Goal: Transaction & Acquisition: Book appointment/travel/reservation

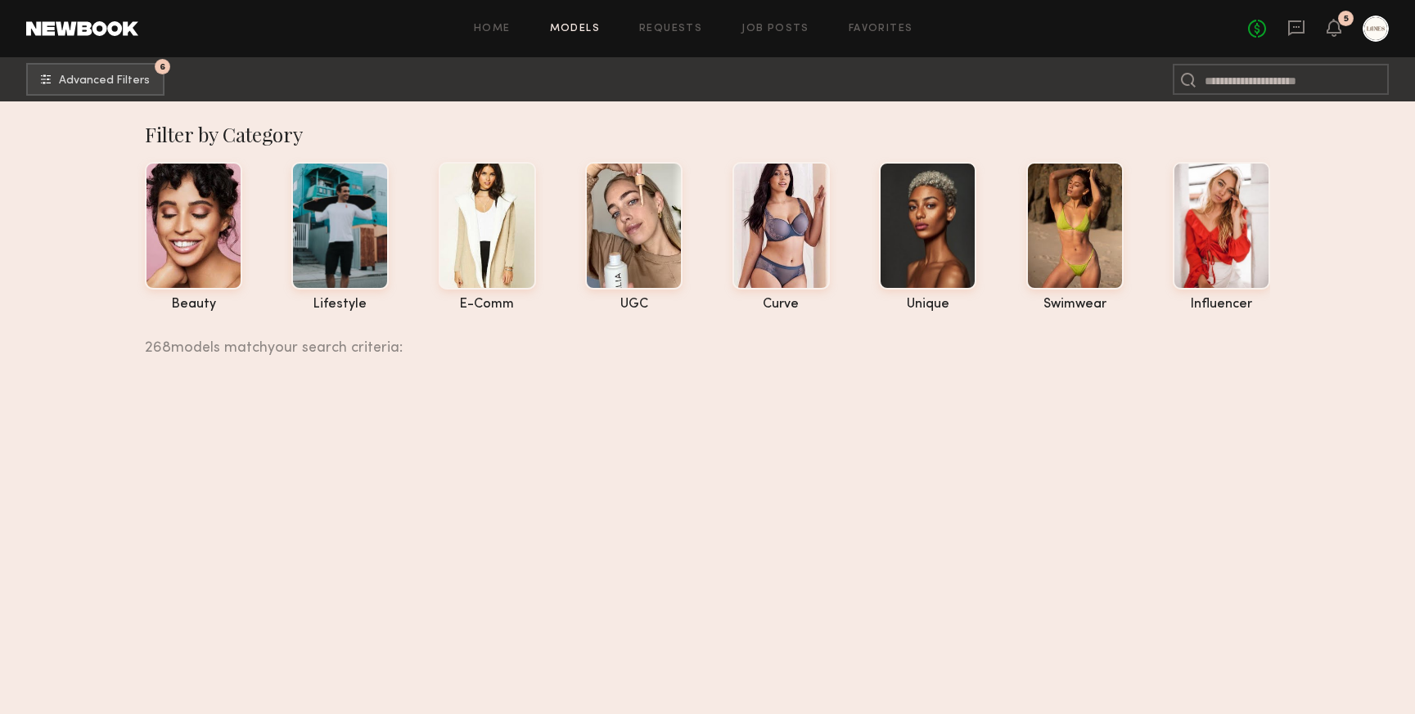
scroll to position [62763, 0]
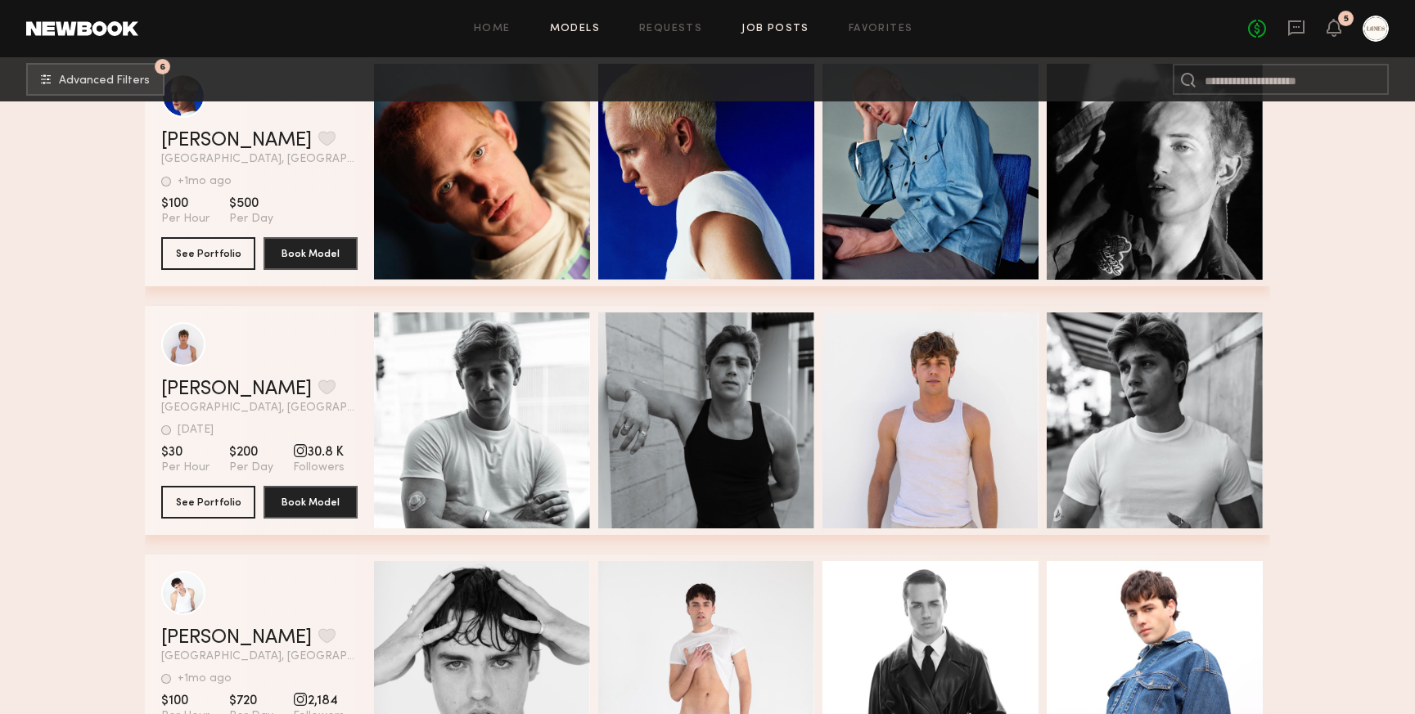
click at [769, 28] on link "Job Posts" at bounding box center [775, 29] width 68 height 11
click at [789, 28] on link "Job Posts" at bounding box center [775, 29] width 68 height 11
click at [1340, 30] on icon at bounding box center [1333, 26] width 13 height 11
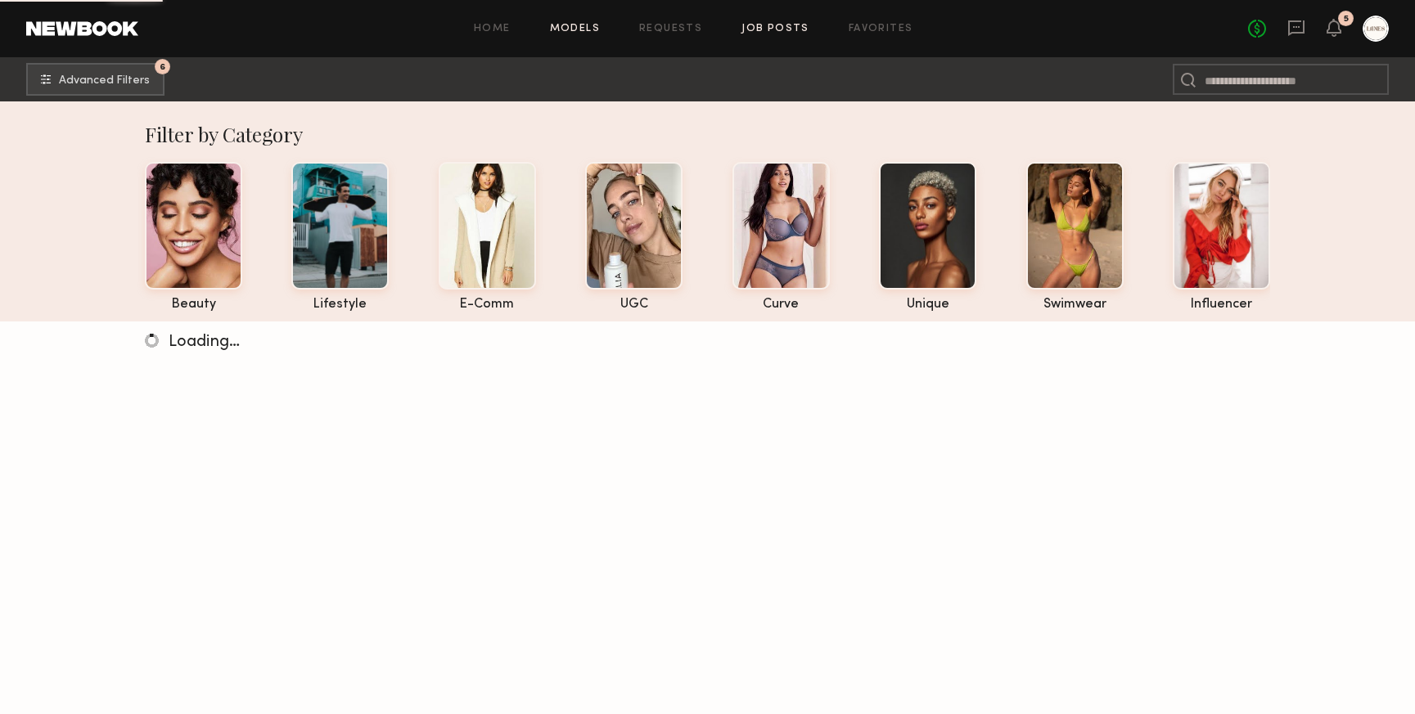
click at [786, 32] on link "Job Posts" at bounding box center [775, 29] width 68 height 11
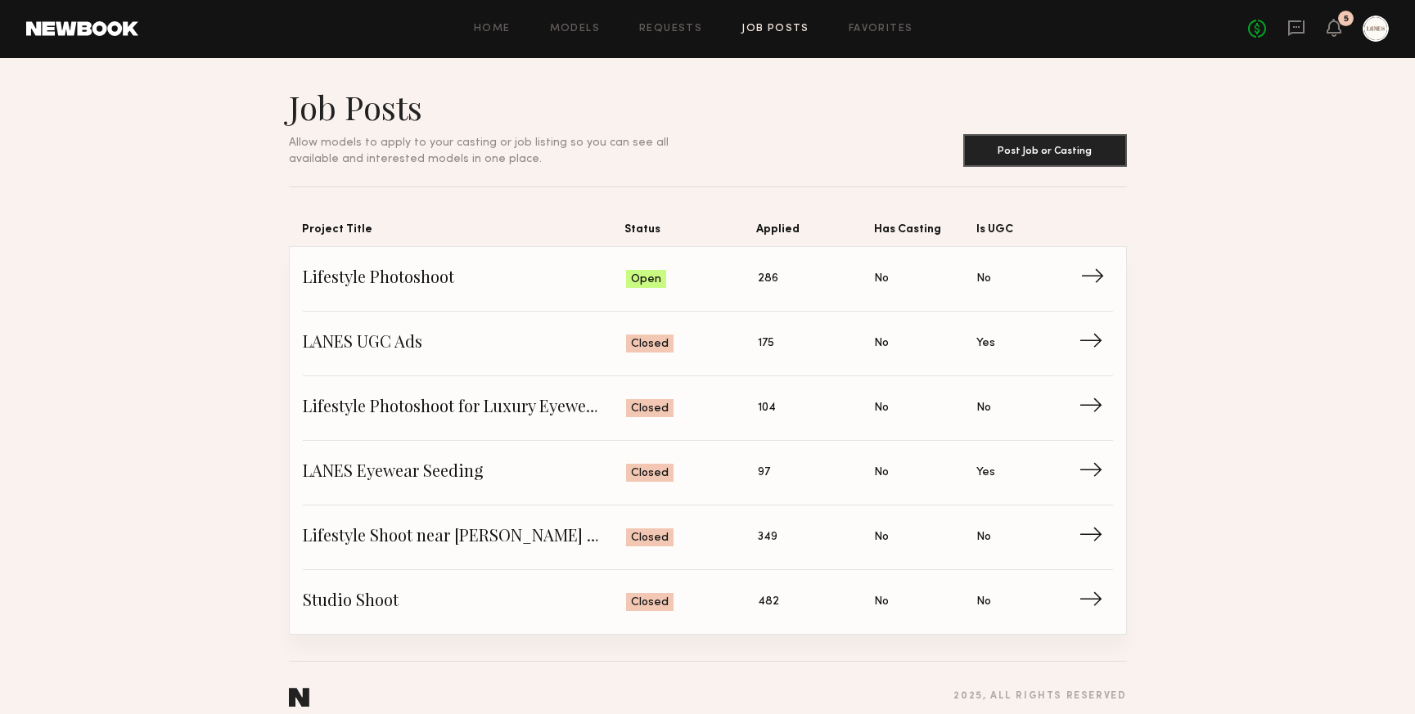
click at [533, 277] on span "Lifestyle Photoshoot" at bounding box center [465, 279] width 324 height 25
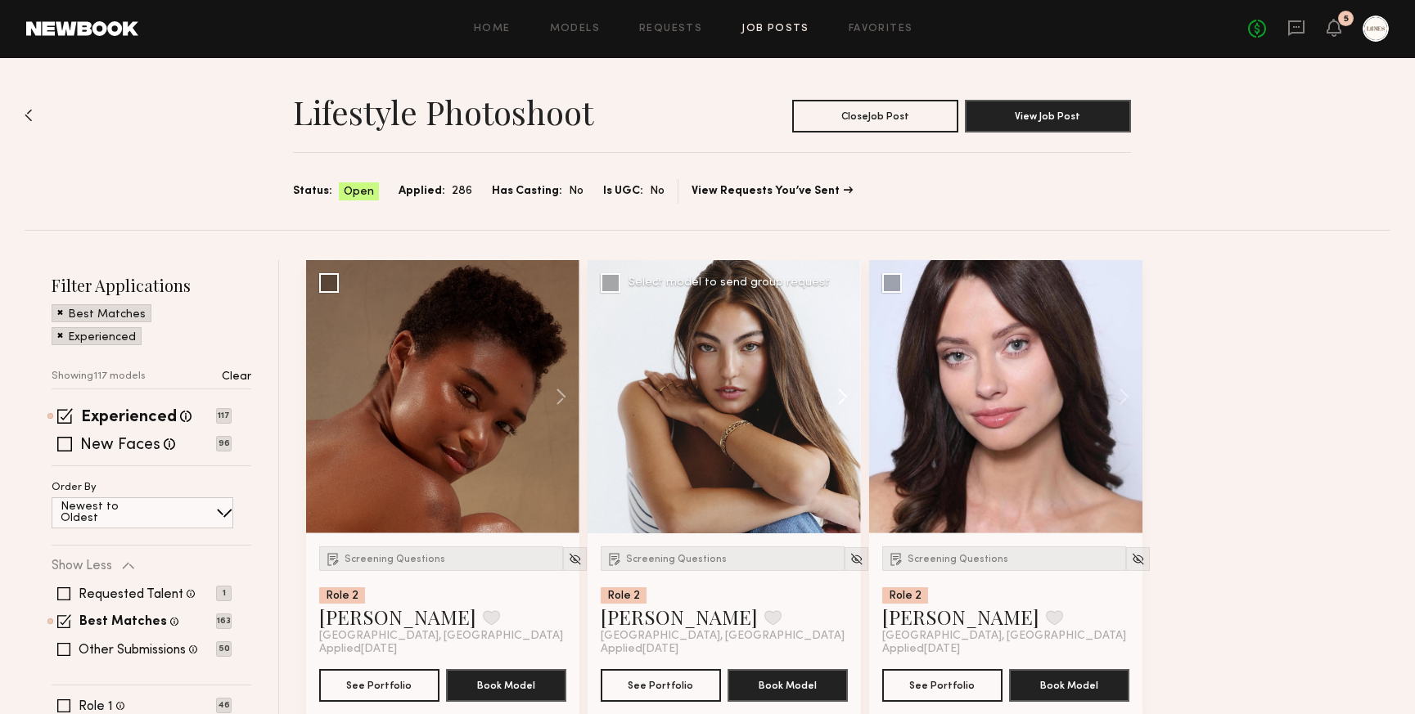
click at [843, 402] on button at bounding box center [834, 396] width 52 height 273
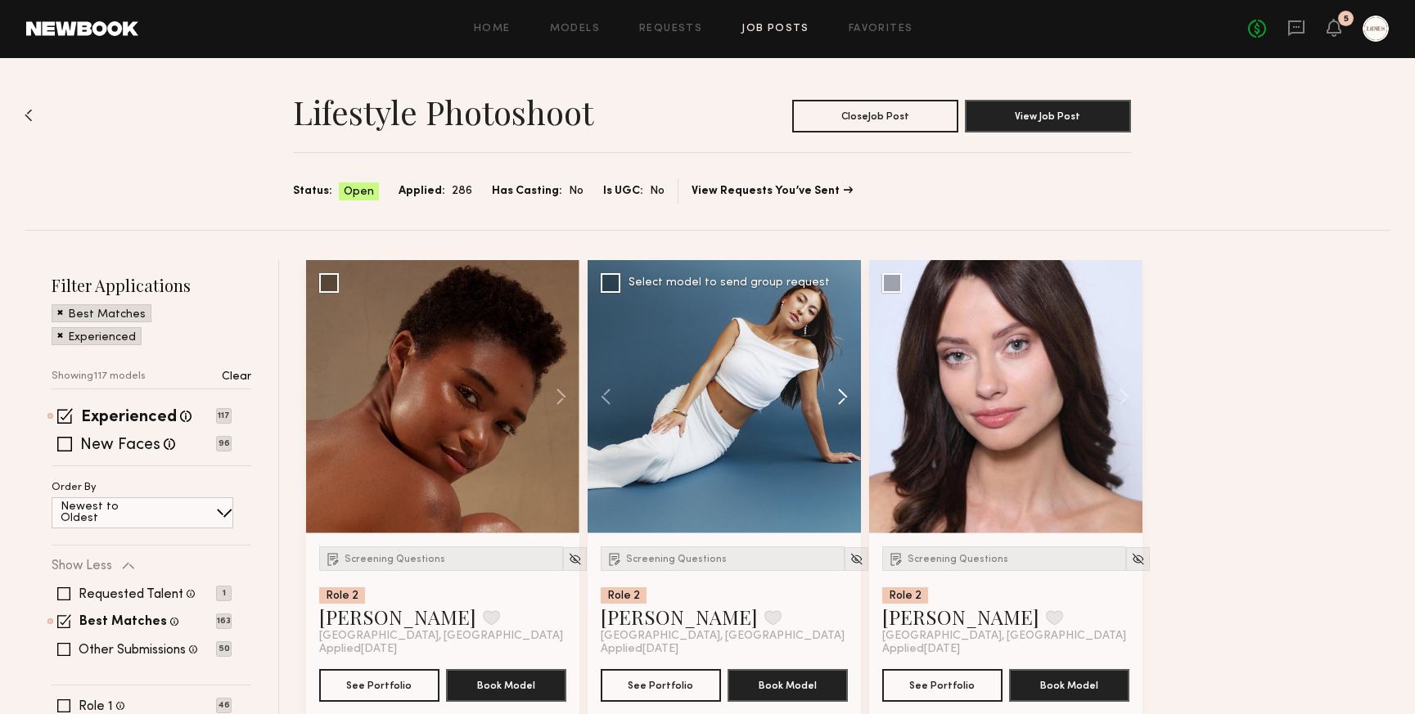
click at [843, 402] on button at bounding box center [834, 396] width 52 height 273
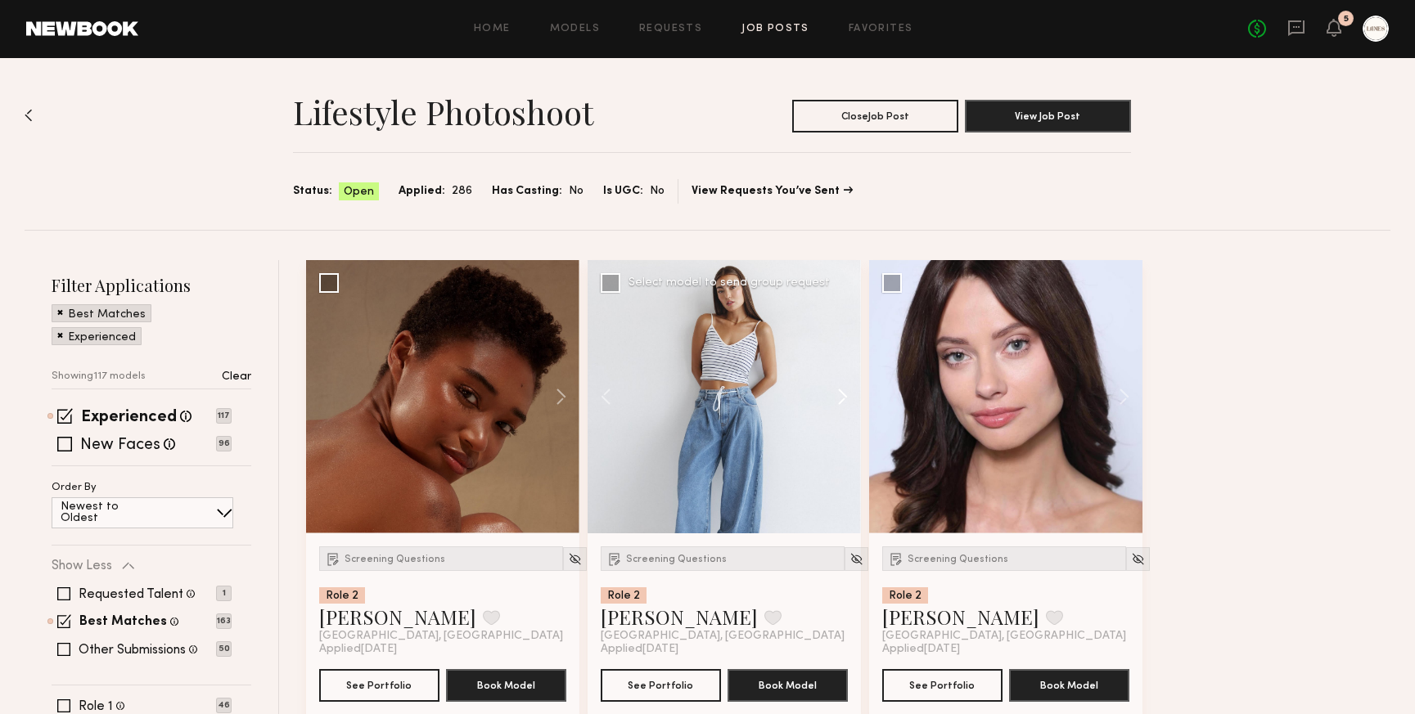
click at [843, 402] on button at bounding box center [834, 396] width 52 height 273
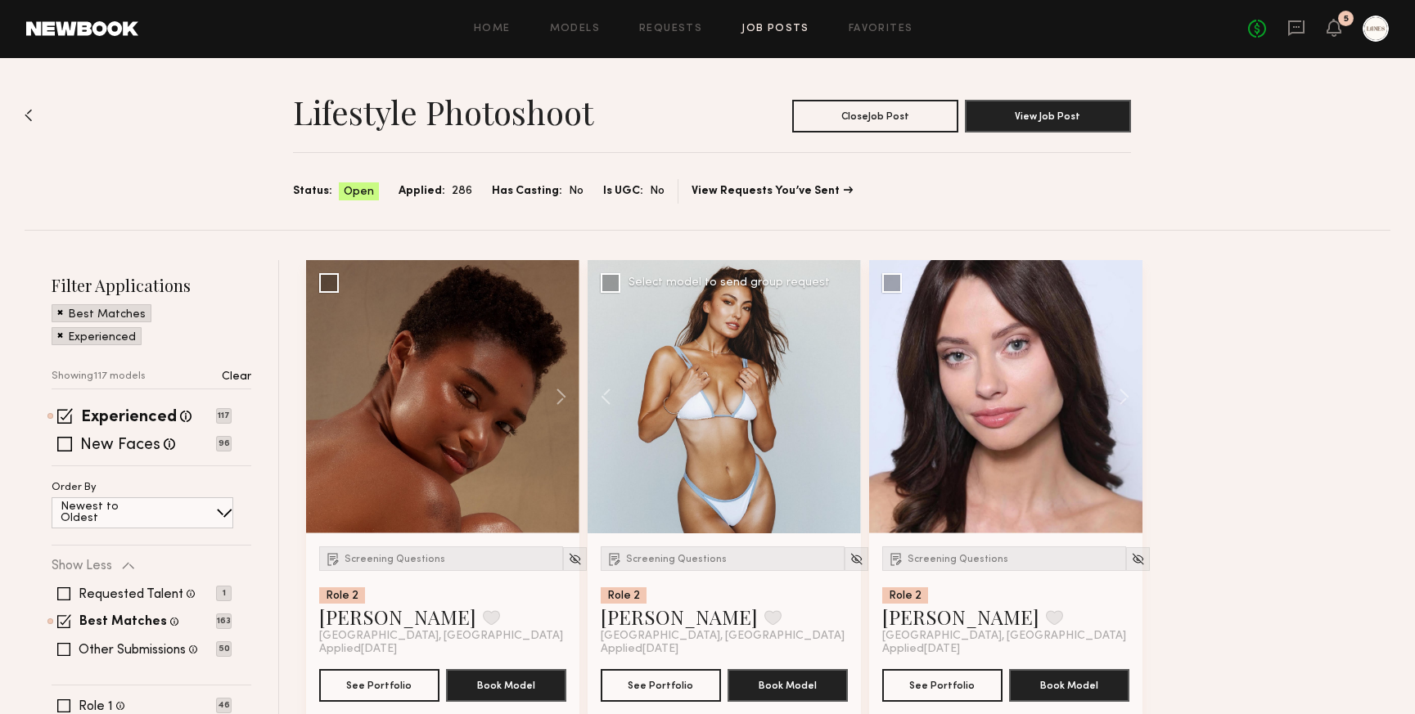
click at [843, 402] on div at bounding box center [724, 396] width 273 height 273
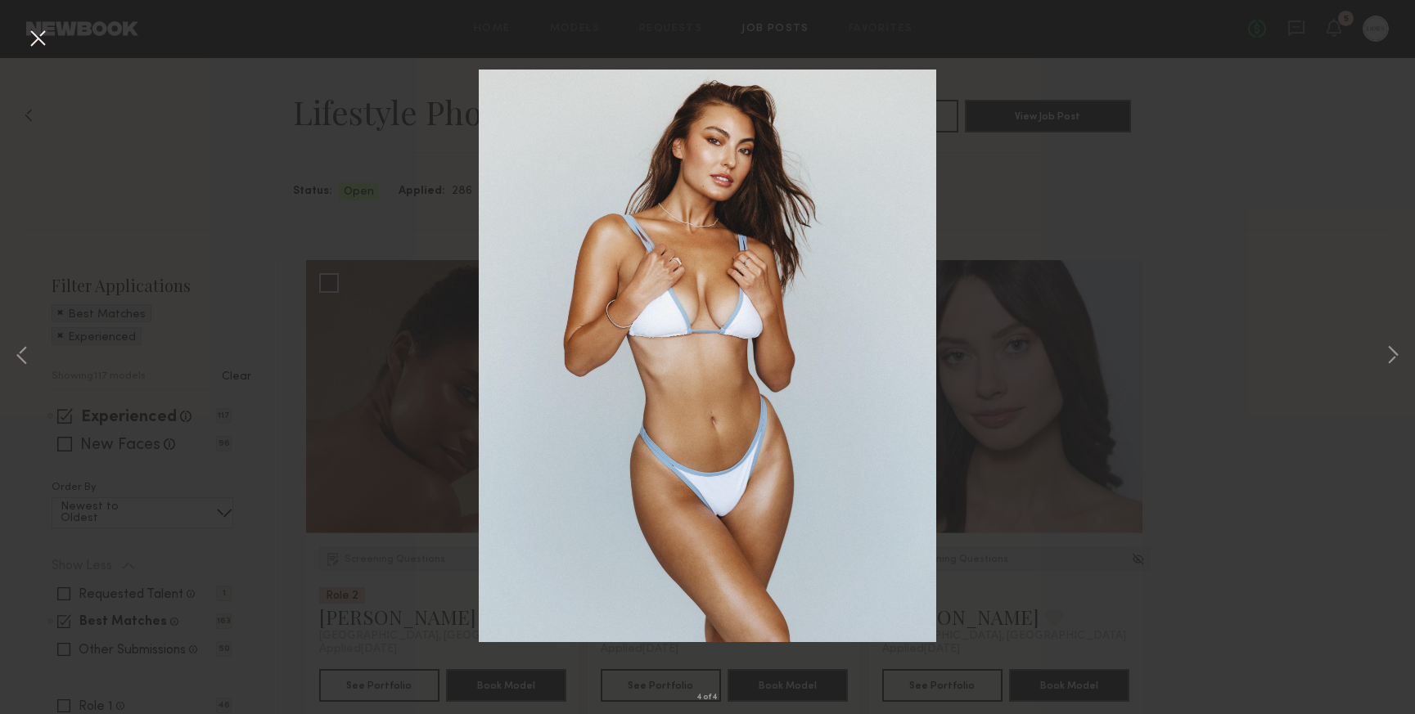
click at [38, 43] on button at bounding box center [38, 39] width 26 height 29
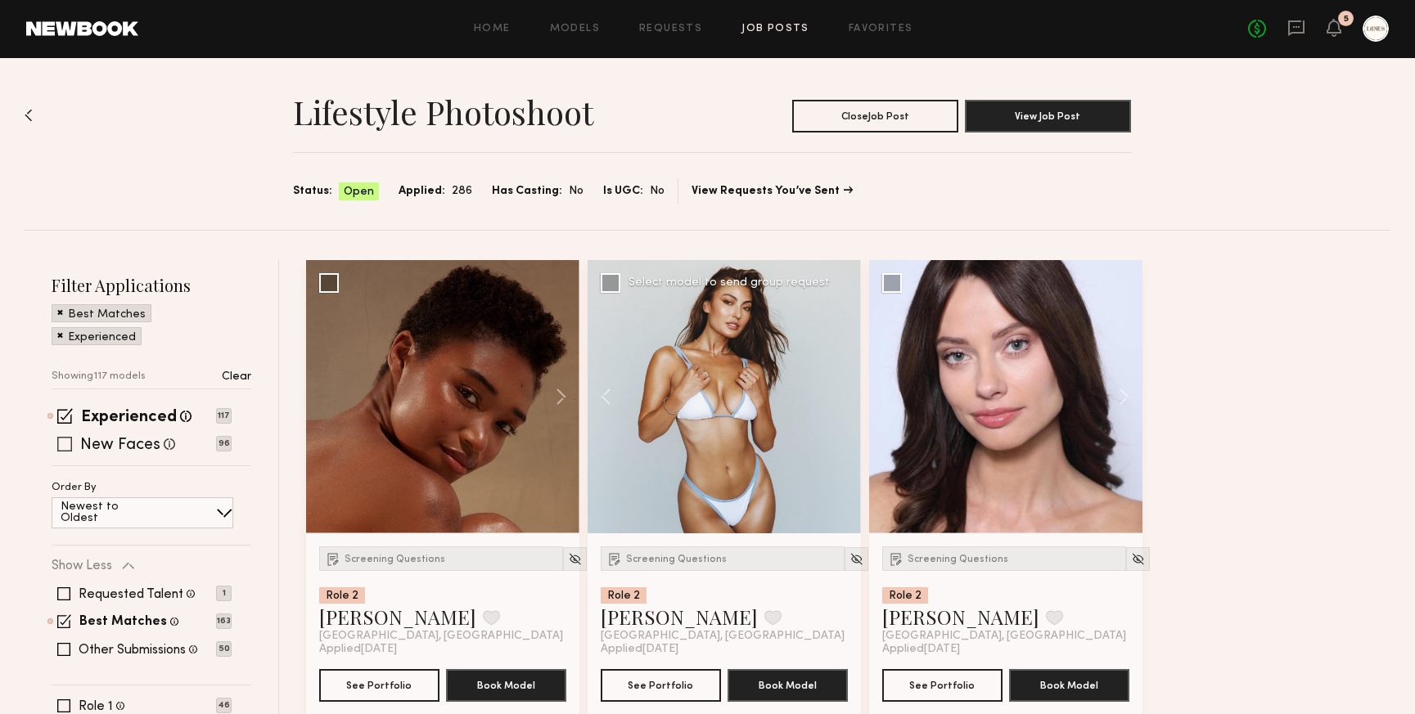
click at [63, 443] on span at bounding box center [64, 444] width 15 height 15
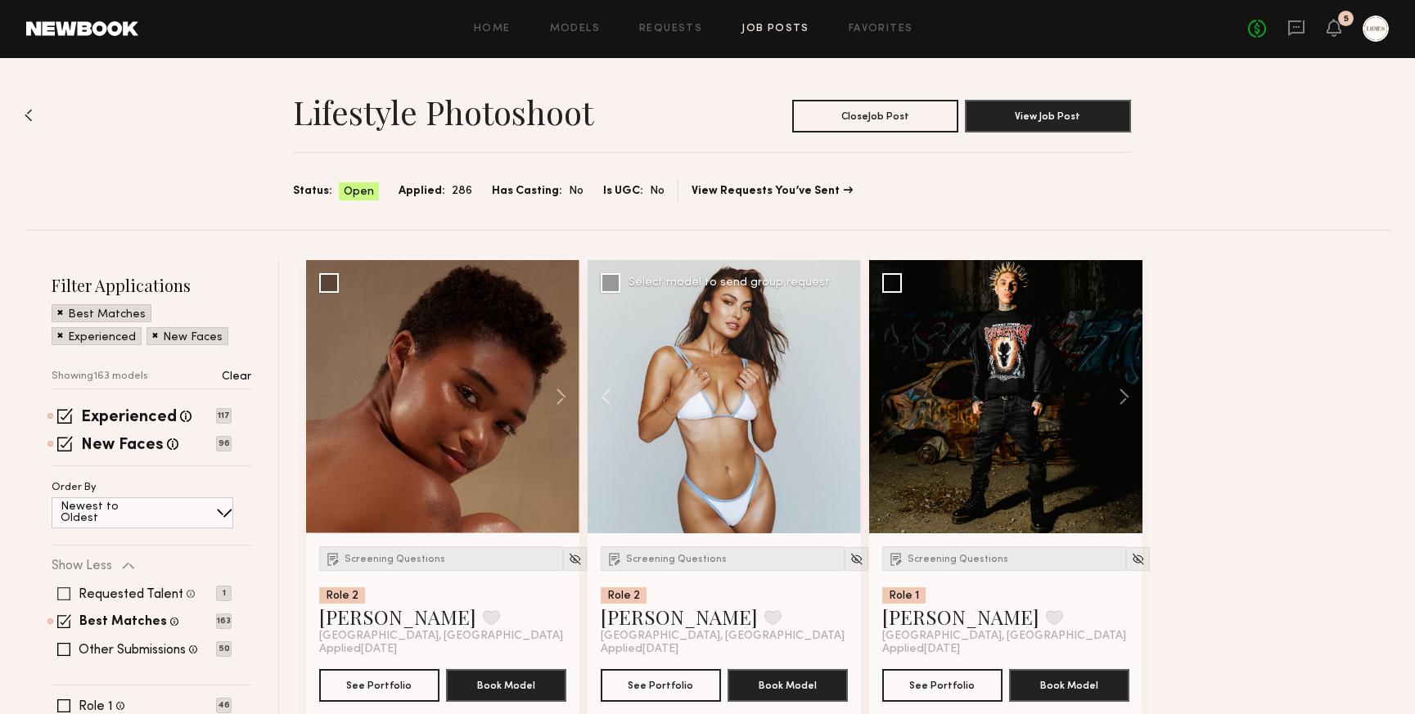
click at [64, 592] on span at bounding box center [63, 594] width 13 height 13
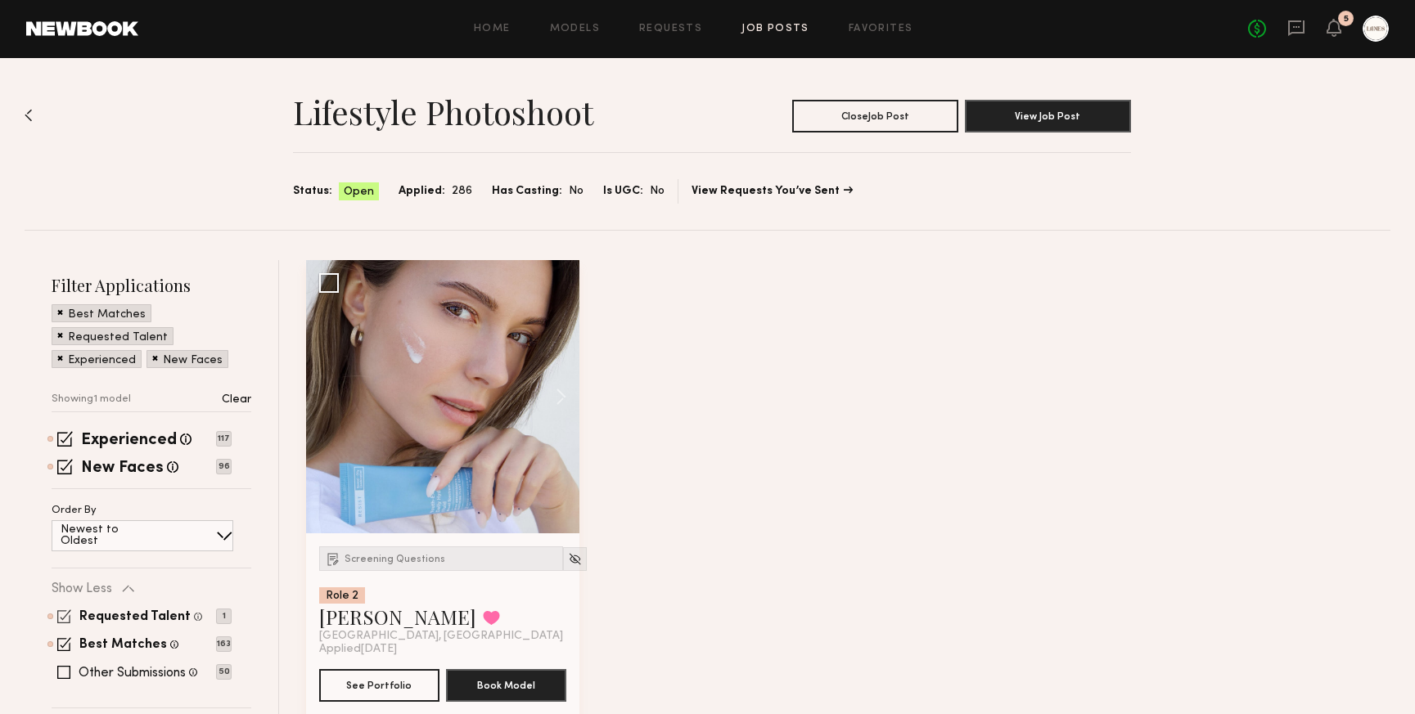
click at [63, 615] on span at bounding box center [64, 617] width 14 height 14
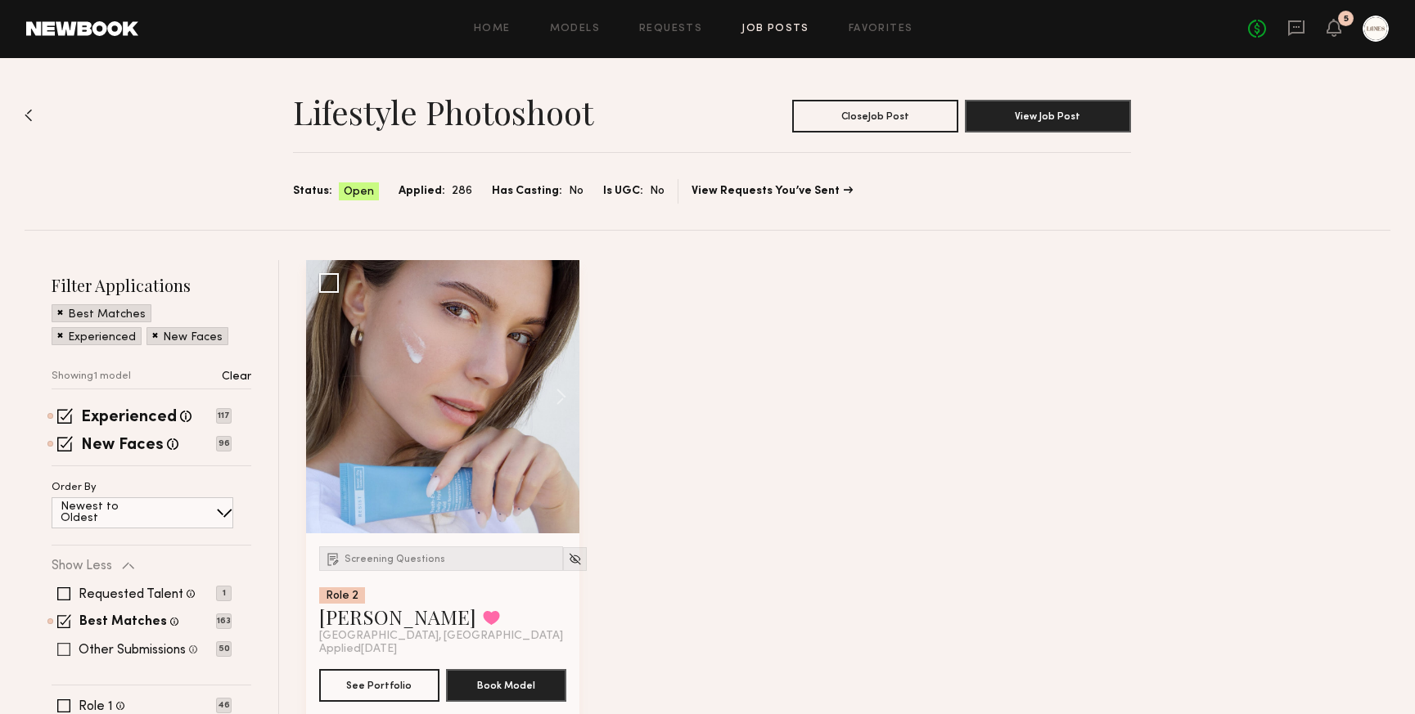
click at [65, 649] on span at bounding box center [63, 649] width 13 height 13
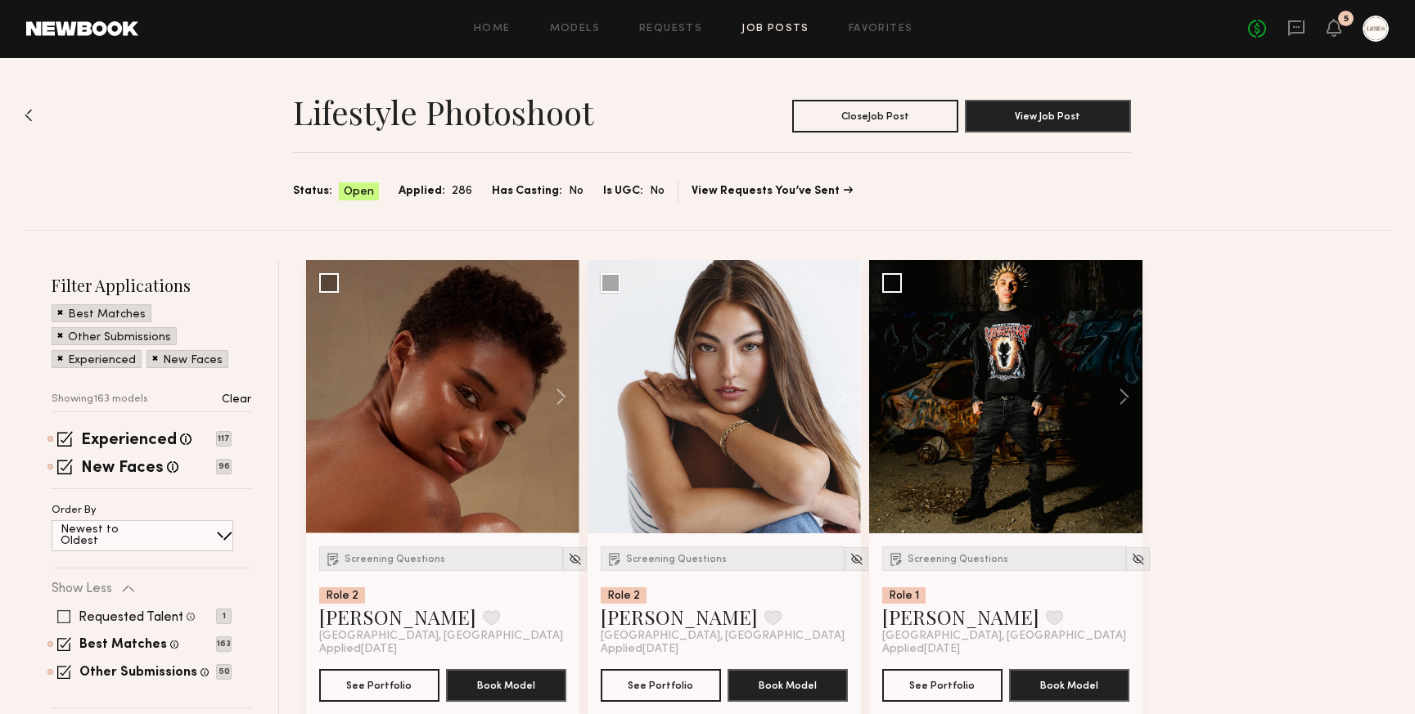
click at [66, 618] on span at bounding box center [63, 616] width 13 height 13
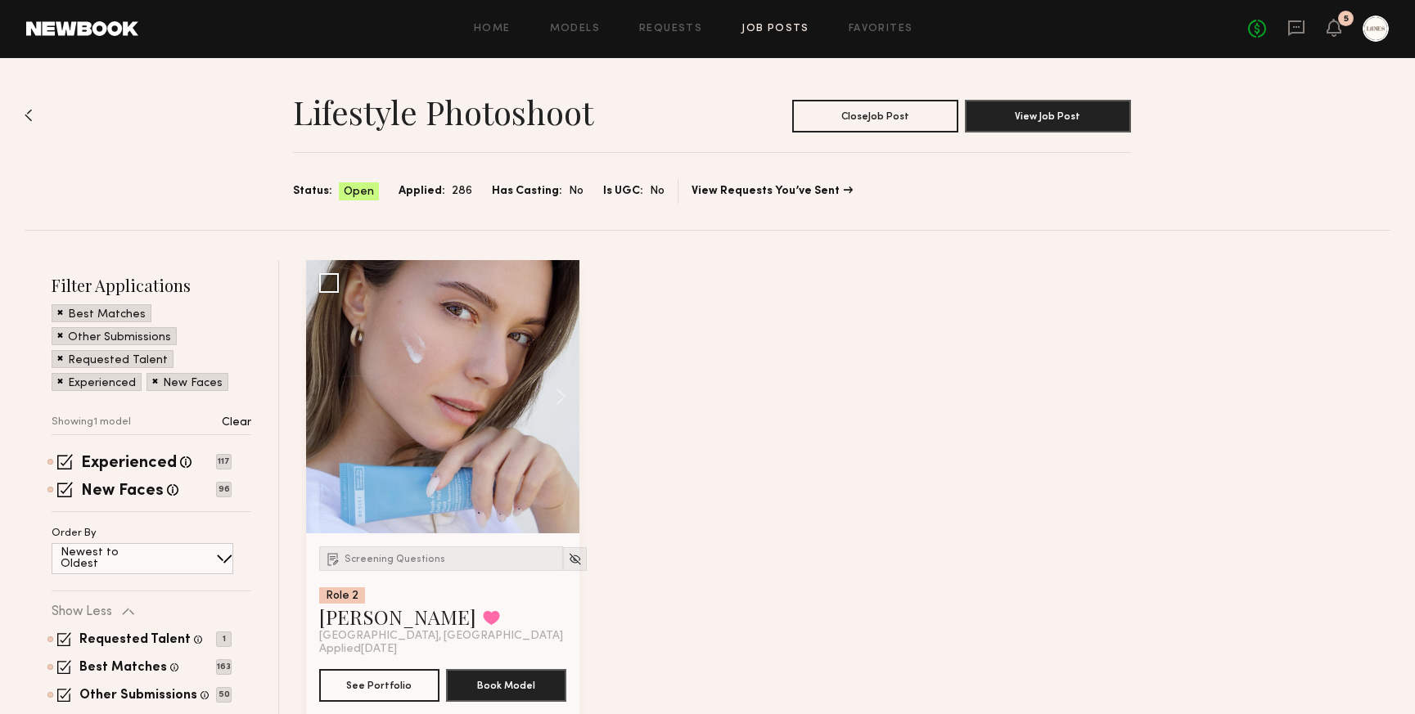
scroll to position [131, 0]
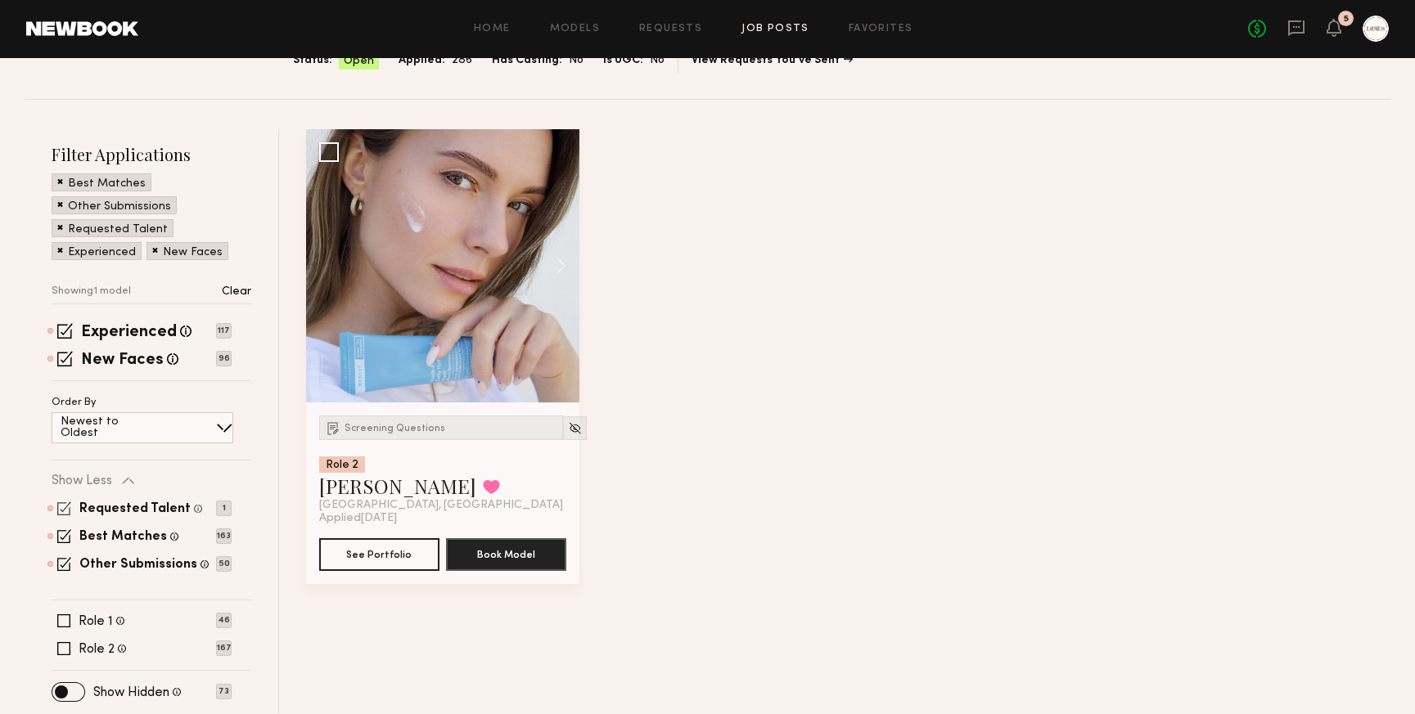
click at [65, 511] on span at bounding box center [64, 509] width 14 height 14
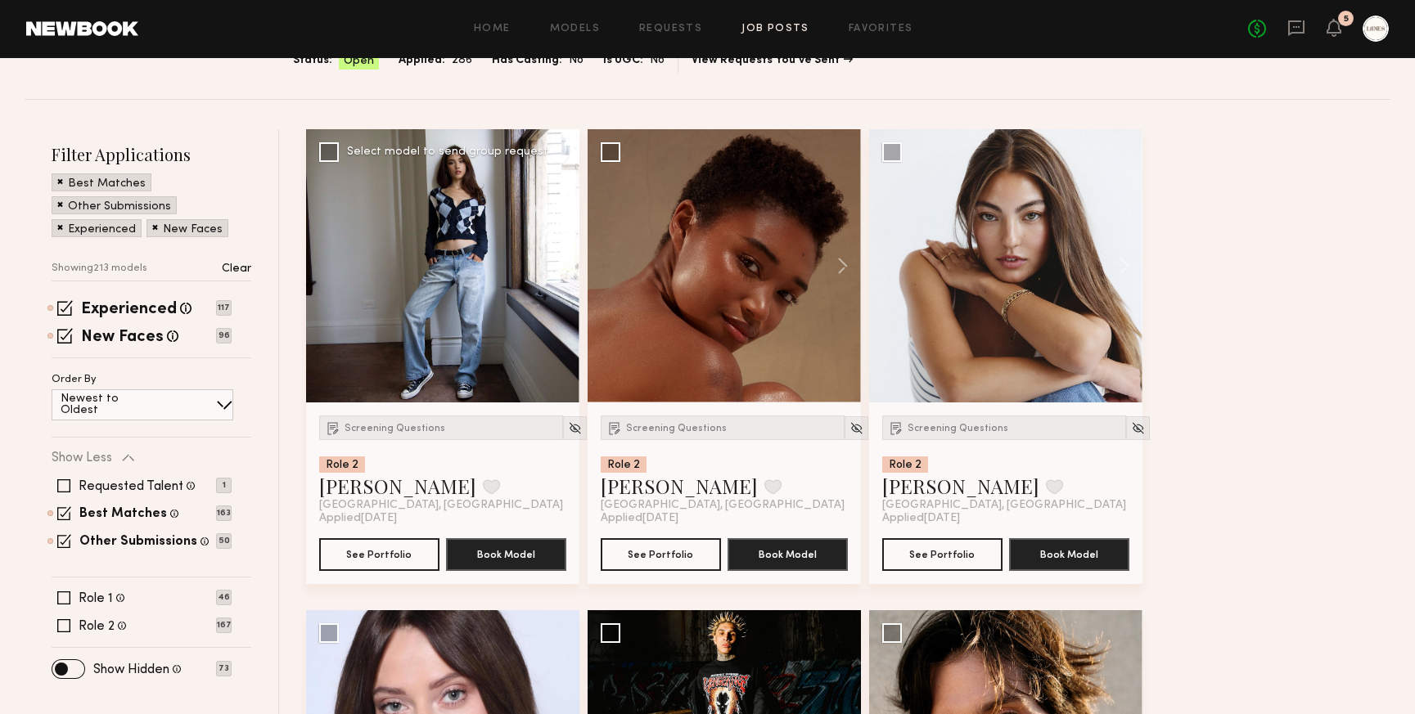
click at [559, 270] on button at bounding box center [553, 265] width 52 height 273
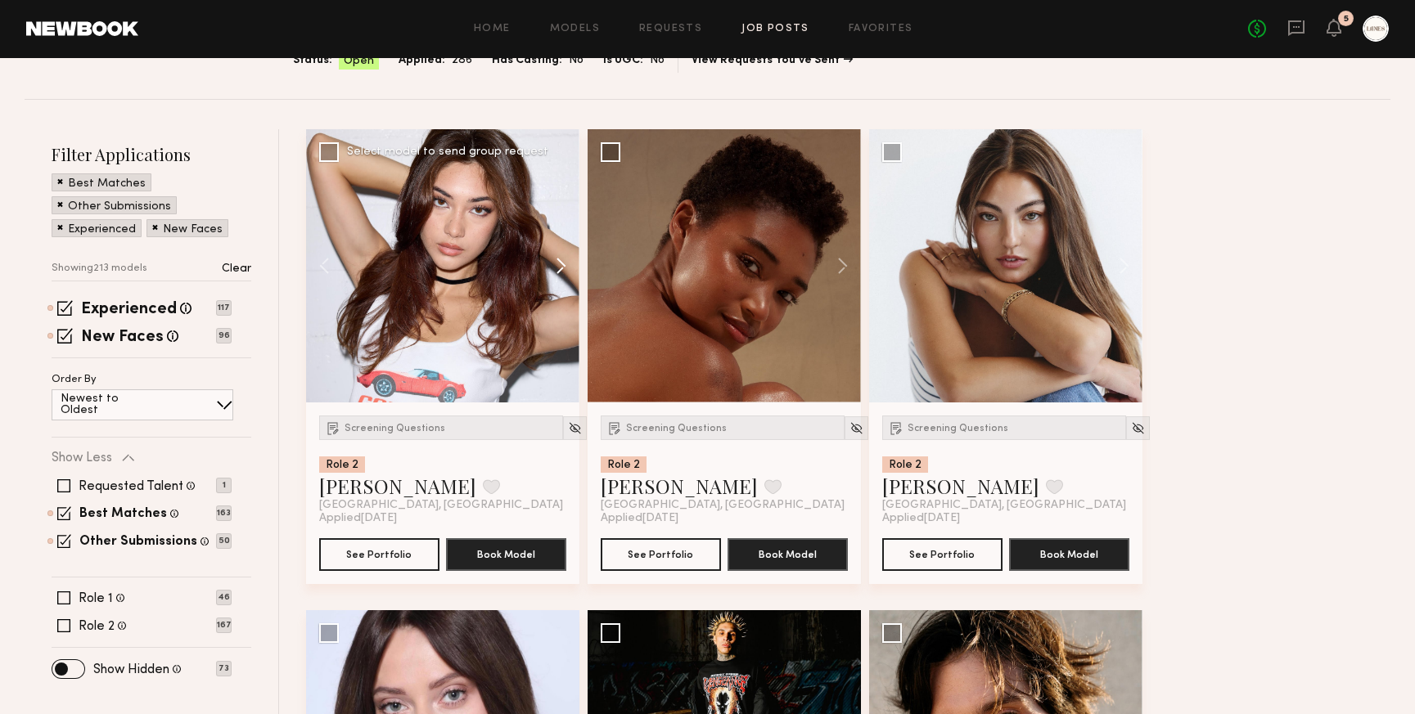
click at [559, 270] on button at bounding box center [553, 265] width 52 height 273
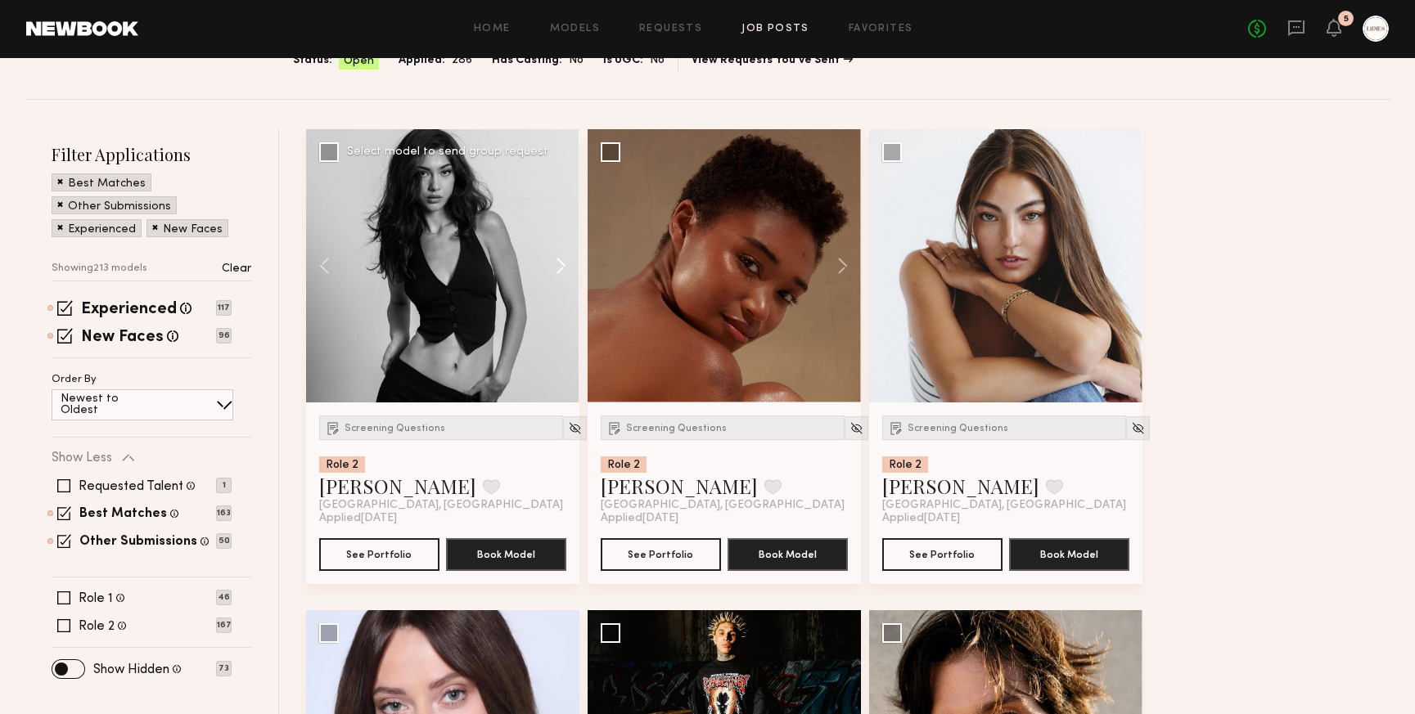
click at [559, 270] on button at bounding box center [553, 265] width 52 height 273
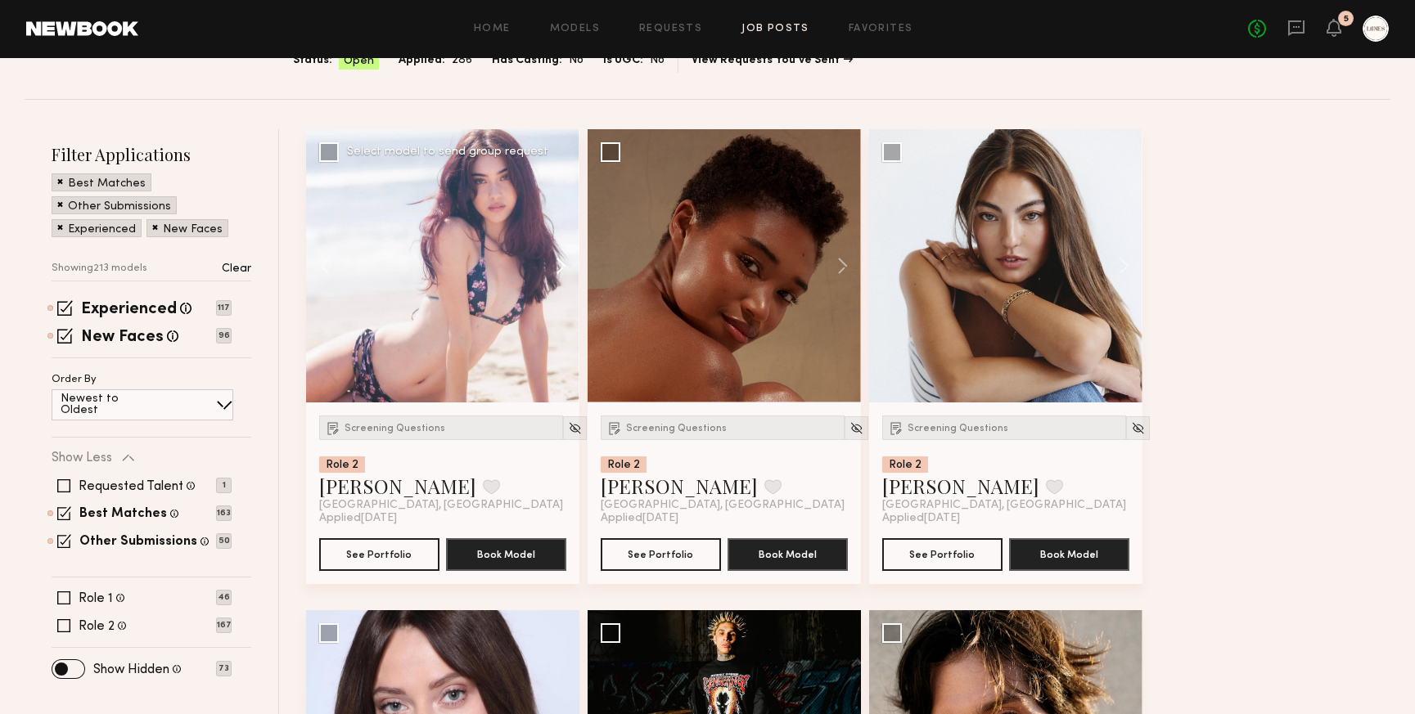
click at [559, 270] on button at bounding box center [553, 265] width 52 height 273
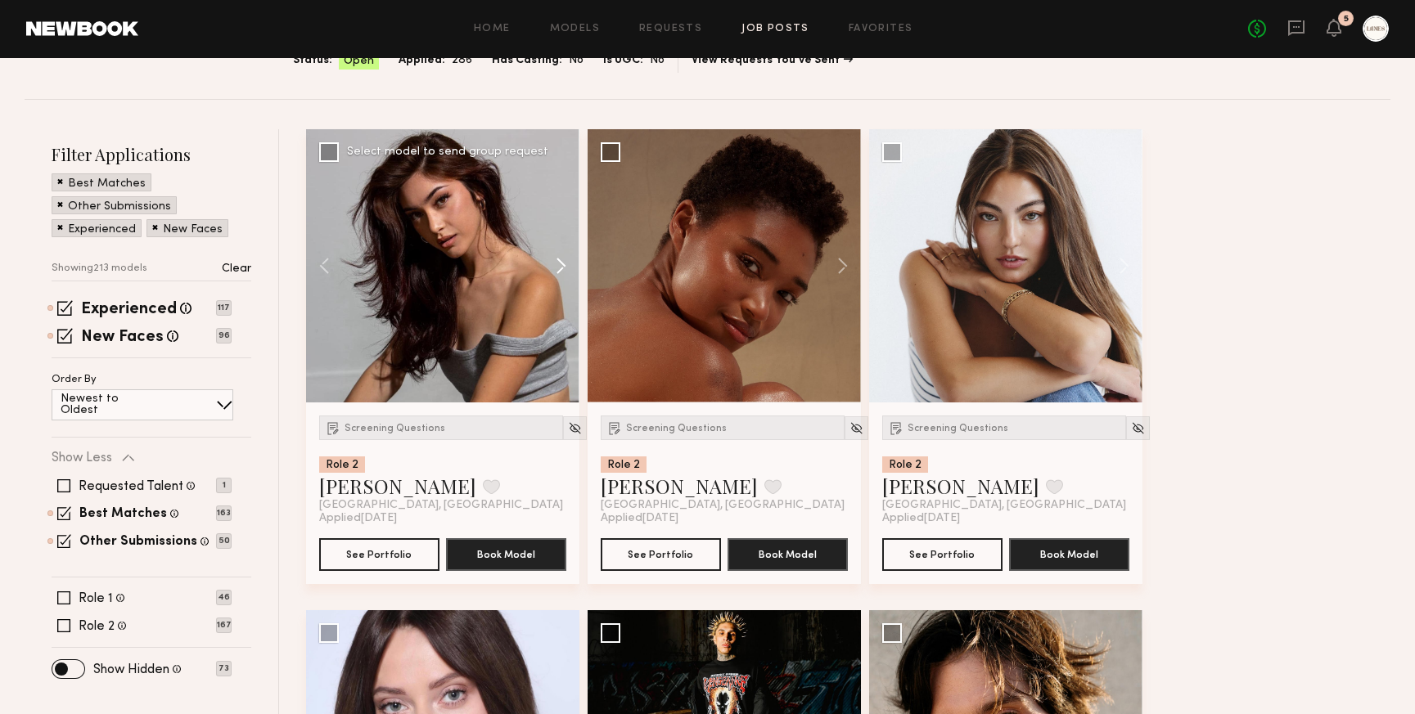
click at [559, 270] on button at bounding box center [553, 265] width 52 height 273
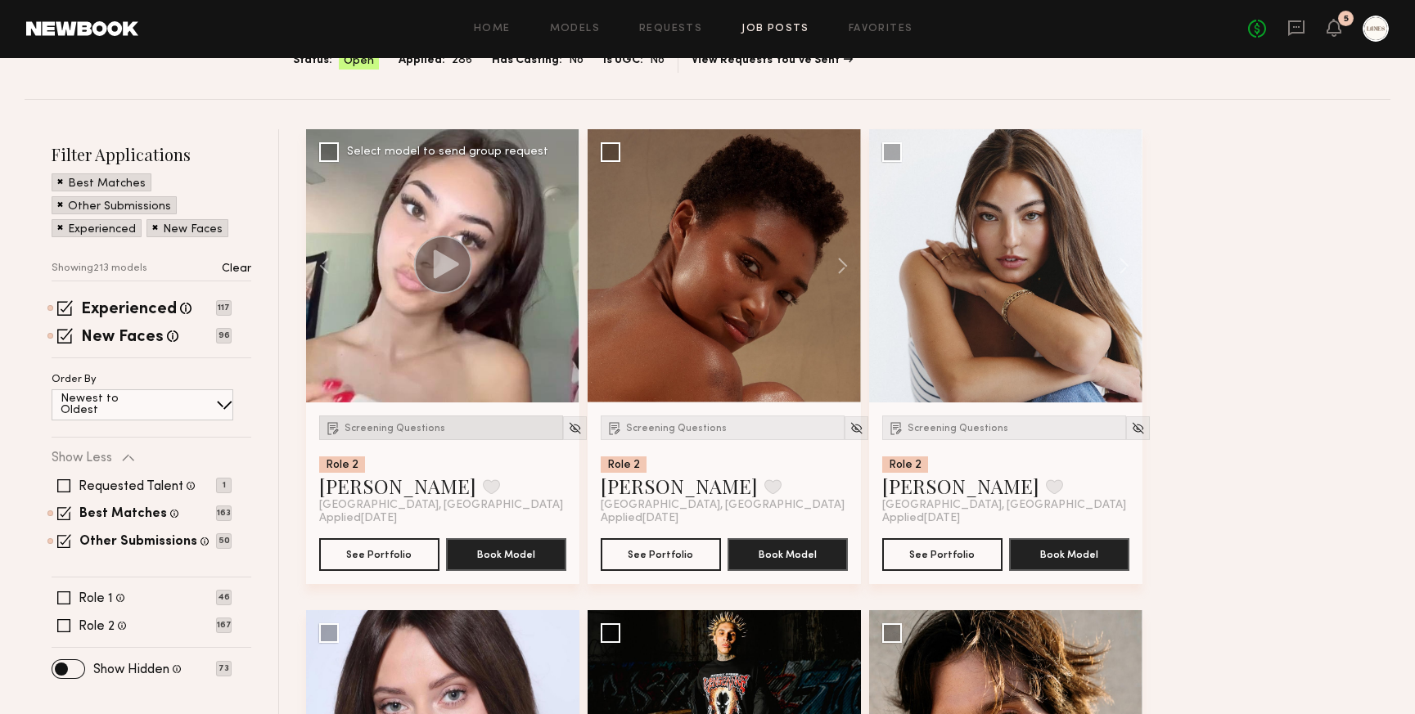
click at [383, 429] on span "Screening Questions" at bounding box center [394, 429] width 101 height 10
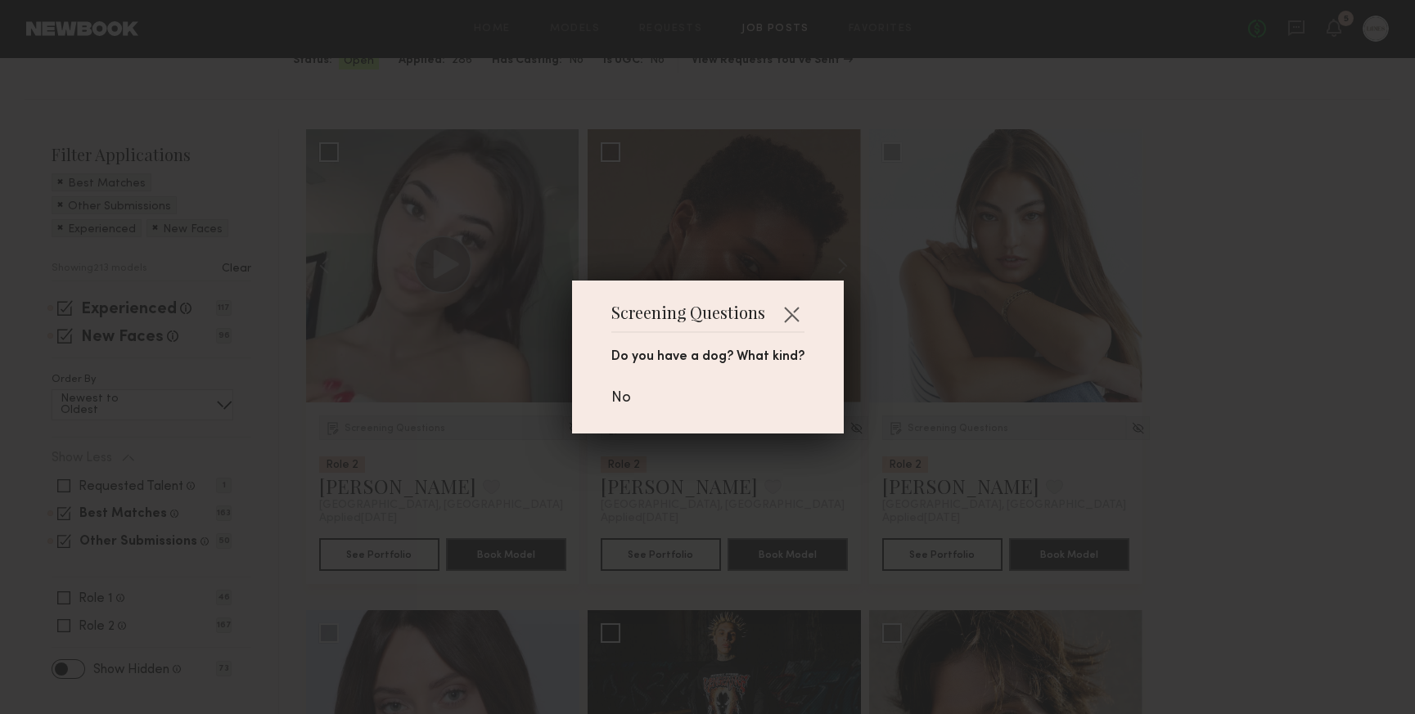
click at [443, 444] on div "Screening Questions Do you have a dog? What kind? No" at bounding box center [707, 357] width 1415 height 714
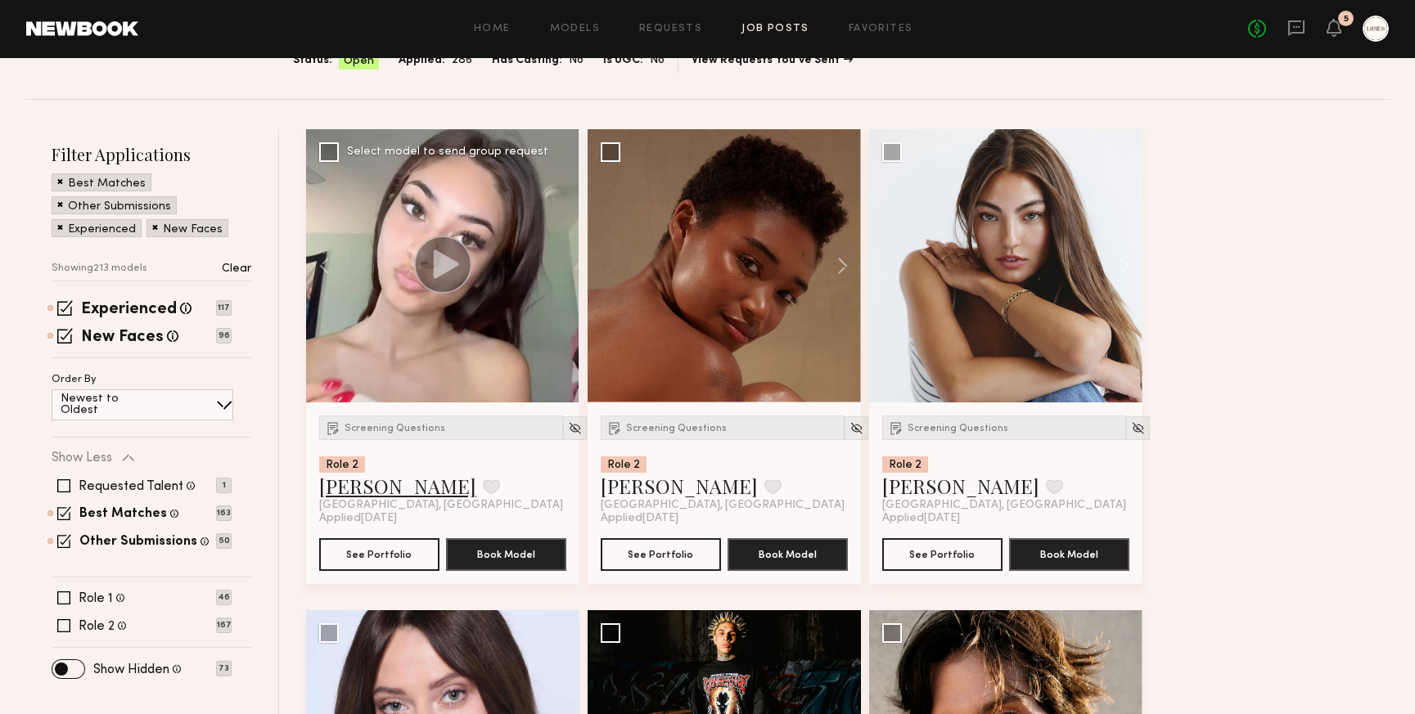
click at [354, 489] on link "Priscilla A." at bounding box center [397, 486] width 157 height 26
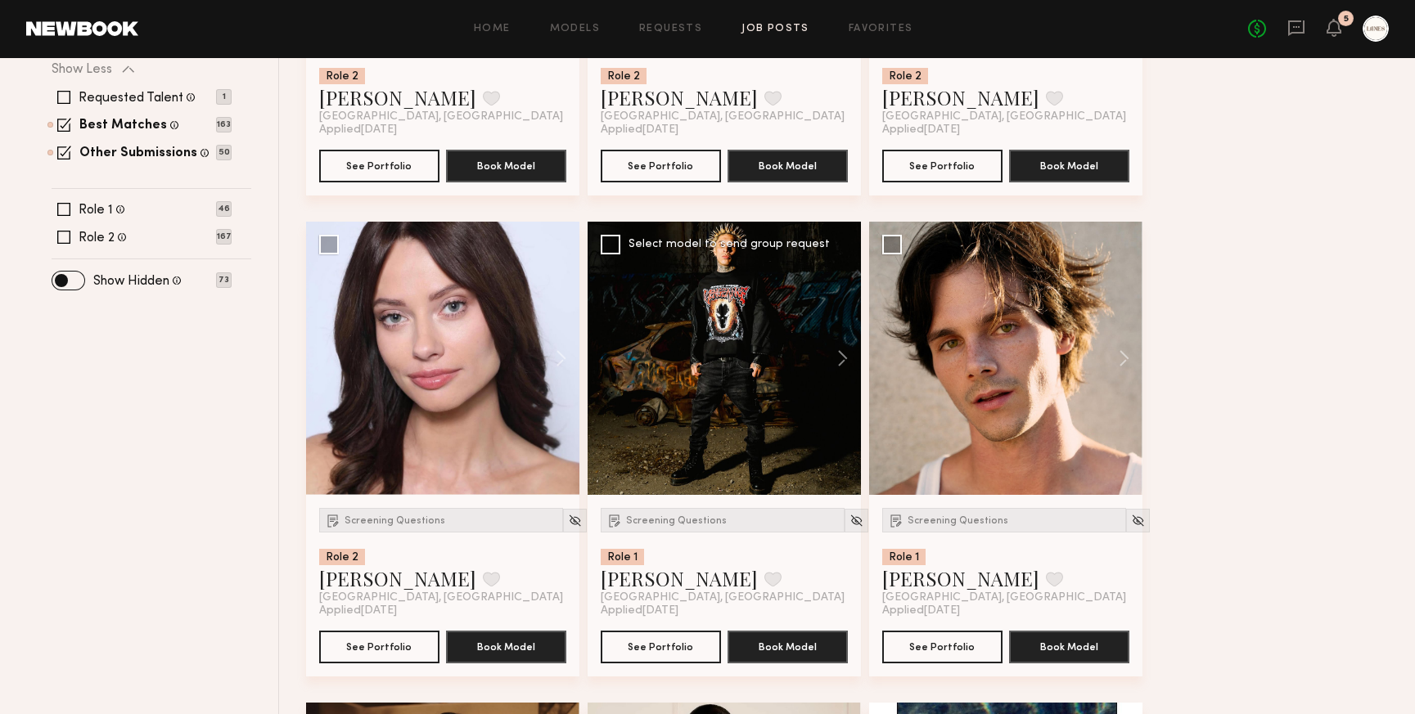
scroll to position [523, 0]
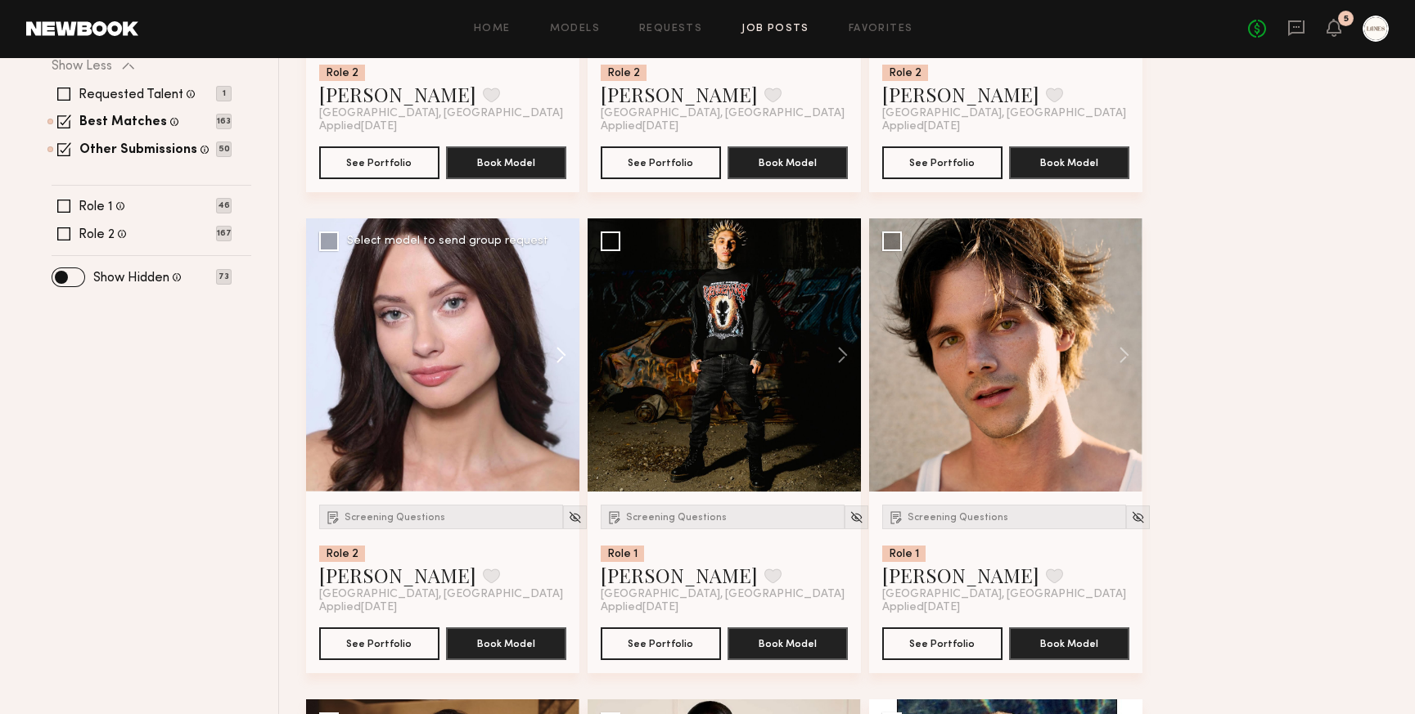
click at [560, 353] on button at bounding box center [553, 354] width 52 height 273
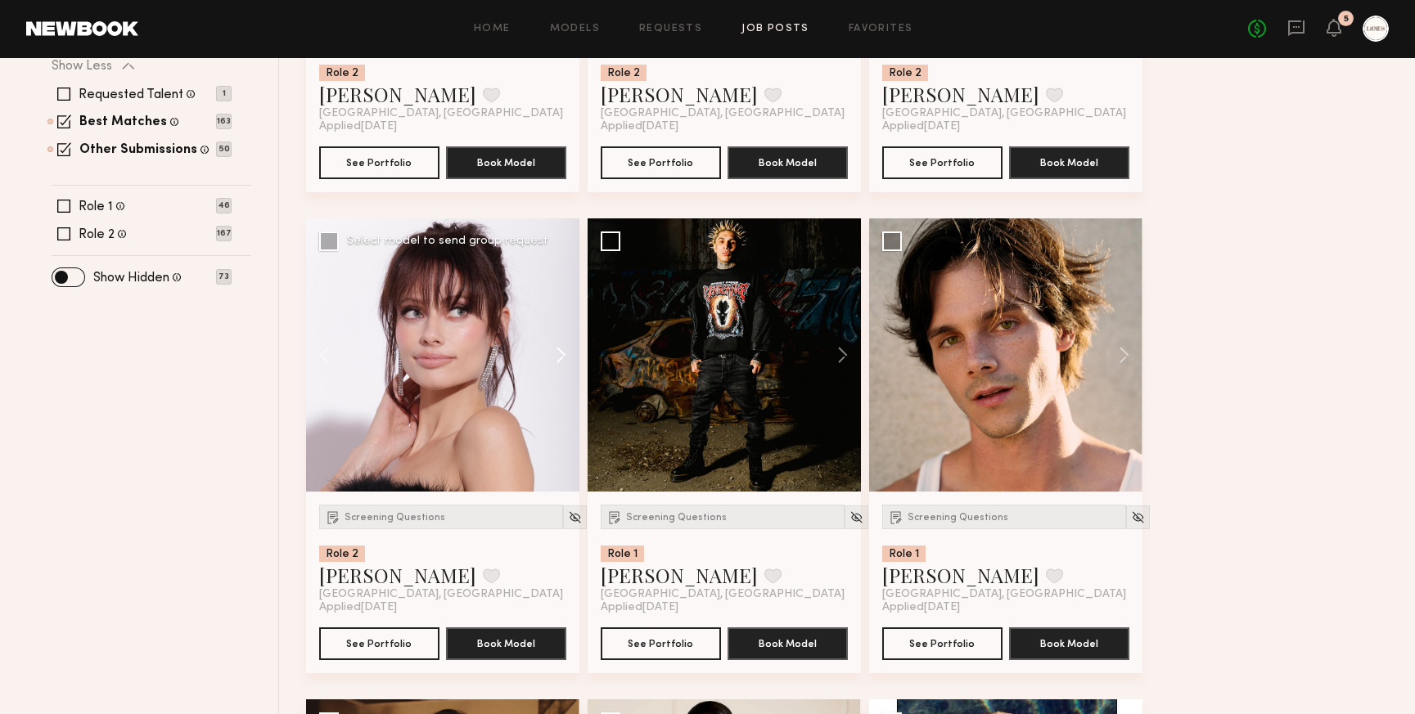
click at [560, 353] on button at bounding box center [553, 354] width 52 height 273
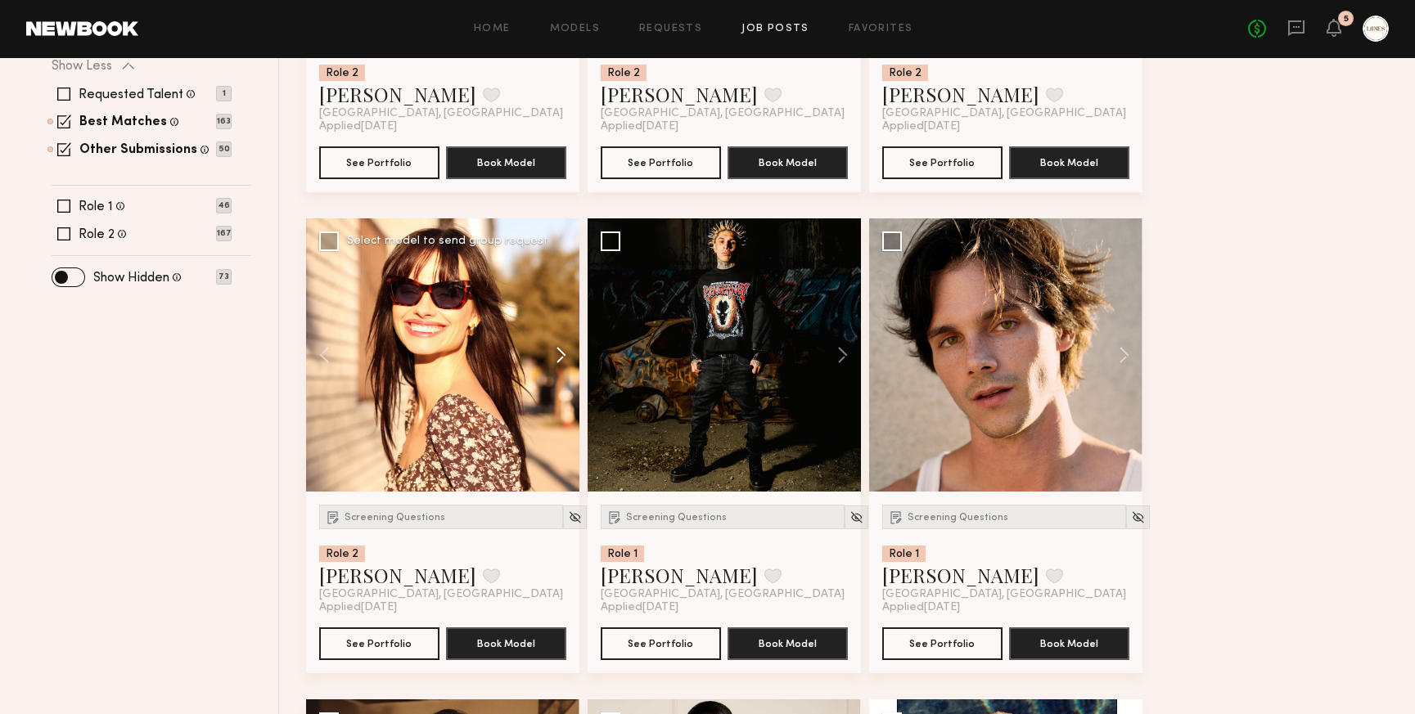
click at [560, 353] on button at bounding box center [553, 354] width 52 height 273
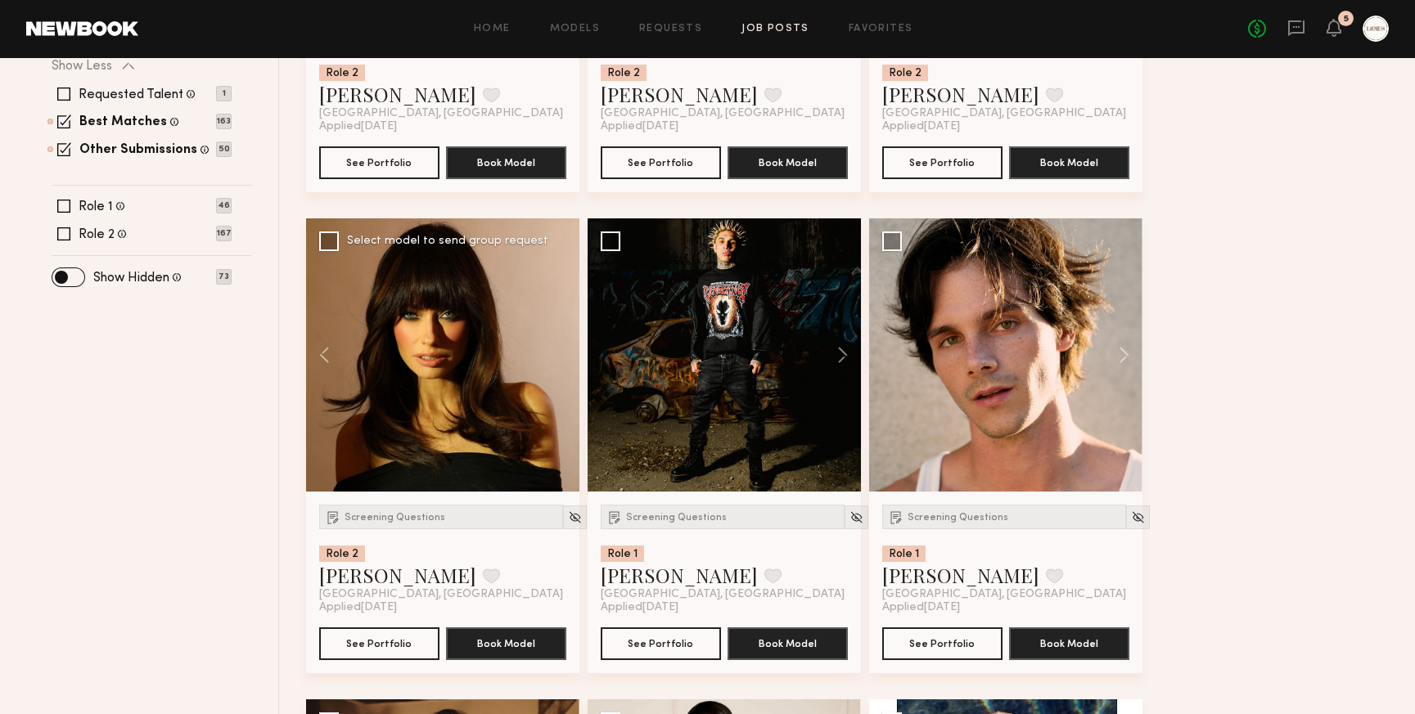
click at [560, 353] on div at bounding box center [442, 354] width 273 height 273
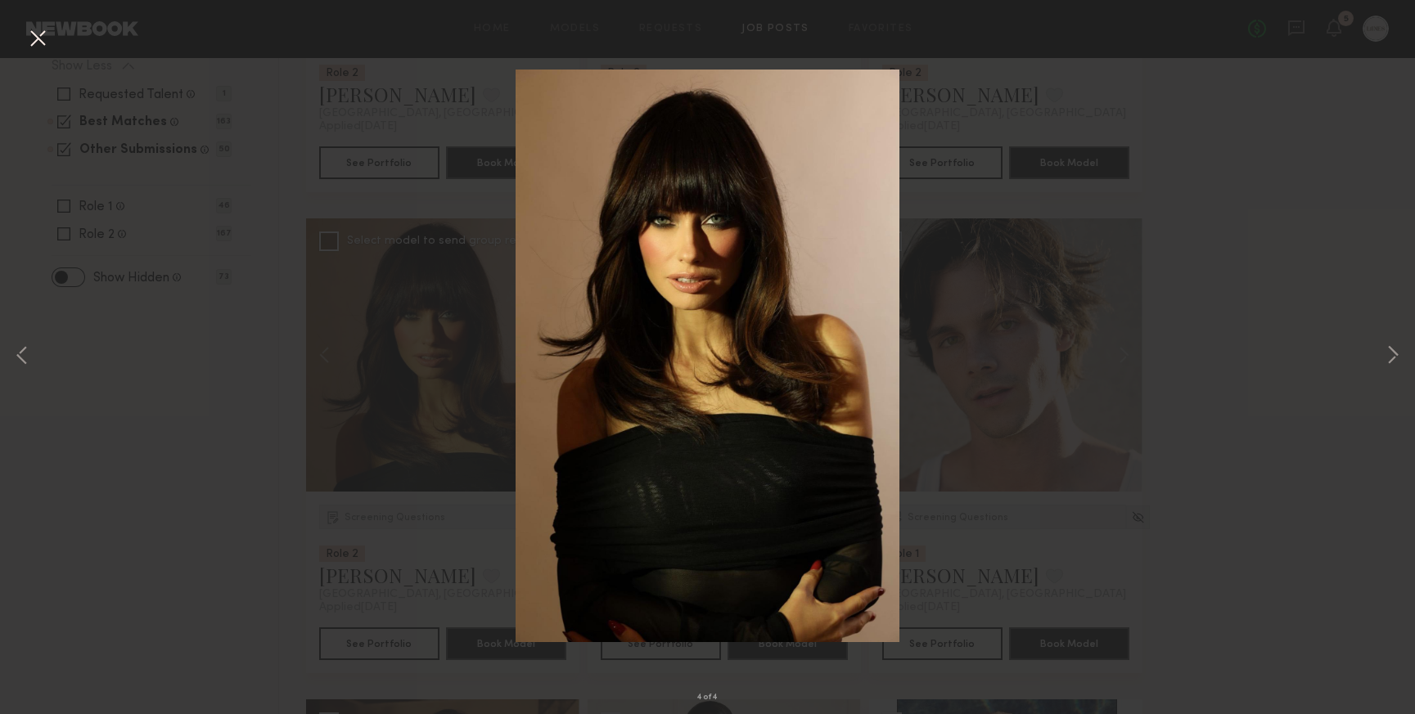
click at [37, 39] on button at bounding box center [38, 39] width 26 height 29
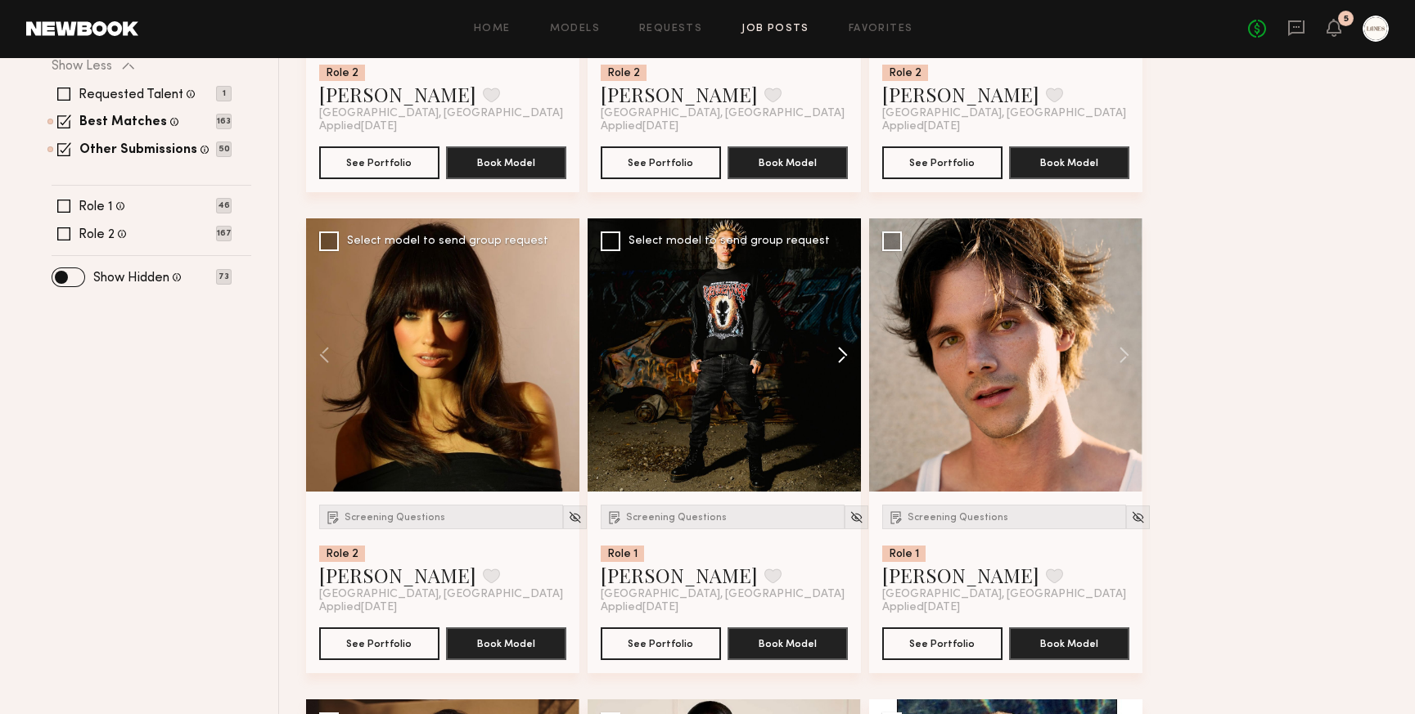
click at [846, 350] on button at bounding box center [834, 354] width 52 height 273
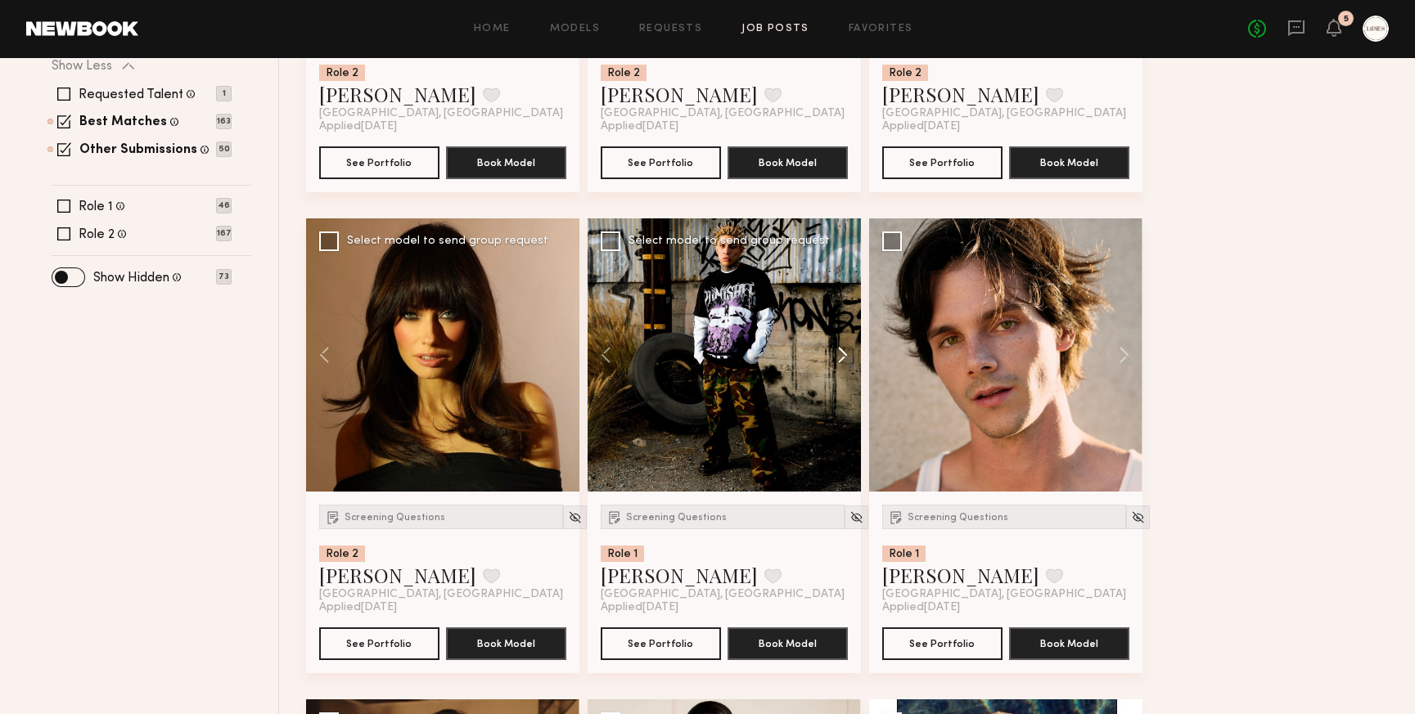
click at [846, 350] on button at bounding box center [834, 354] width 52 height 273
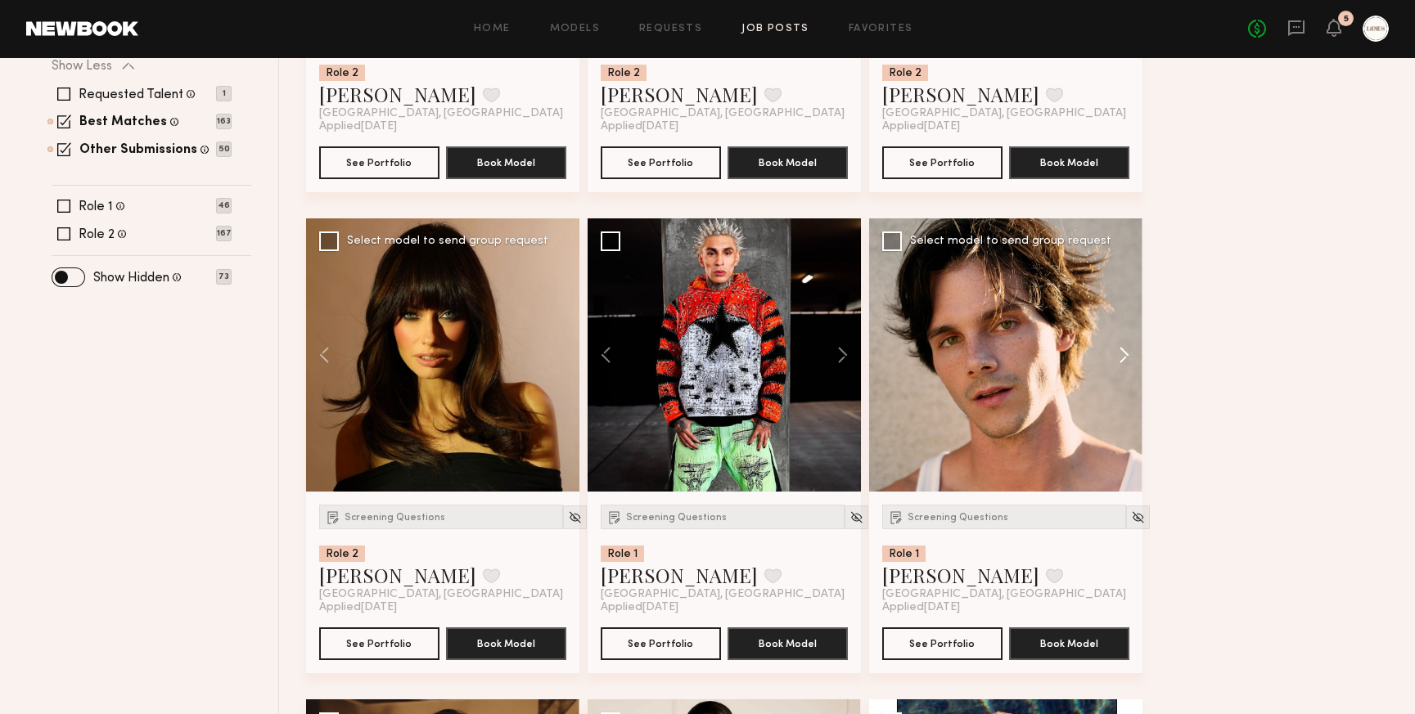
click at [1123, 358] on button at bounding box center [1116, 354] width 52 height 273
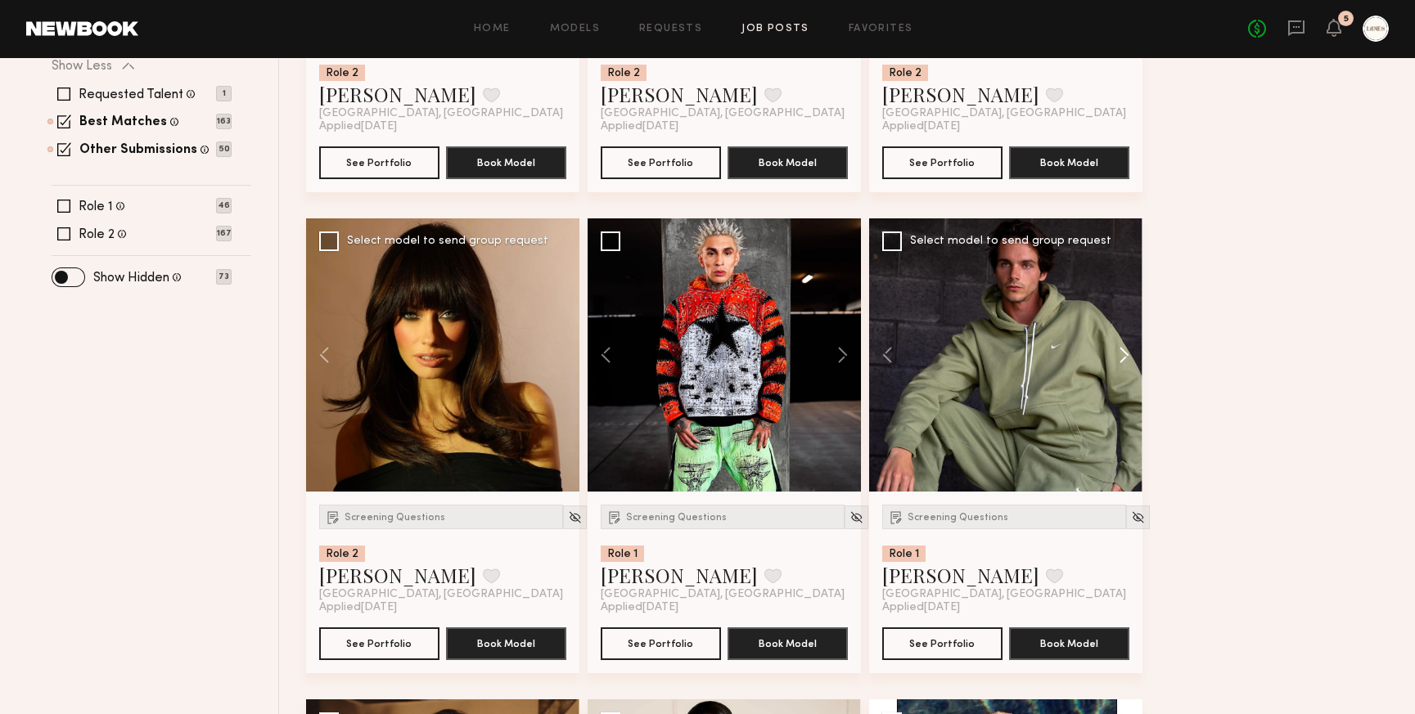
click at [1123, 358] on button at bounding box center [1116, 354] width 52 height 273
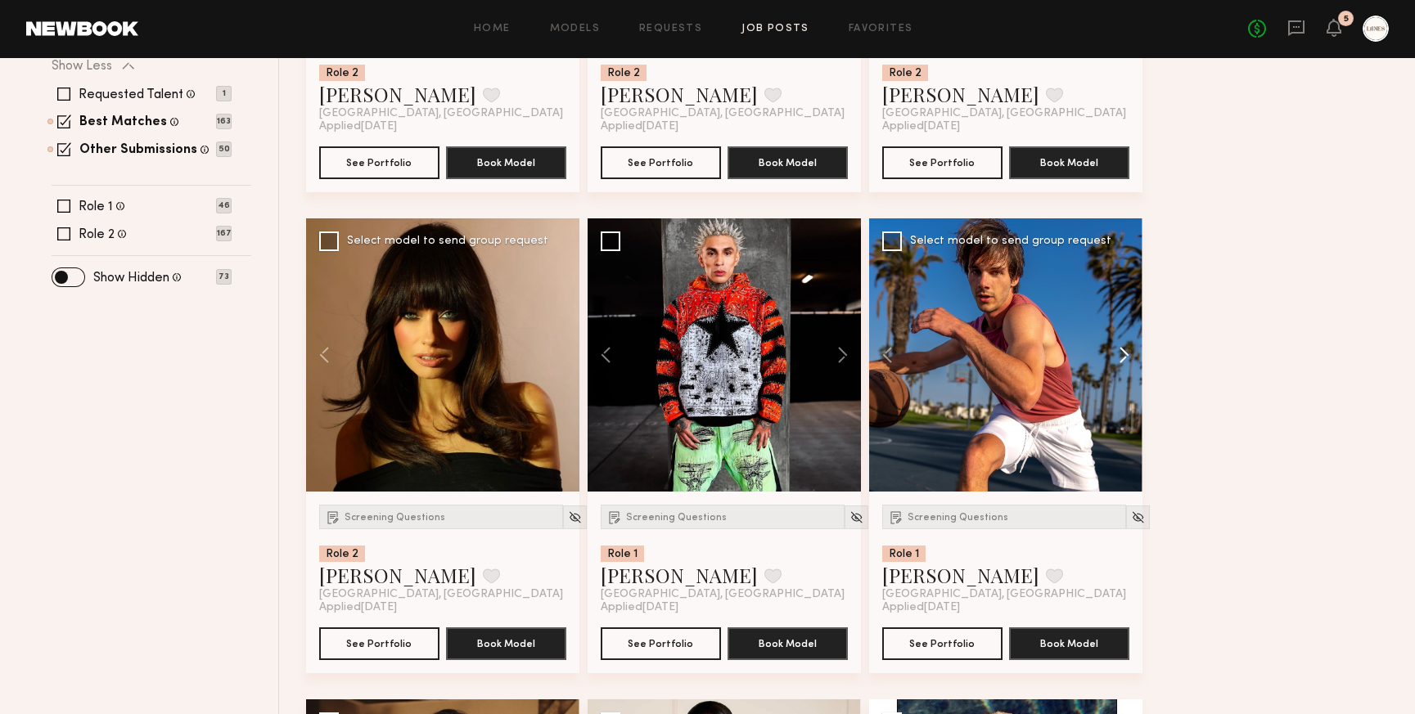
click at [1123, 358] on button at bounding box center [1116, 354] width 52 height 273
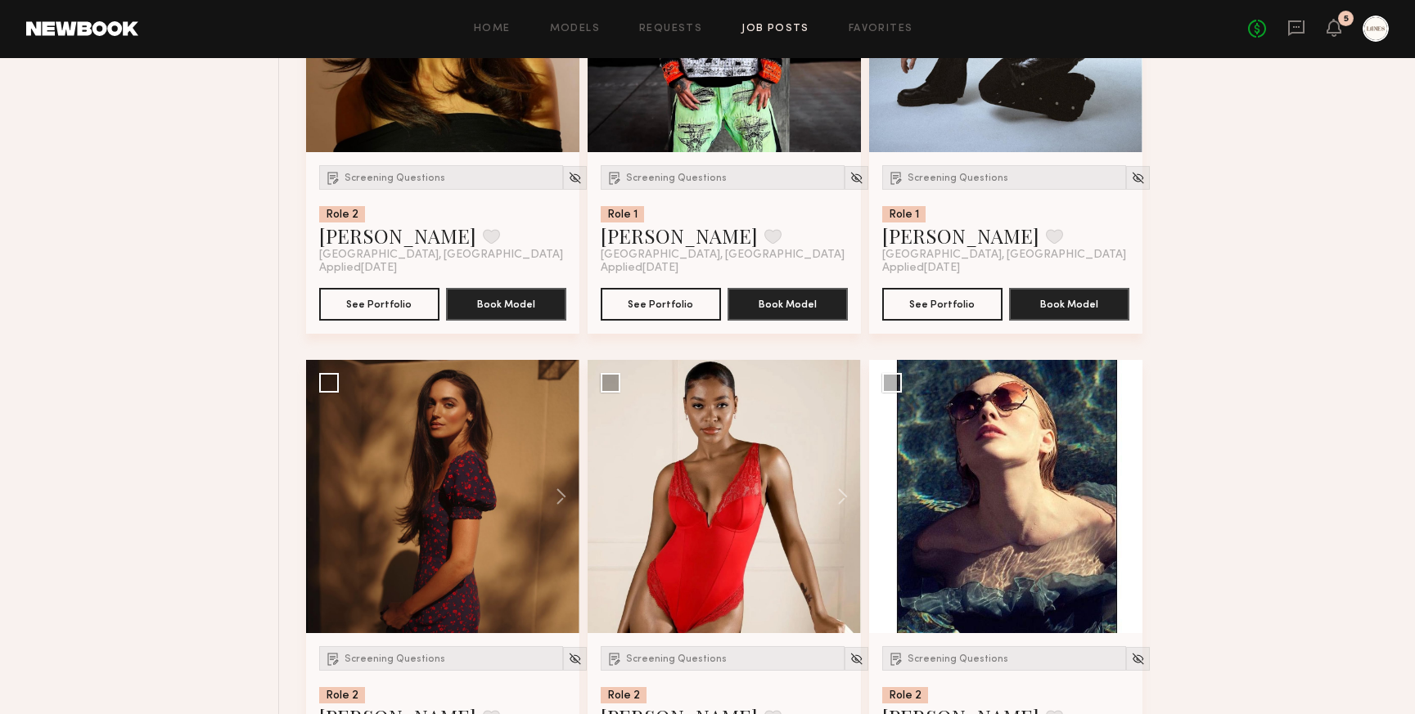
scroll to position [863, 0]
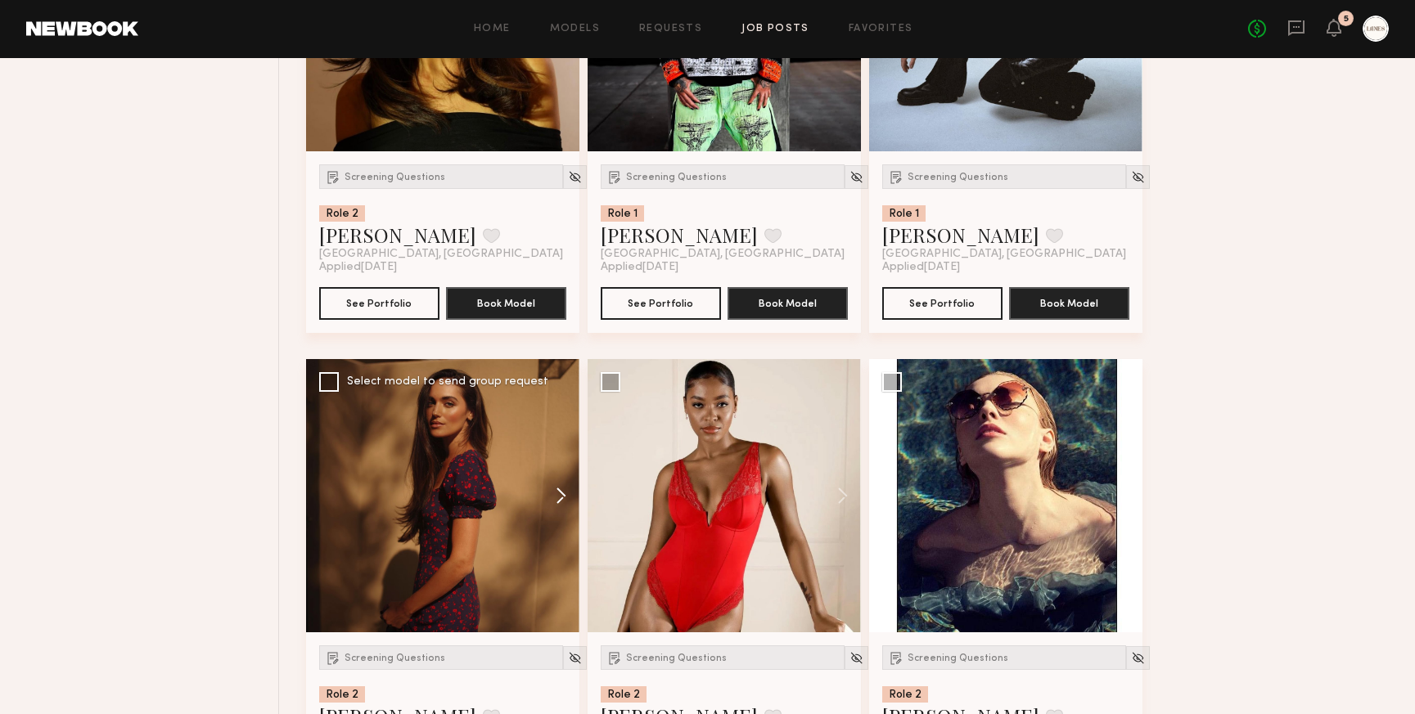
click at [563, 496] on button at bounding box center [553, 495] width 52 height 273
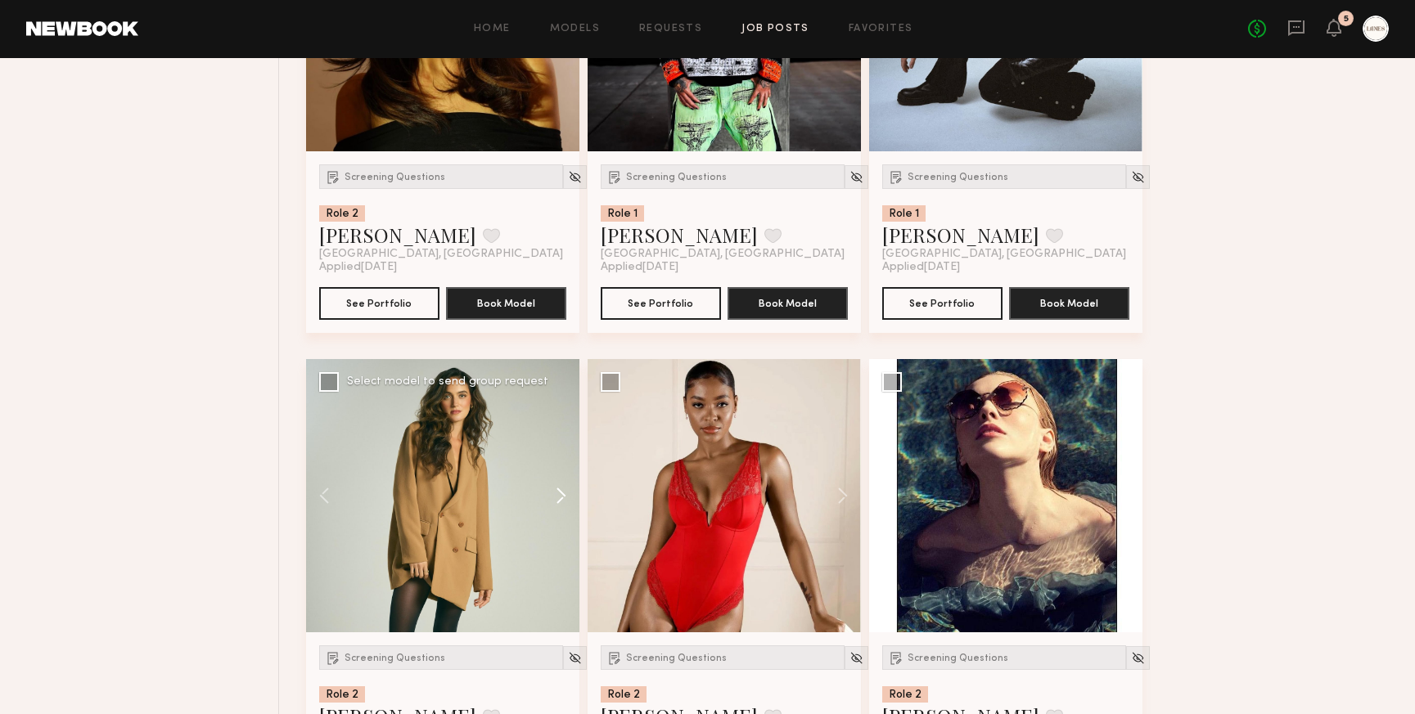
click at [563, 496] on button at bounding box center [553, 495] width 52 height 273
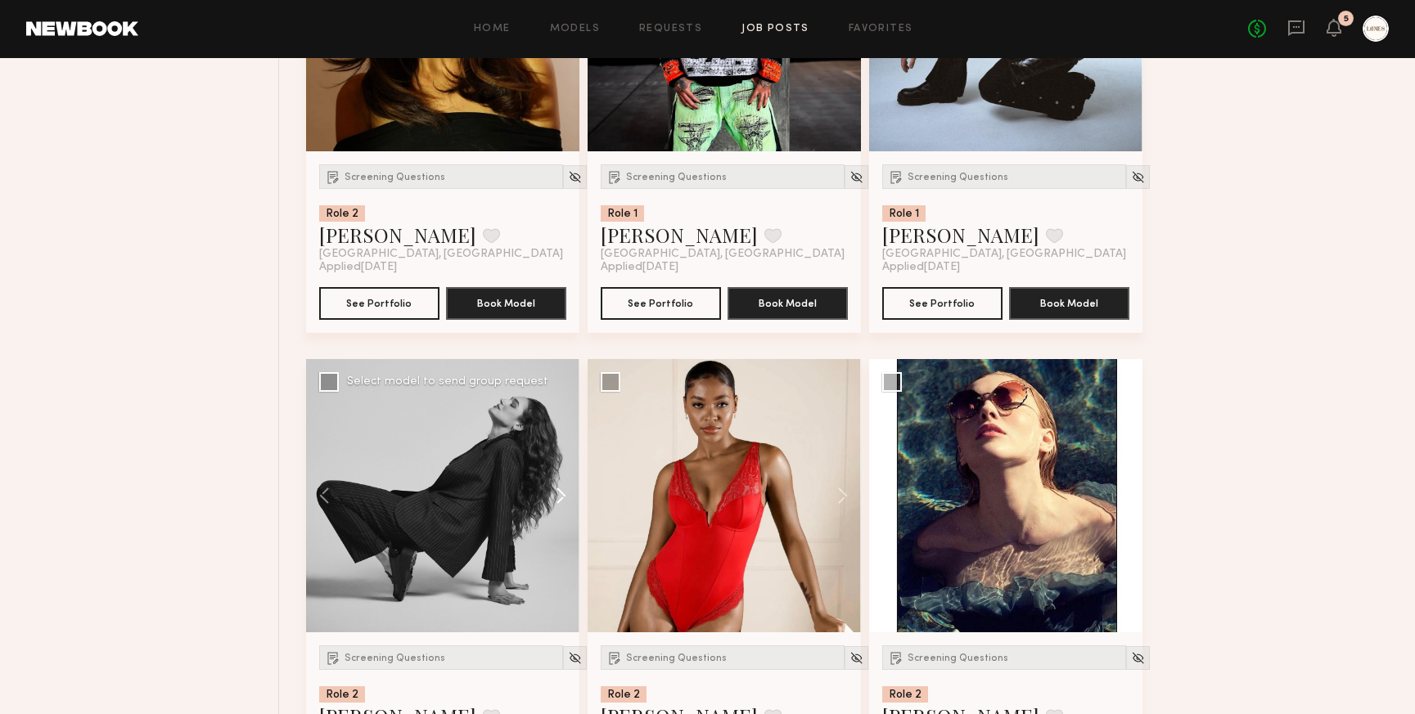
click at [563, 496] on button at bounding box center [553, 495] width 52 height 273
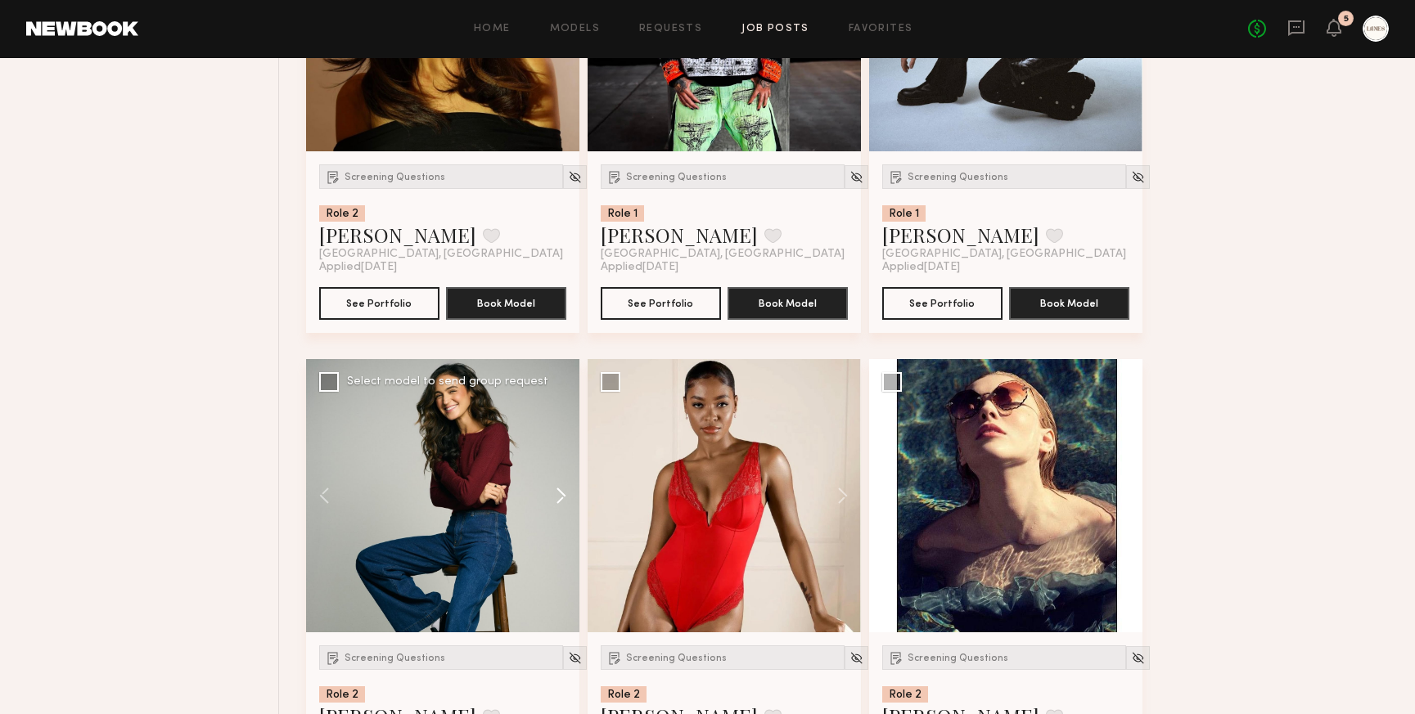
click at [563, 496] on button at bounding box center [553, 495] width 52 height 273
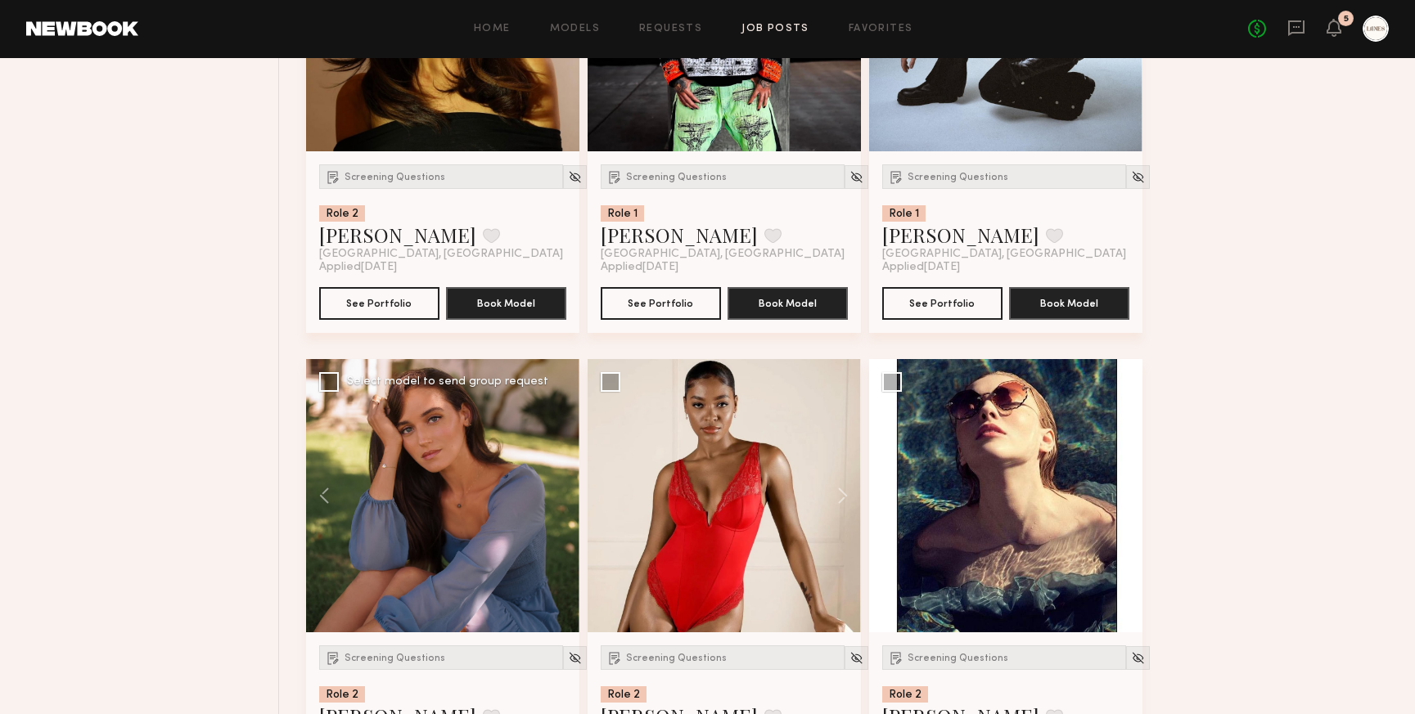
click at [563, 496] on div at bounding box center [442, 495] width 273 height 273
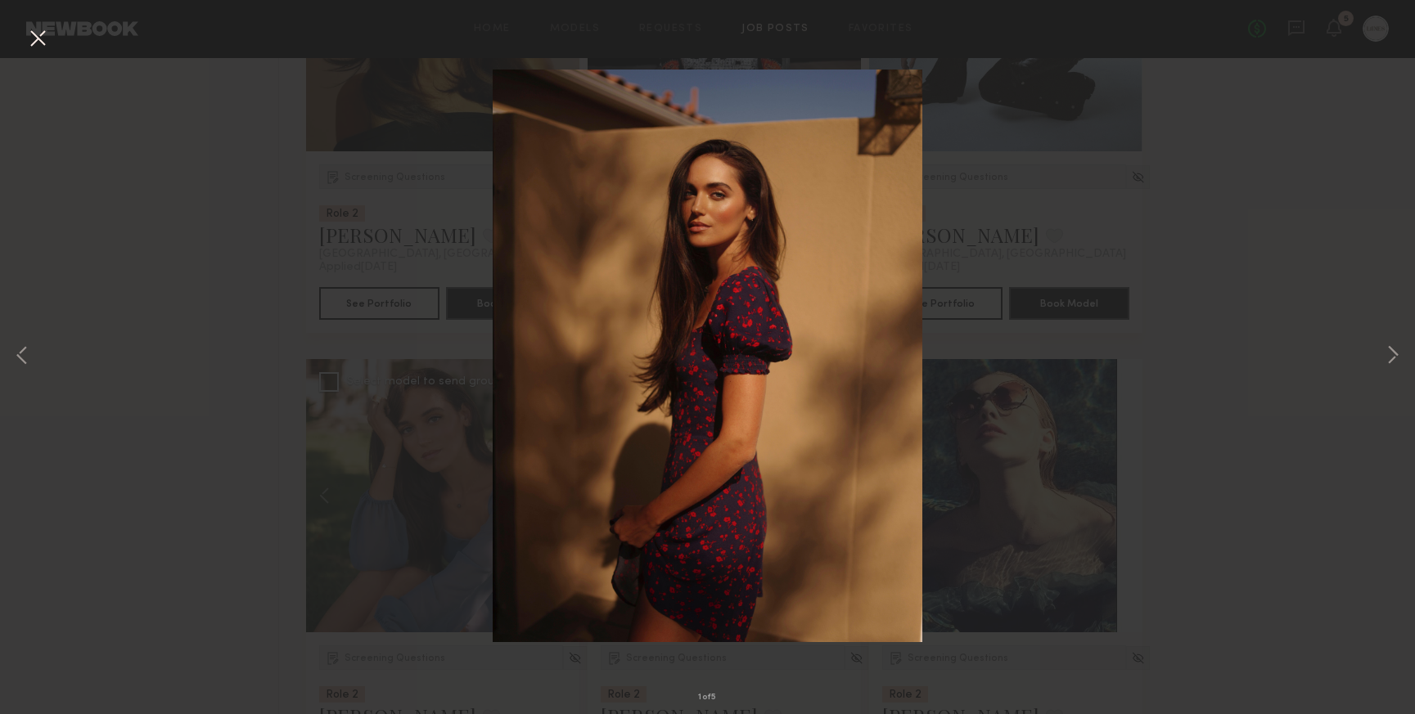
click at [38, 34] on button at bounding box center [38, 39] width 26 height 29
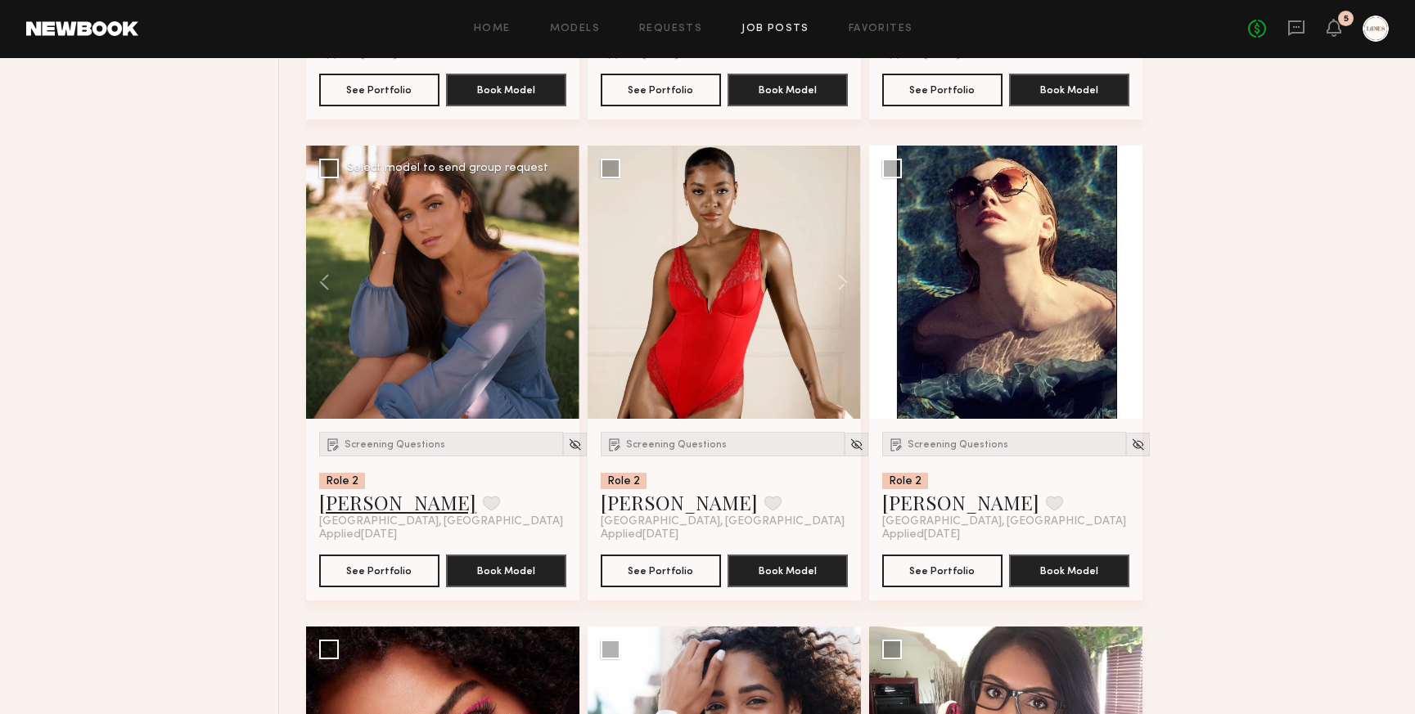
scroll to position [1078, 0]
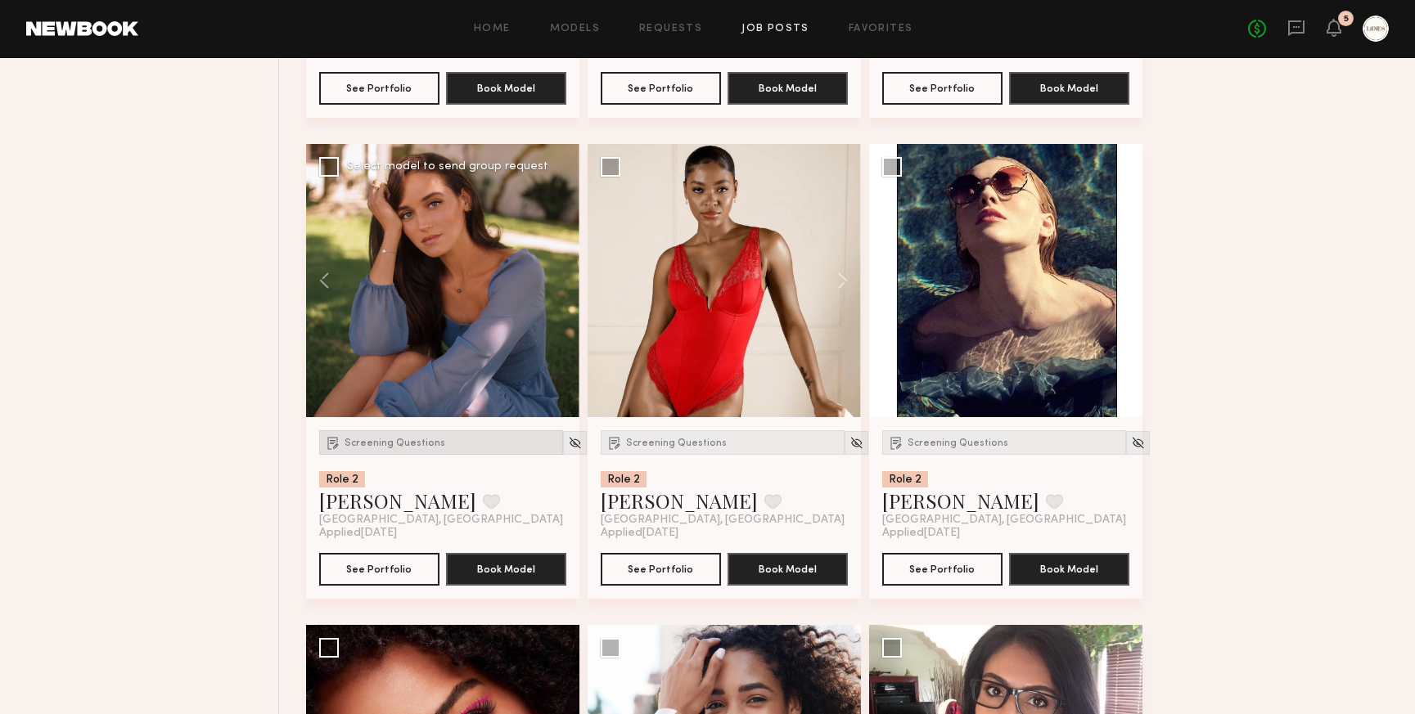
click at [371, 448] on span "Screening Questions" at bounding box center [394, 444] width 101 height 10
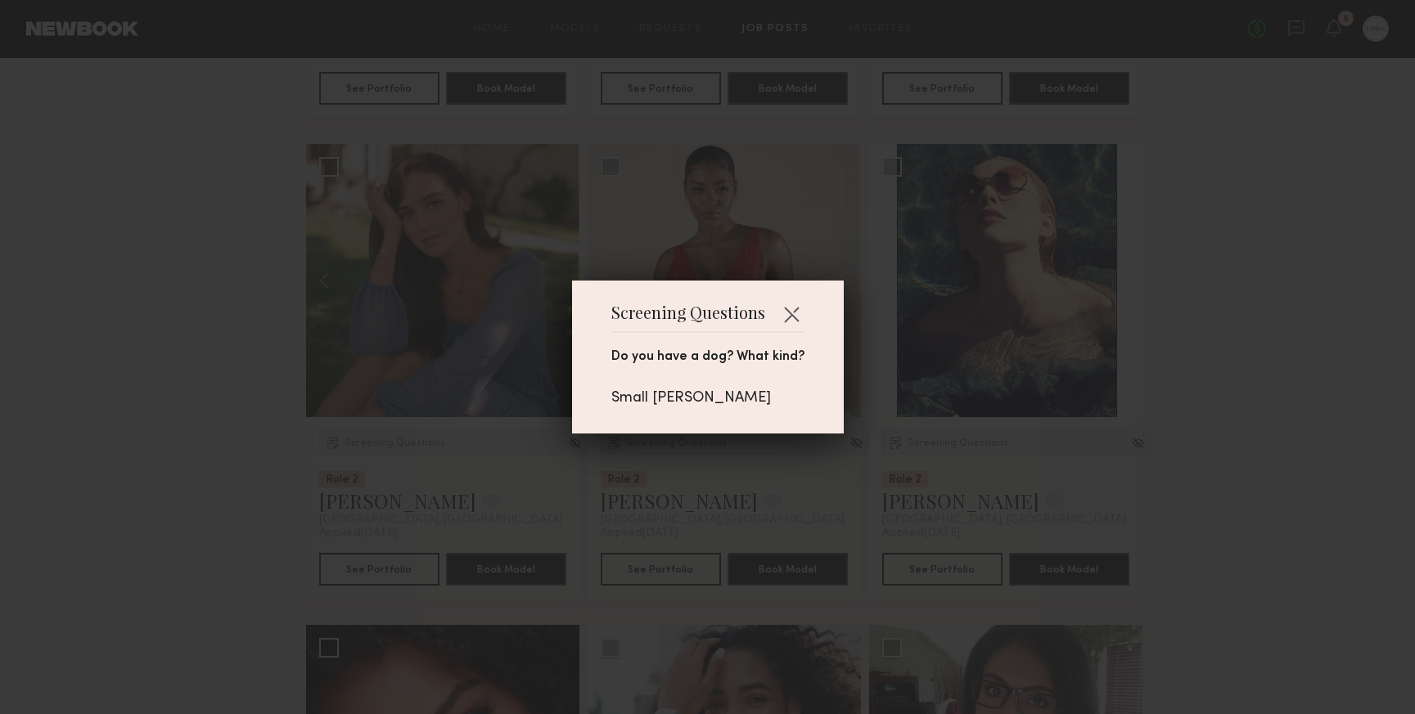
click at [316, 426] on div "Screening Questions Do you have a dog? What kind? Small jack Russell" at bounding box center [707, 357] width 1415 height 714
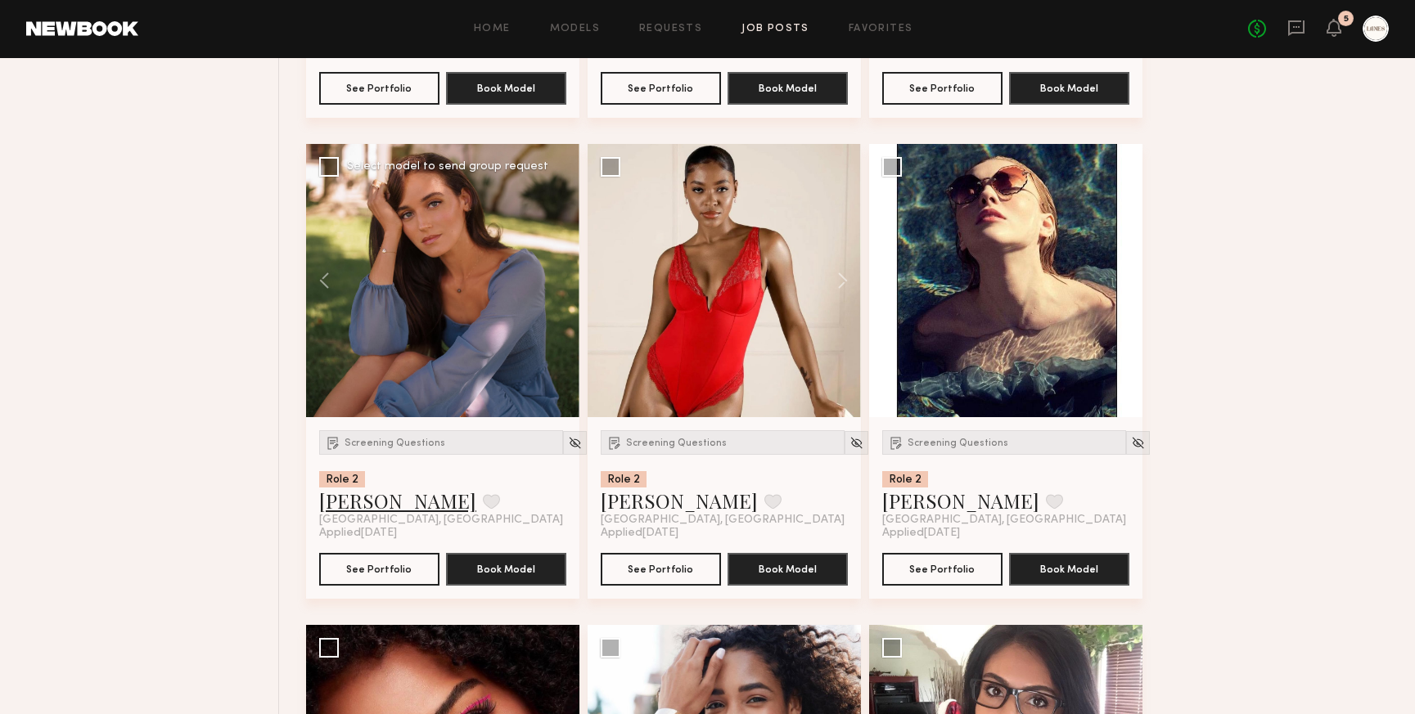
click at [356, 498] on link "Nicole Z." at bounding box center [397, 501] width 157 height 26
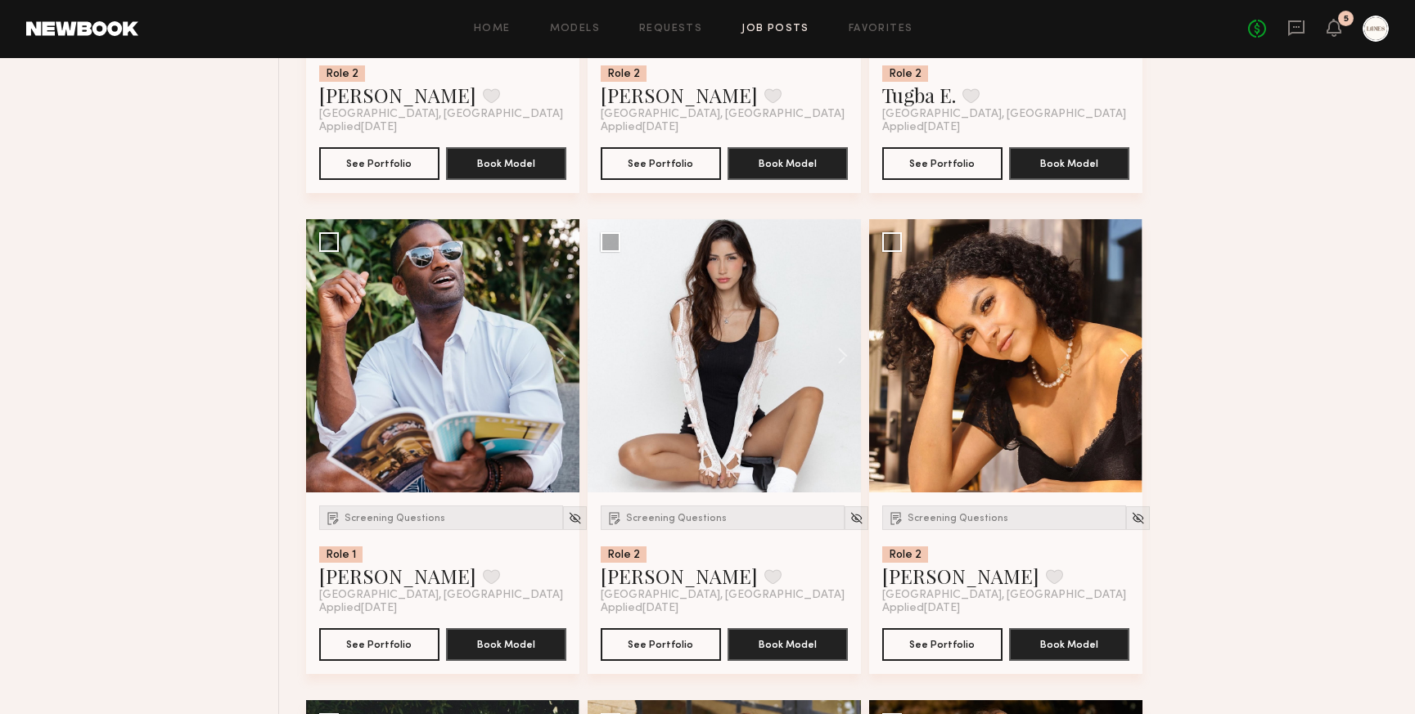
scroll to position [1973, 0]
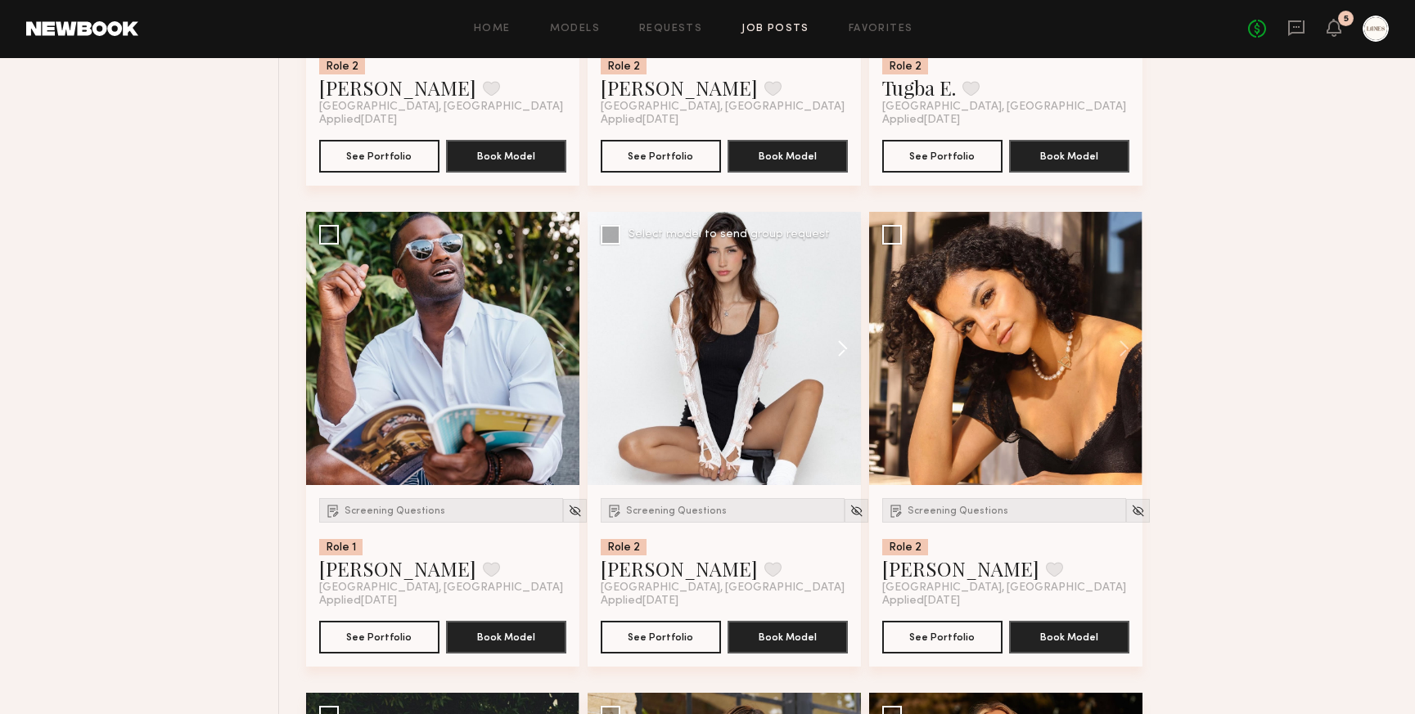
click at [848, 347] on button at bounding box center [834, 348] width 52 height 273
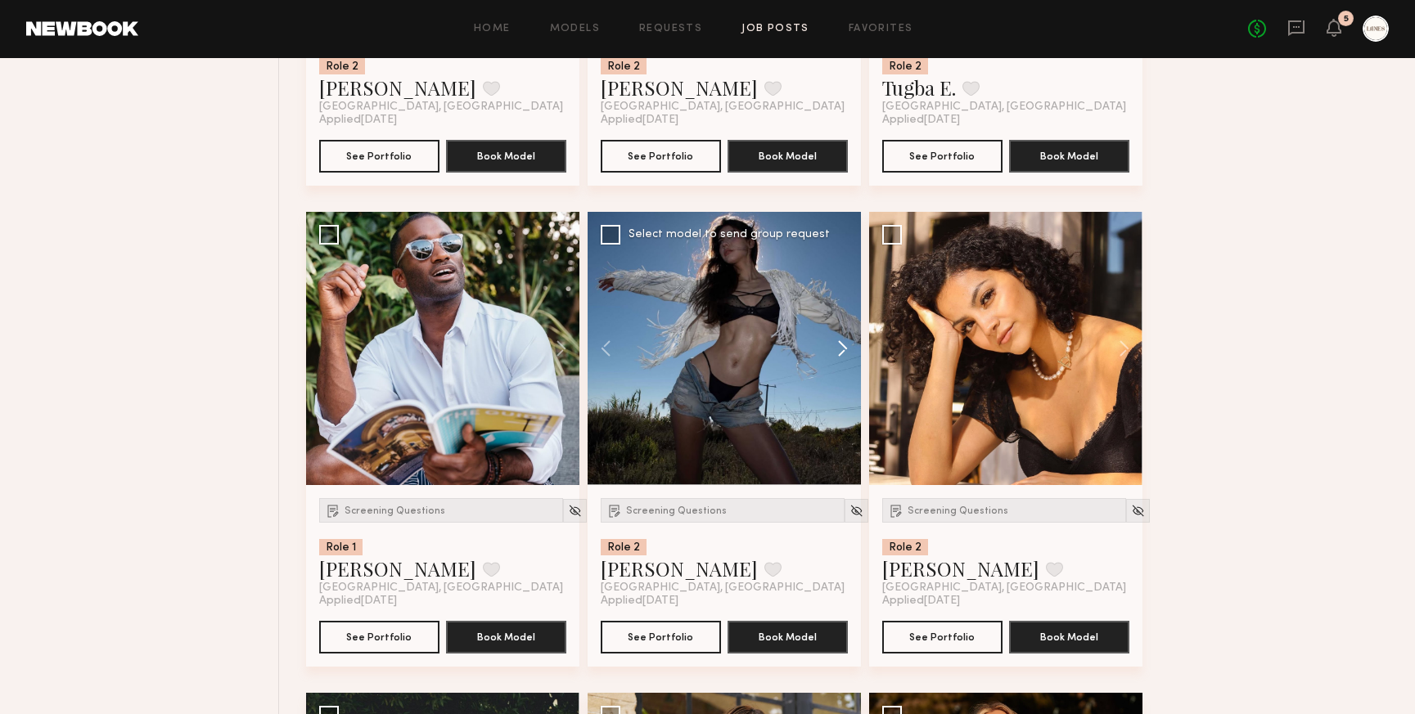
click at [848, 347] on button at bounding box center [834, 348] width 52 height 273
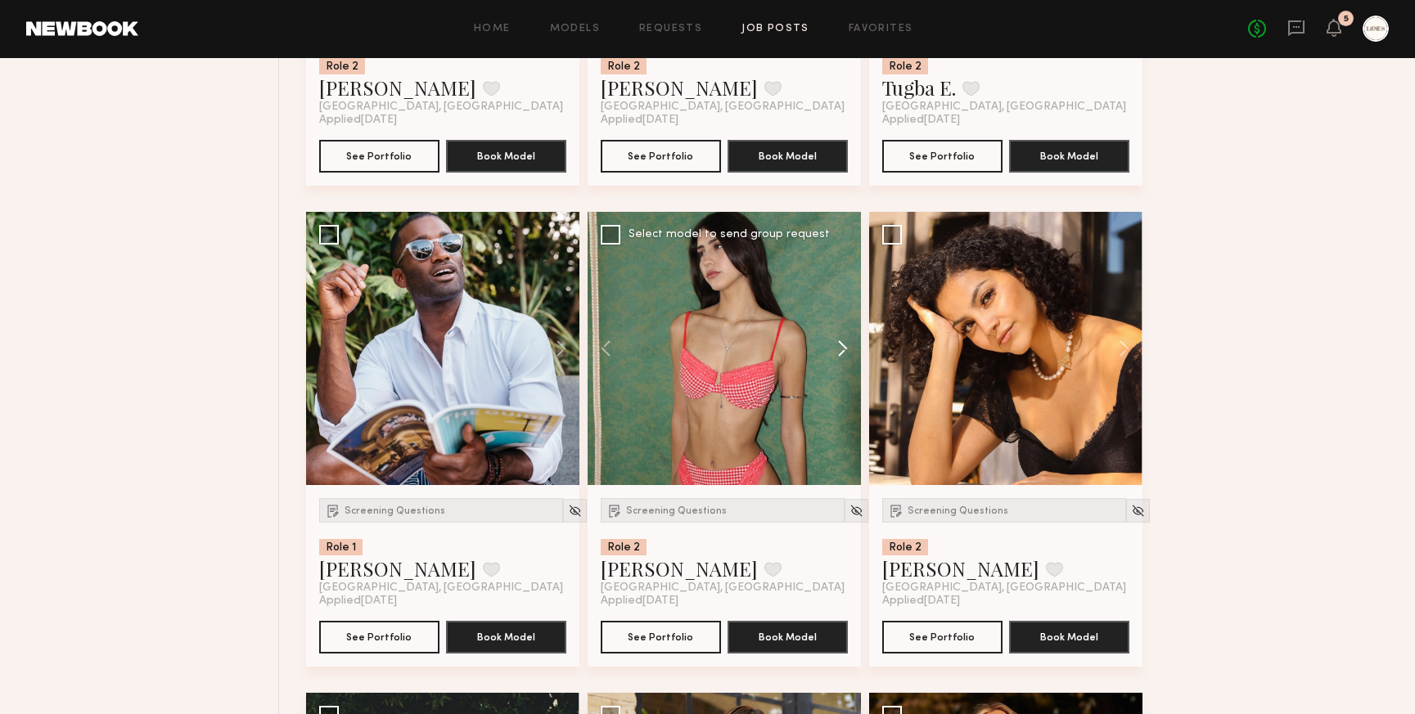
click at [848, 347] on button at bounding box center [834, 348] width 52 height 273
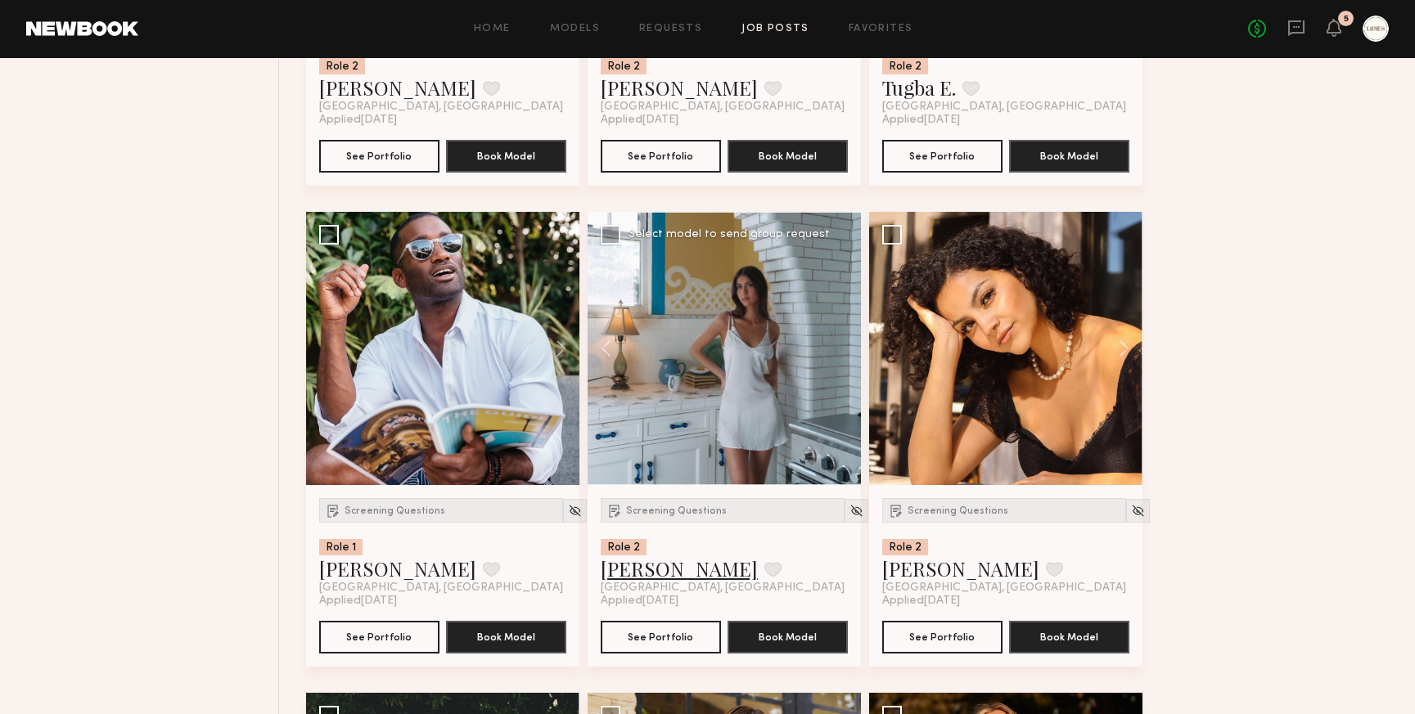
click at [650, 569] on link "Gizelle D." at bounding box center [679, 569] width 157 height 26
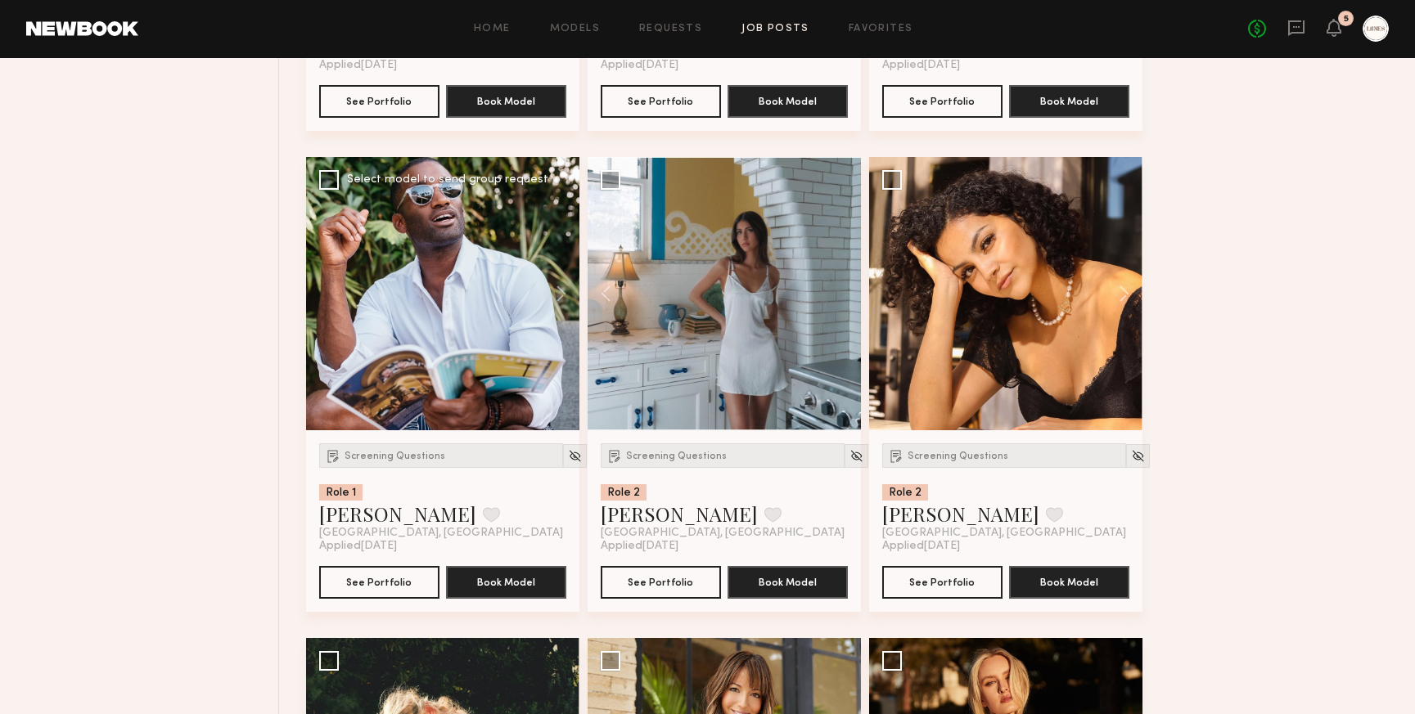
scroll to position [2000, 0]
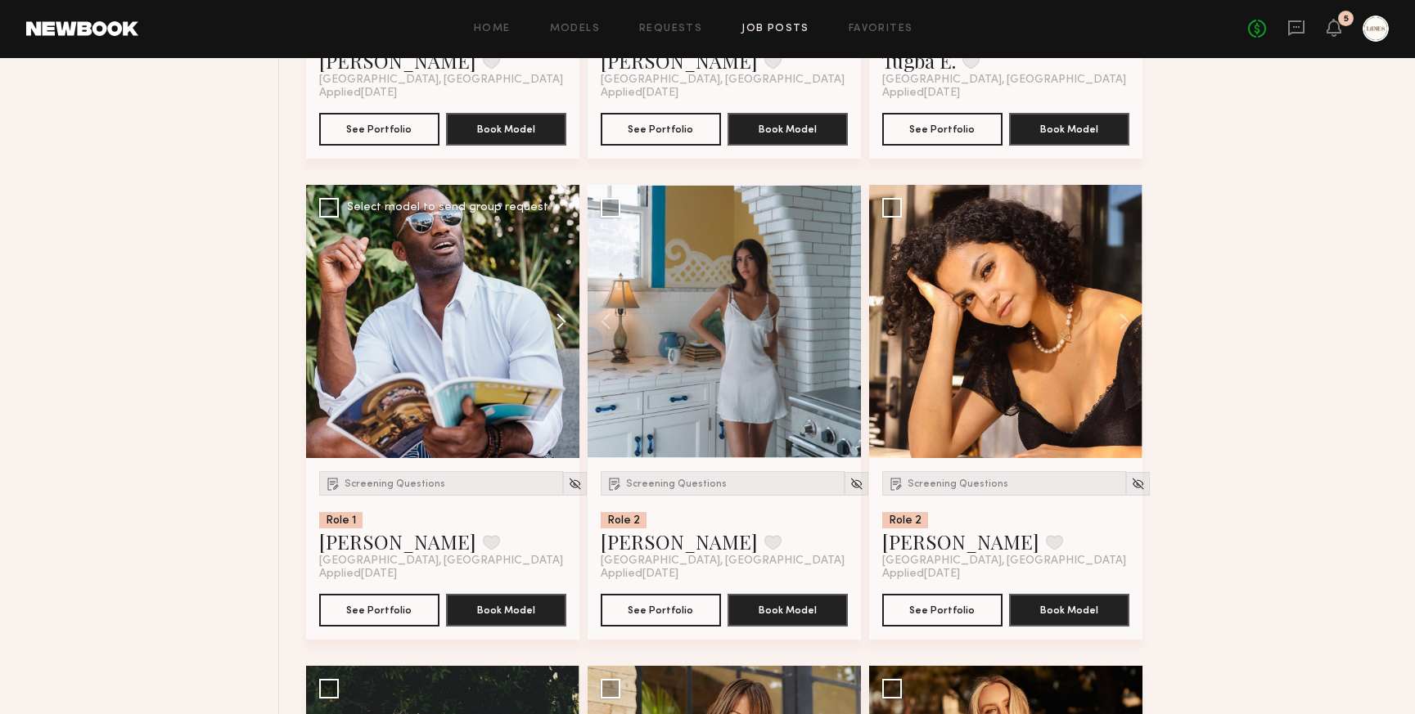
click at [552, 323] on button at bounding box center [553, 321] width 52 height 273
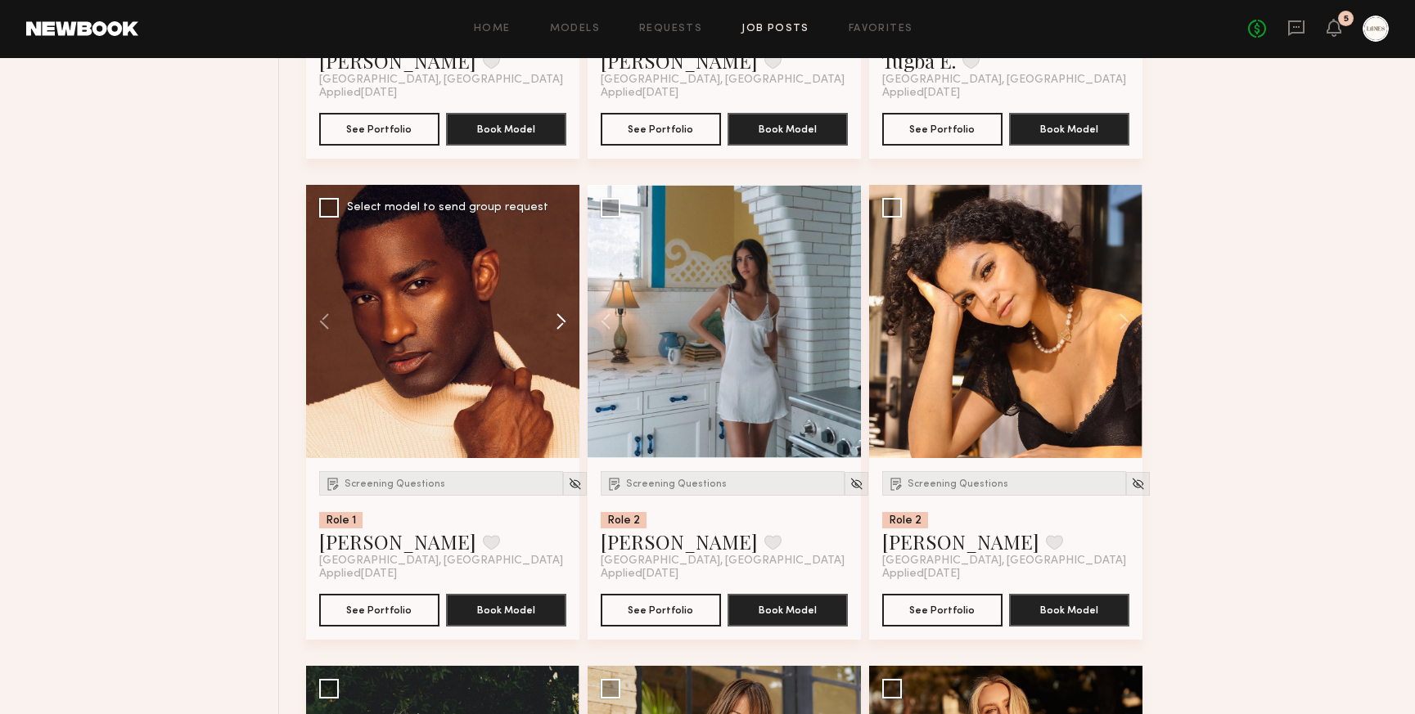
click at [552, 323] on button at bounding box center [553, 321] width 52 height 273
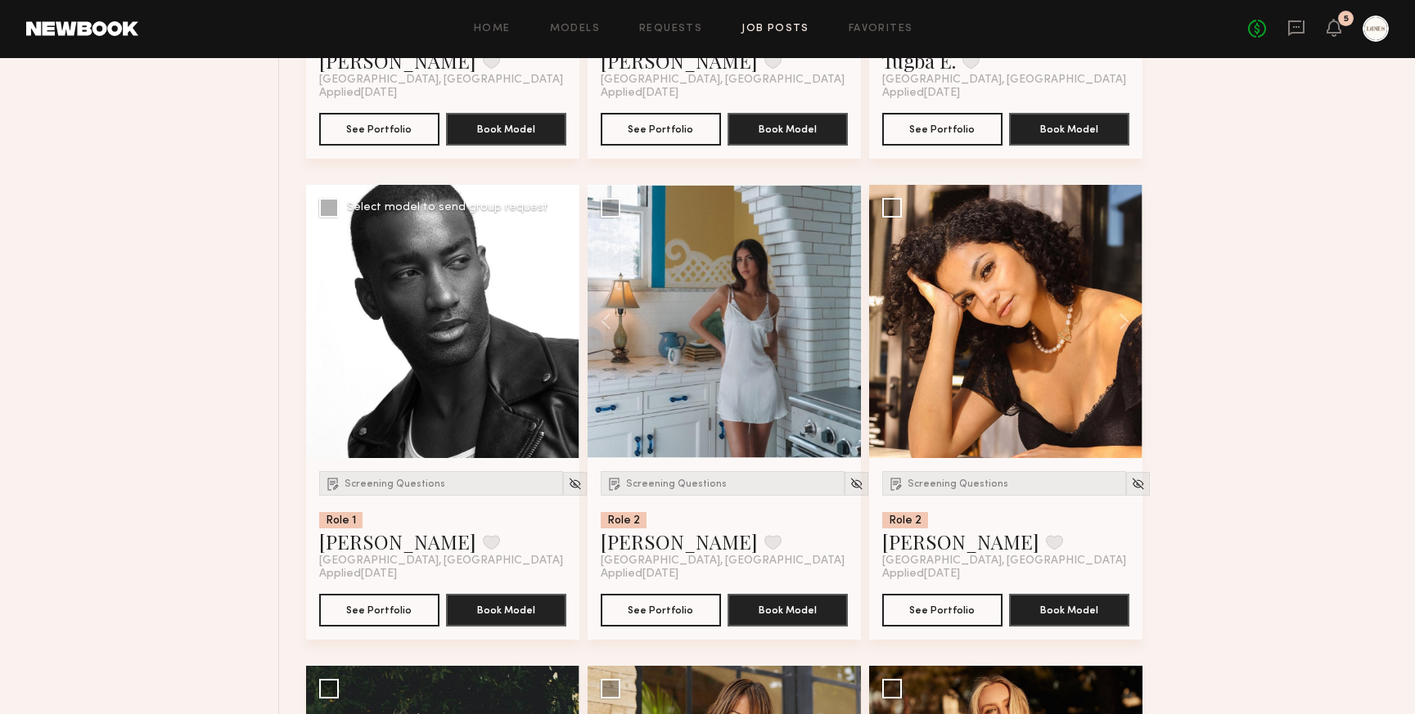
click at [561, 323] on button at bounding box center [553, 321] width 52 height 273
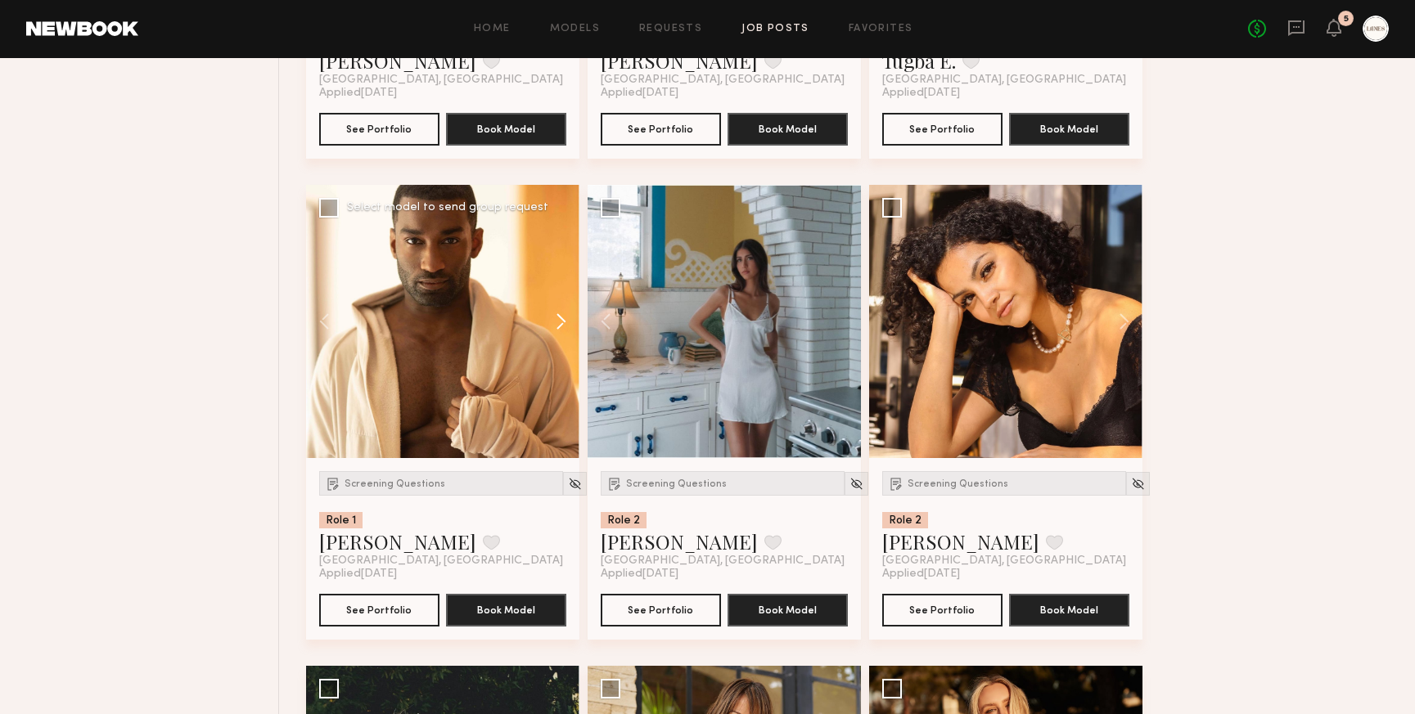
click at [561, 323] on button at bounding box center [553, 321] width 52 height 273
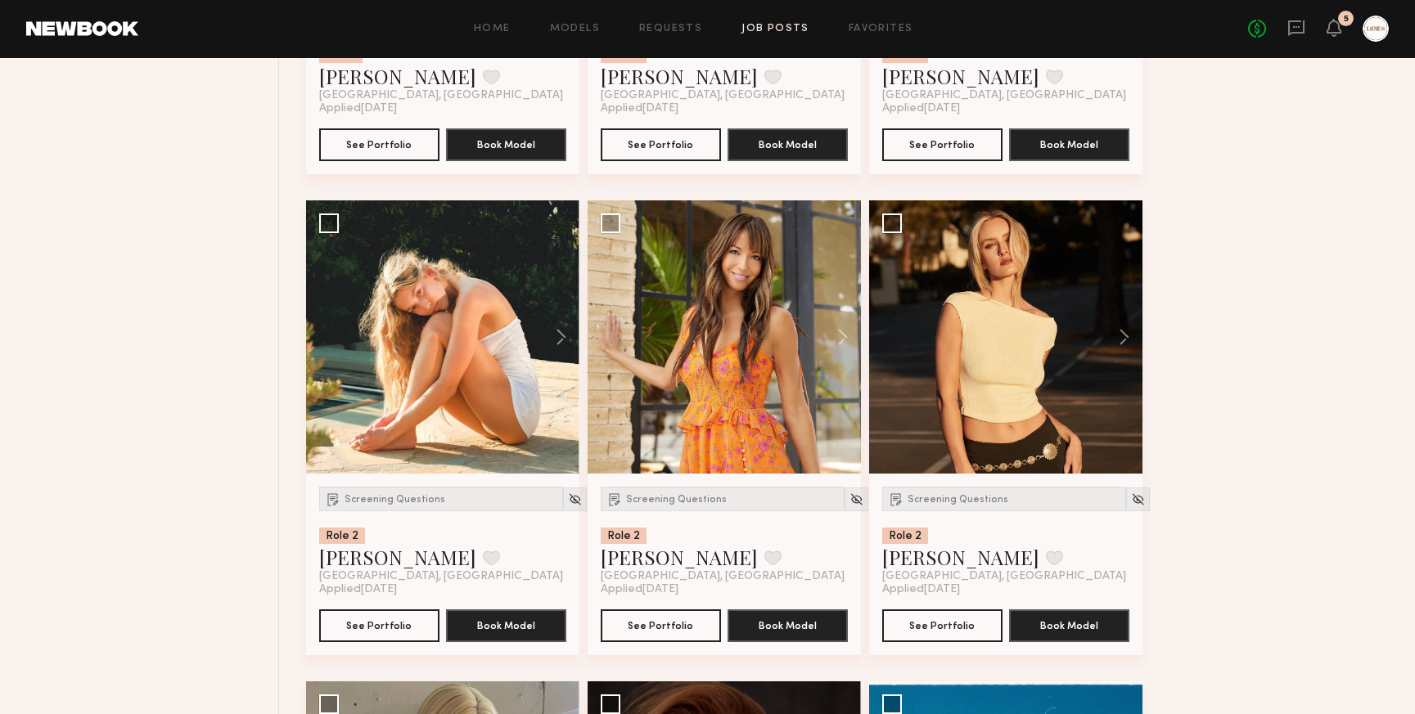
scroll to position [2475, 0]
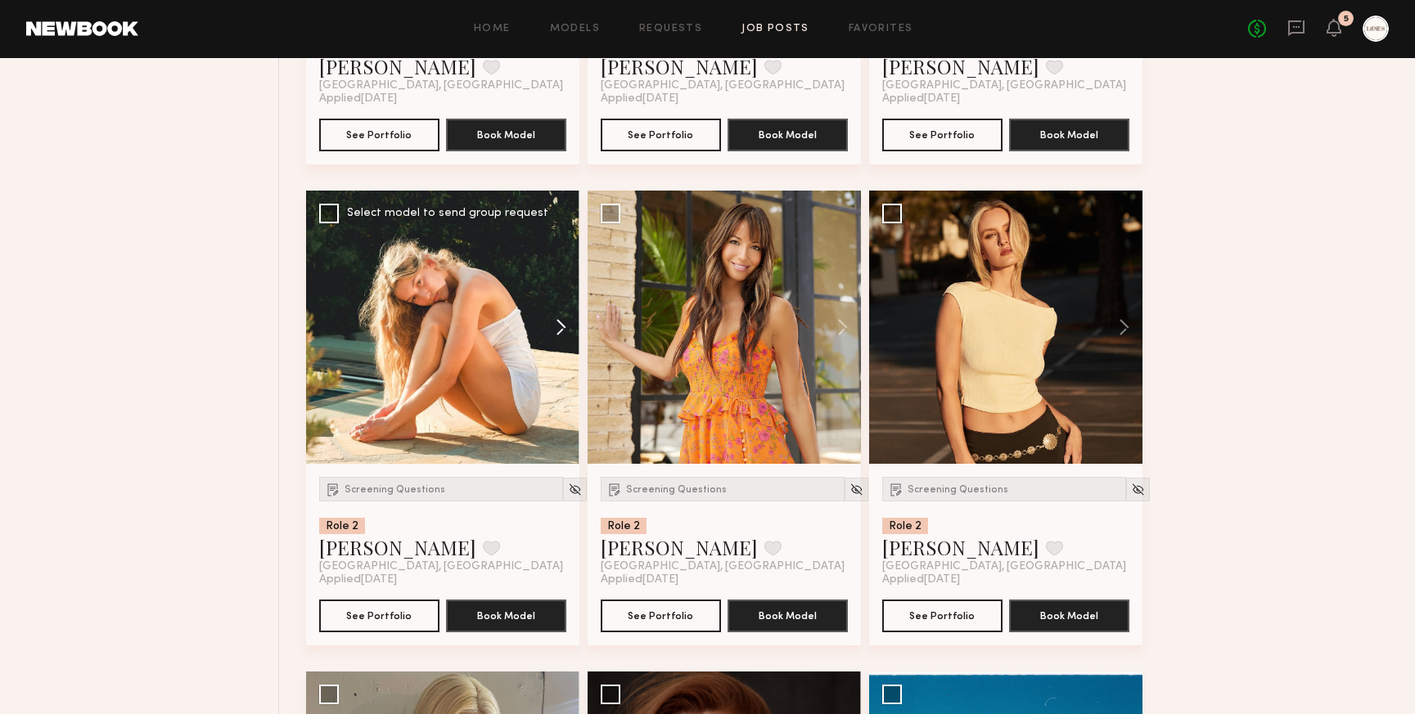
click at [564, 328] on button at bounding box center [553, 327] width 52 height 273
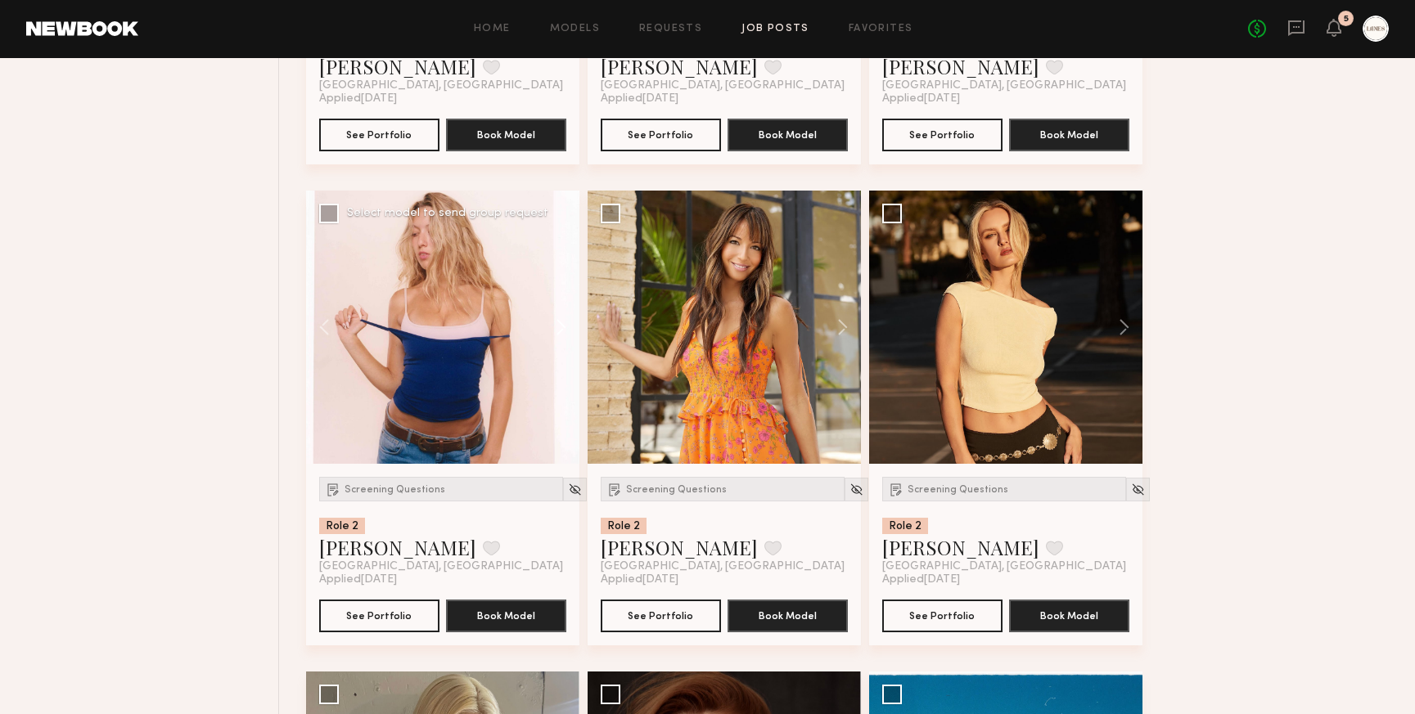
click at [564, 328] on button at bounding box center [553, 327] width 52 height 273
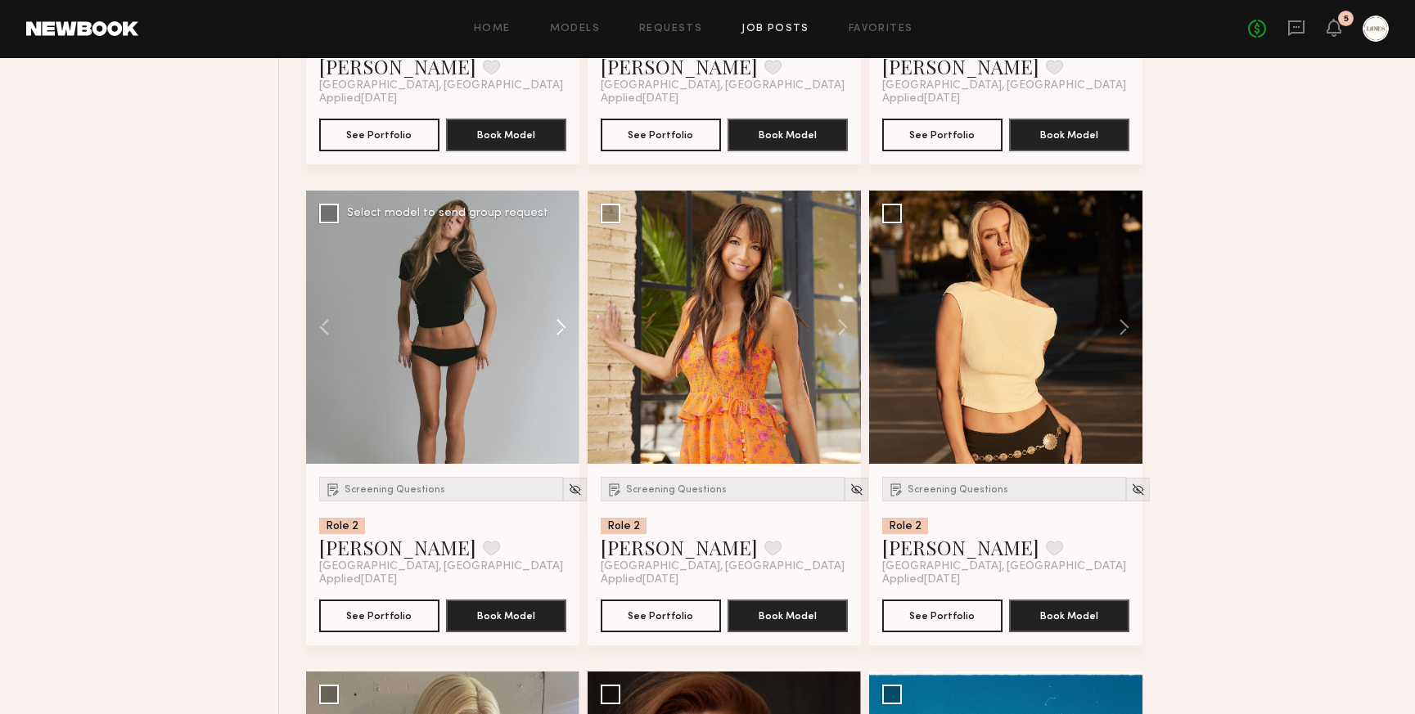
click at [564, 328] on button at bounding box center [553, 327] width 52 height 273
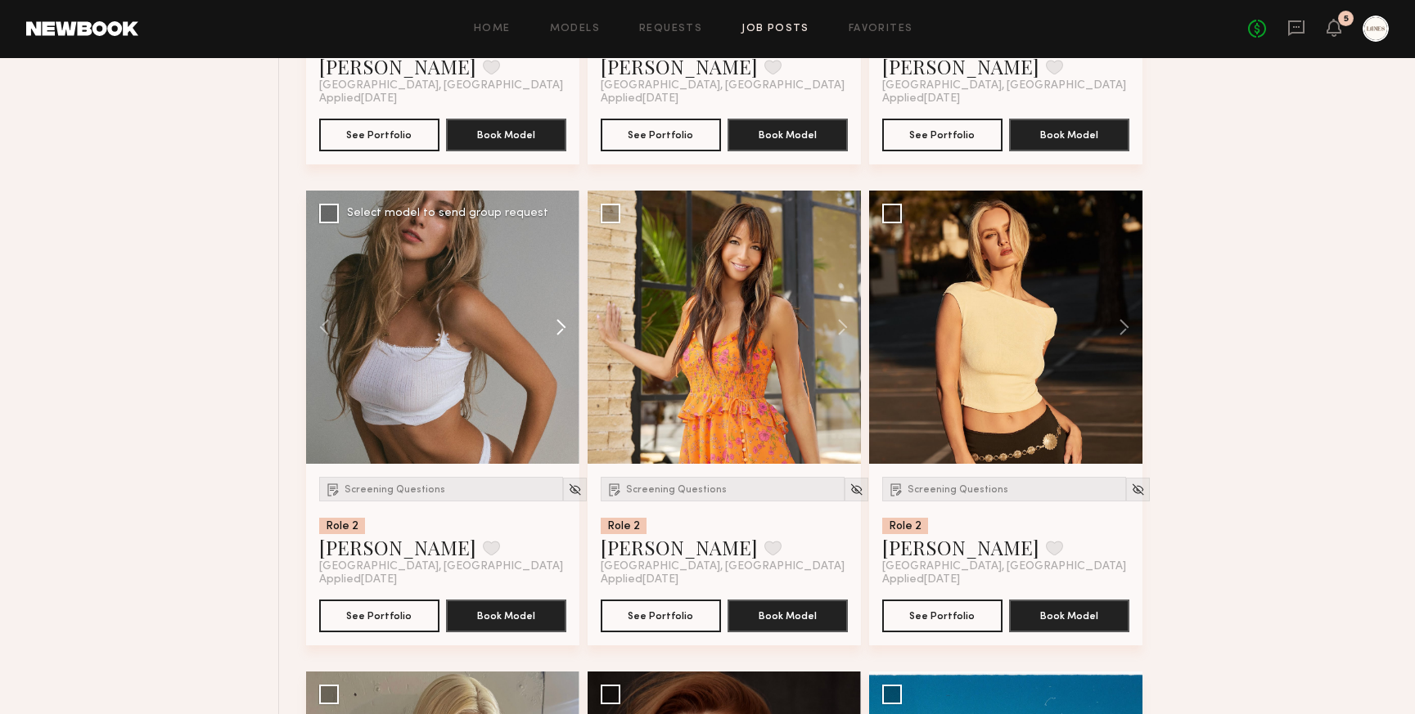
click at [564, 328] on button at bounding box center [553, 327] width 52 height 273
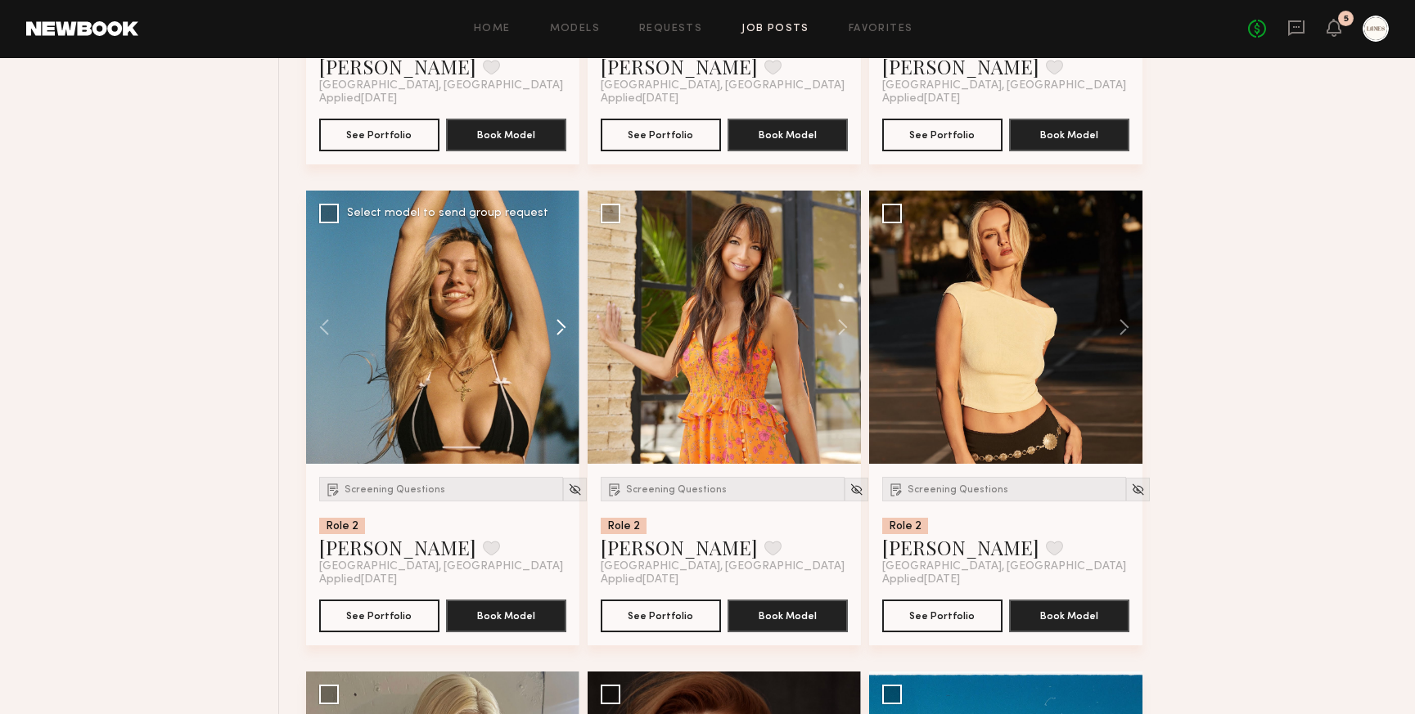
click at [564, 328] on button at bounding box center [553, 327] width 52 height 273
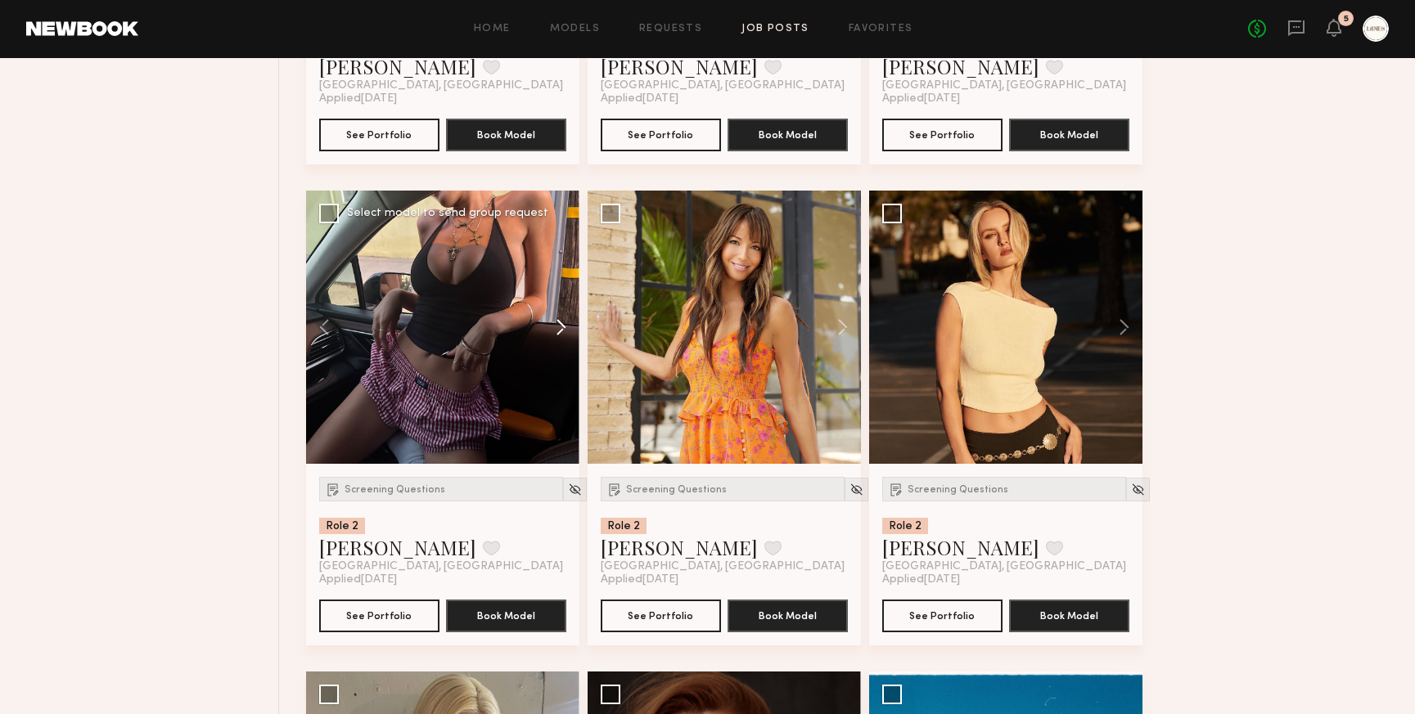
click at [564, 328] on button at bounding box center [553, 327] width 52 height 273
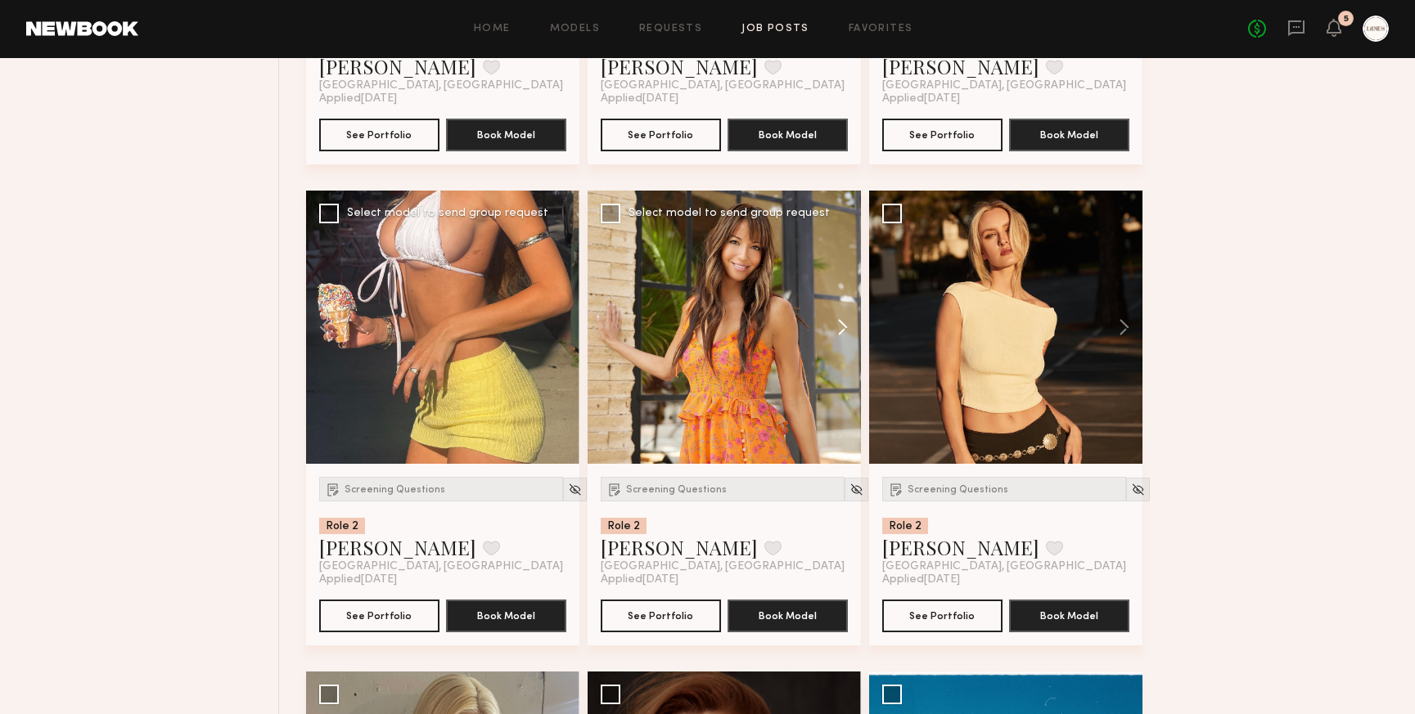
click at [844, 331] on button at bounding box center [834, 327] width 52 height 273
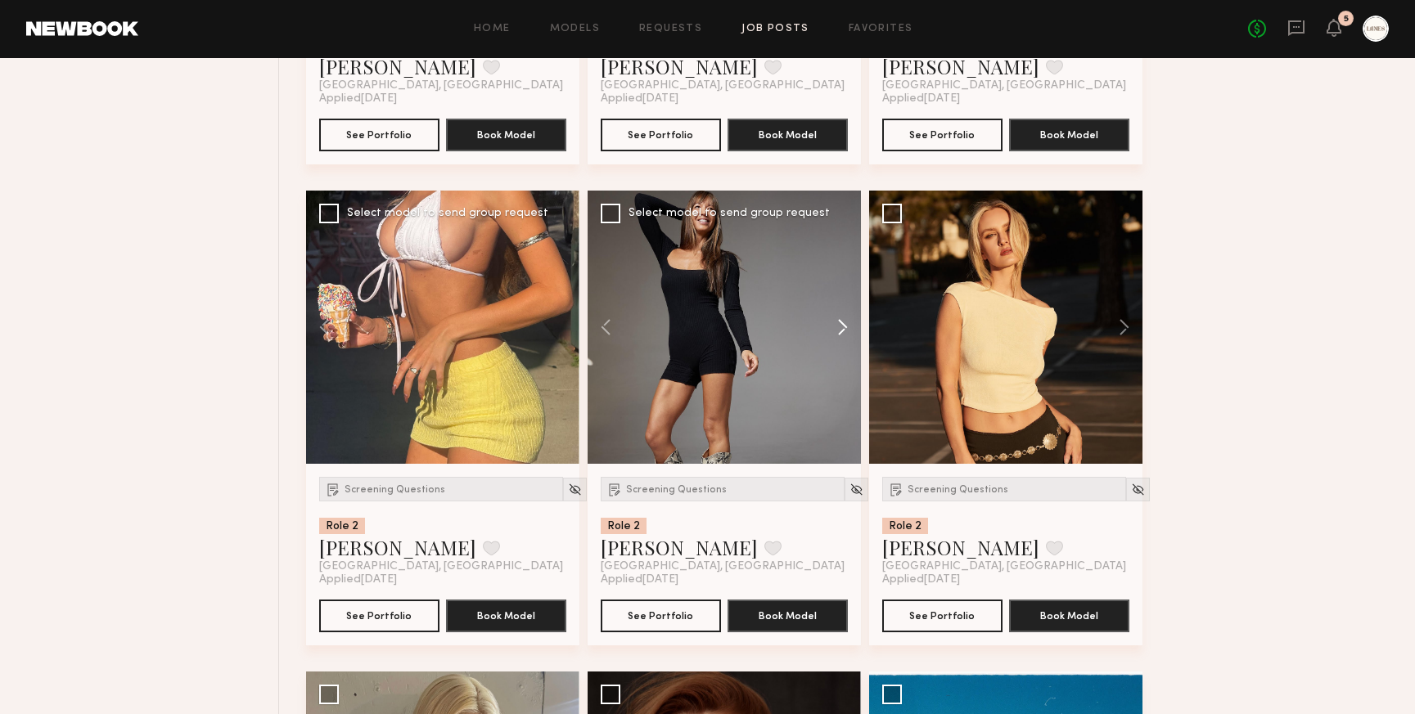
click at [844, 331] on button at bounding box center [834, 327] width 52 height 273
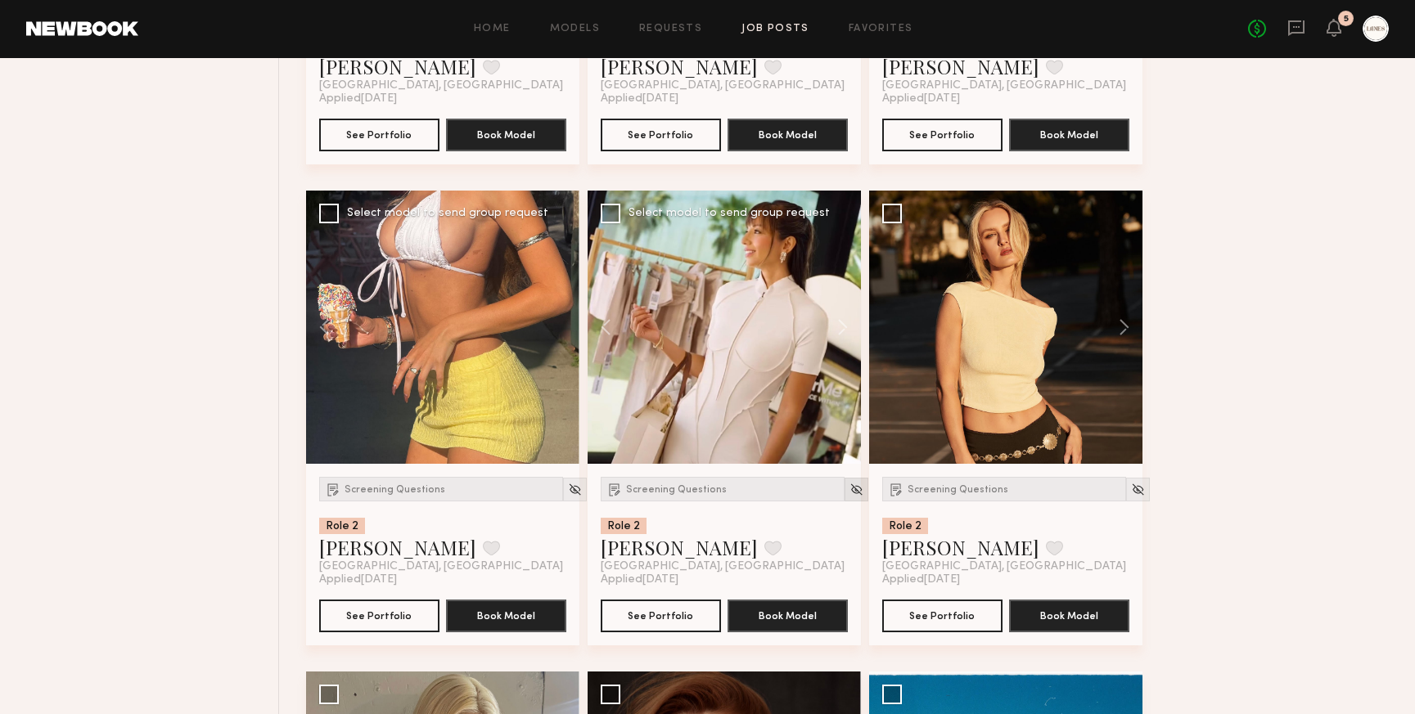
scroll to position [2520, 0]
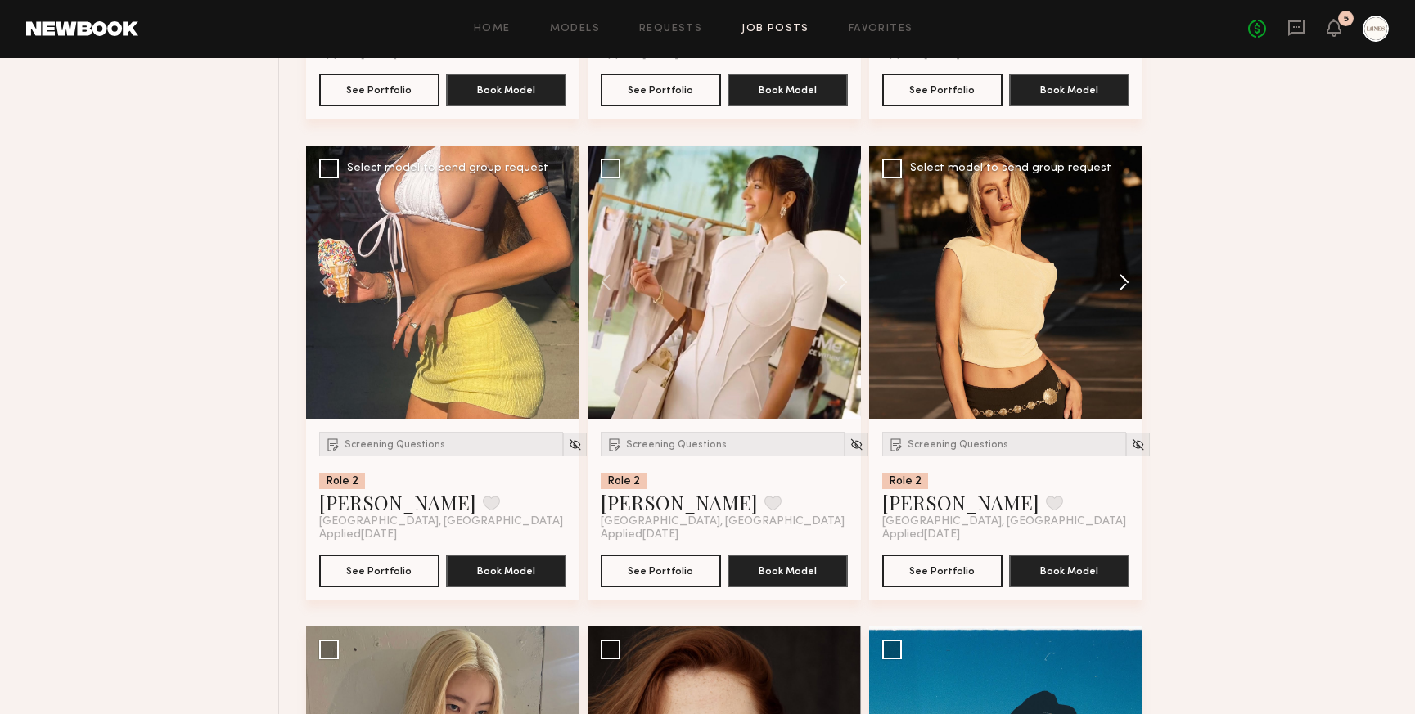
click at [1120, 287] on button at bounding box center [1116, 282] width 52 height 273
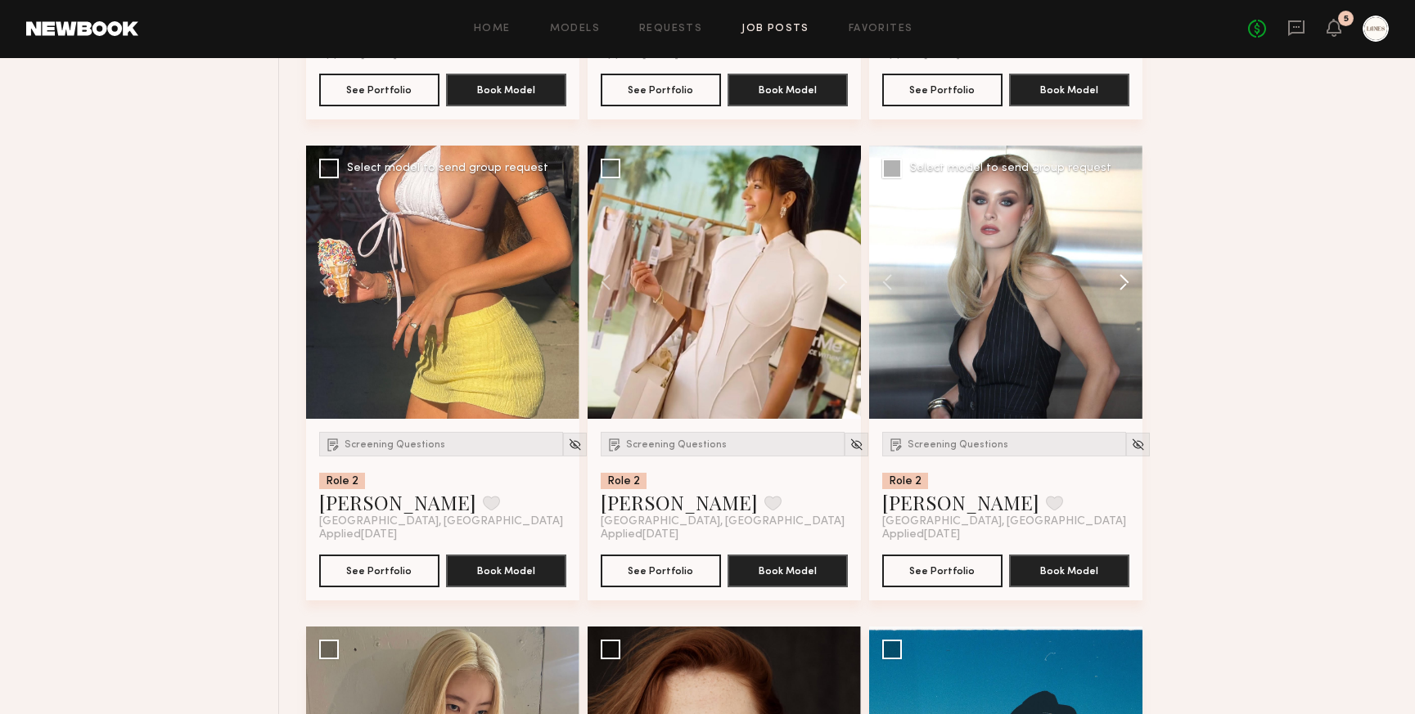
click at [1120, 287] on button at bounding box center [1116, 282] width 52 height 273
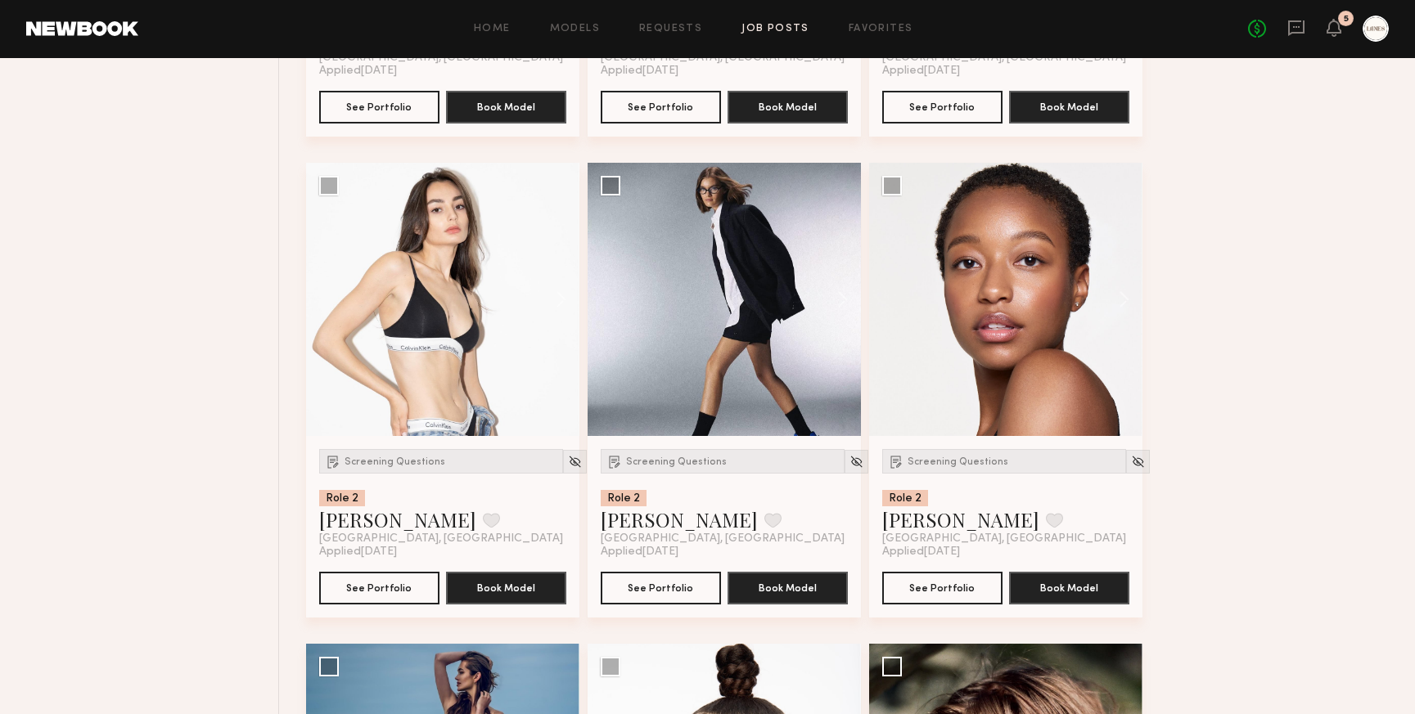
scroll to position [4924, 0]
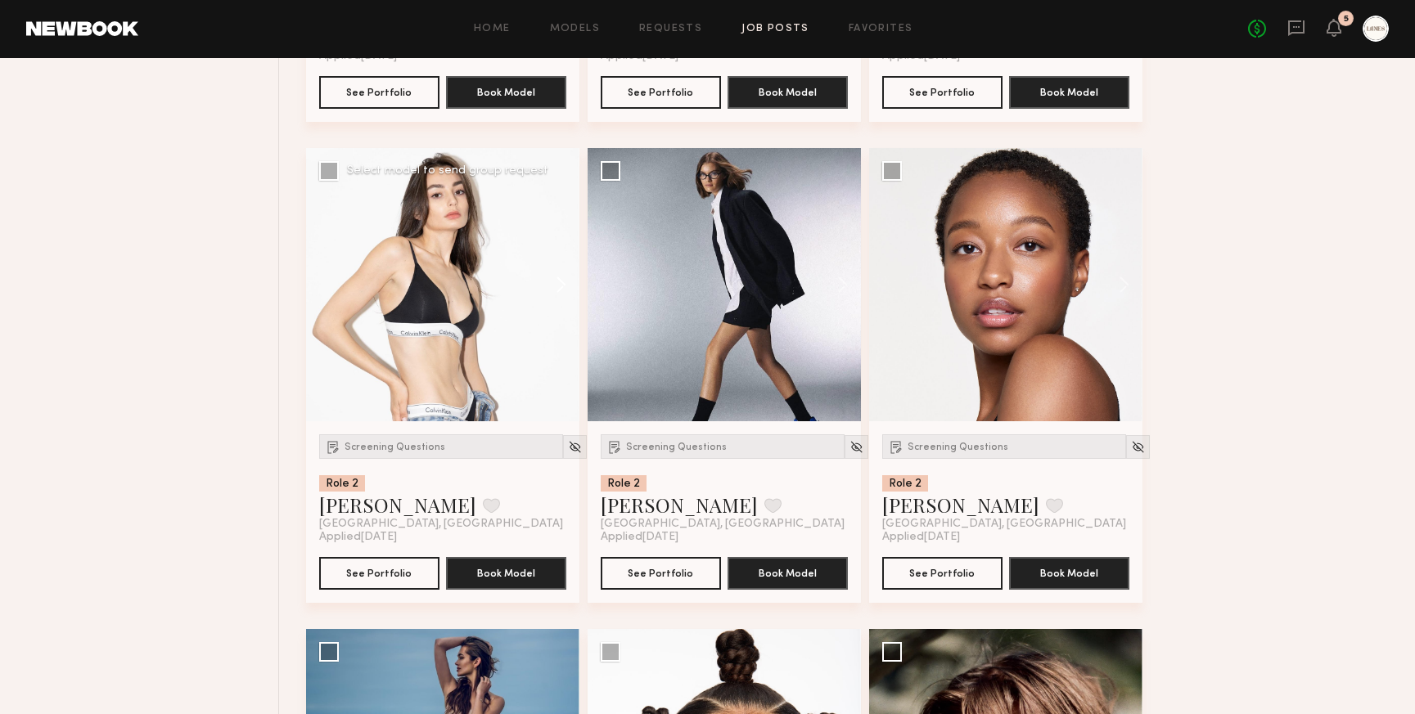
click at [561, 284] on button at bounding box center [553, 284] width 52 height 273
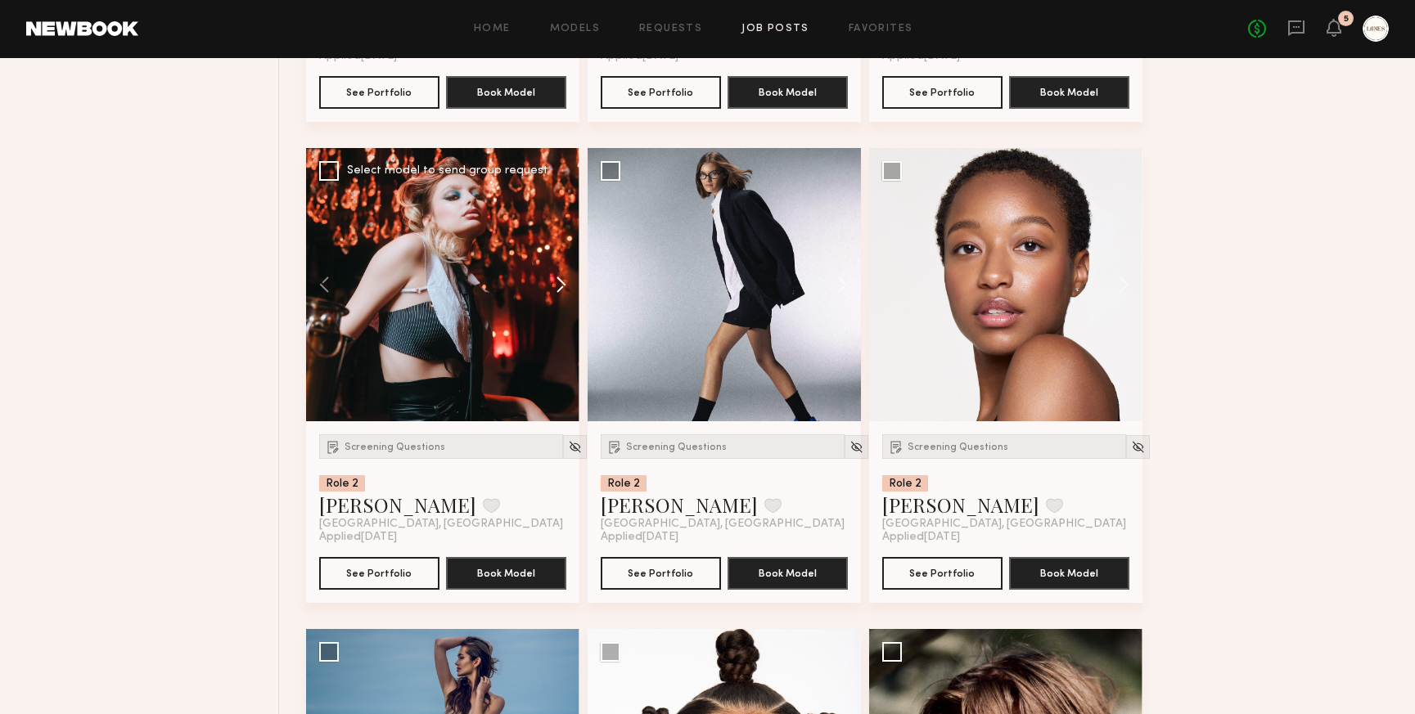
click at [561, 284] on button at bounding box center [553, 284] width 52 height 273
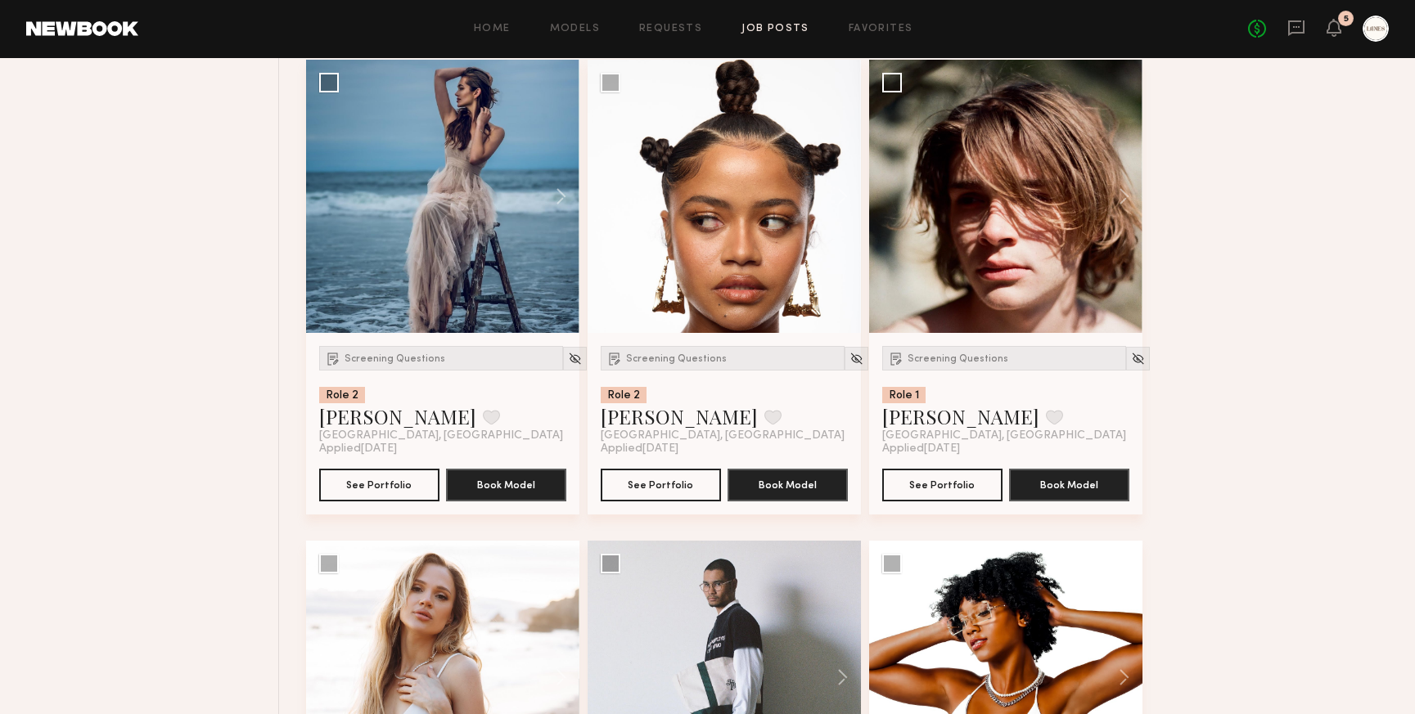
scroll to position [5508, 0]
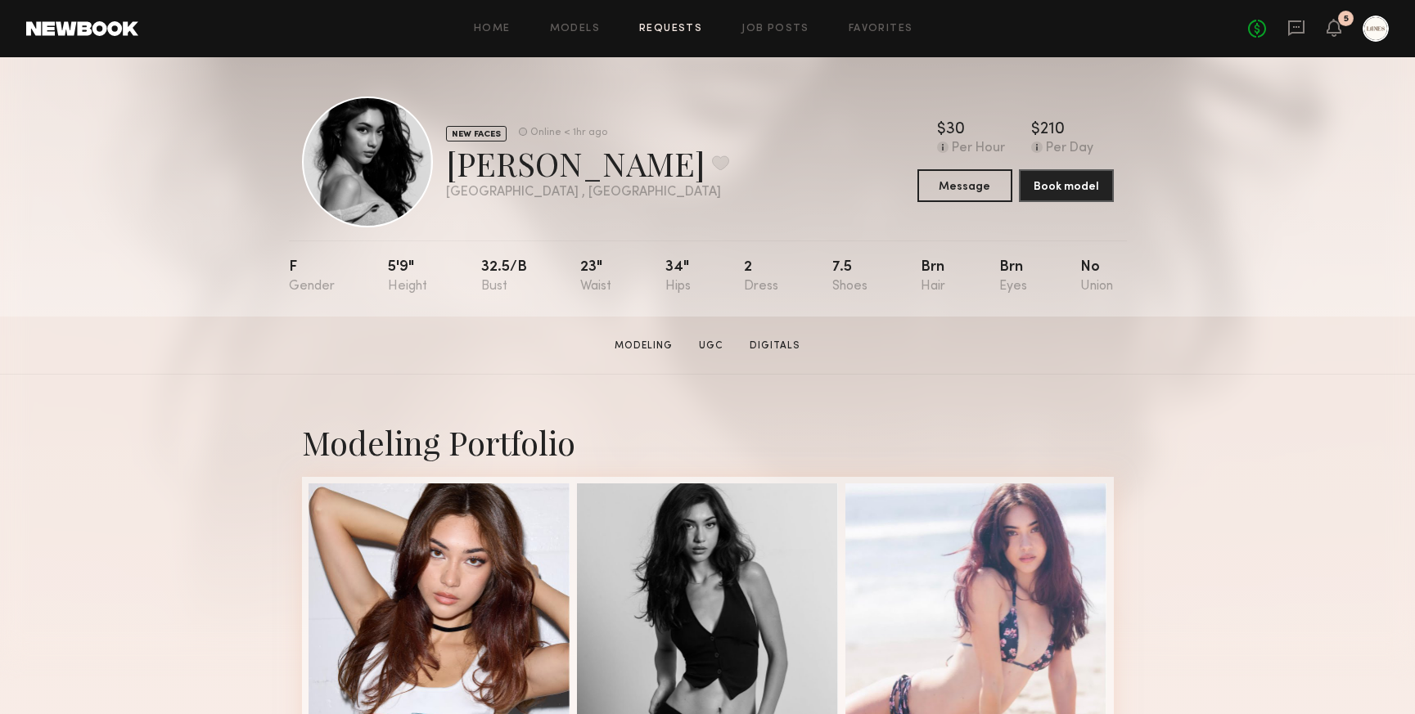
click at [670, 28] on link "Requests" at bounding box center [670, 29] width 63 height 11
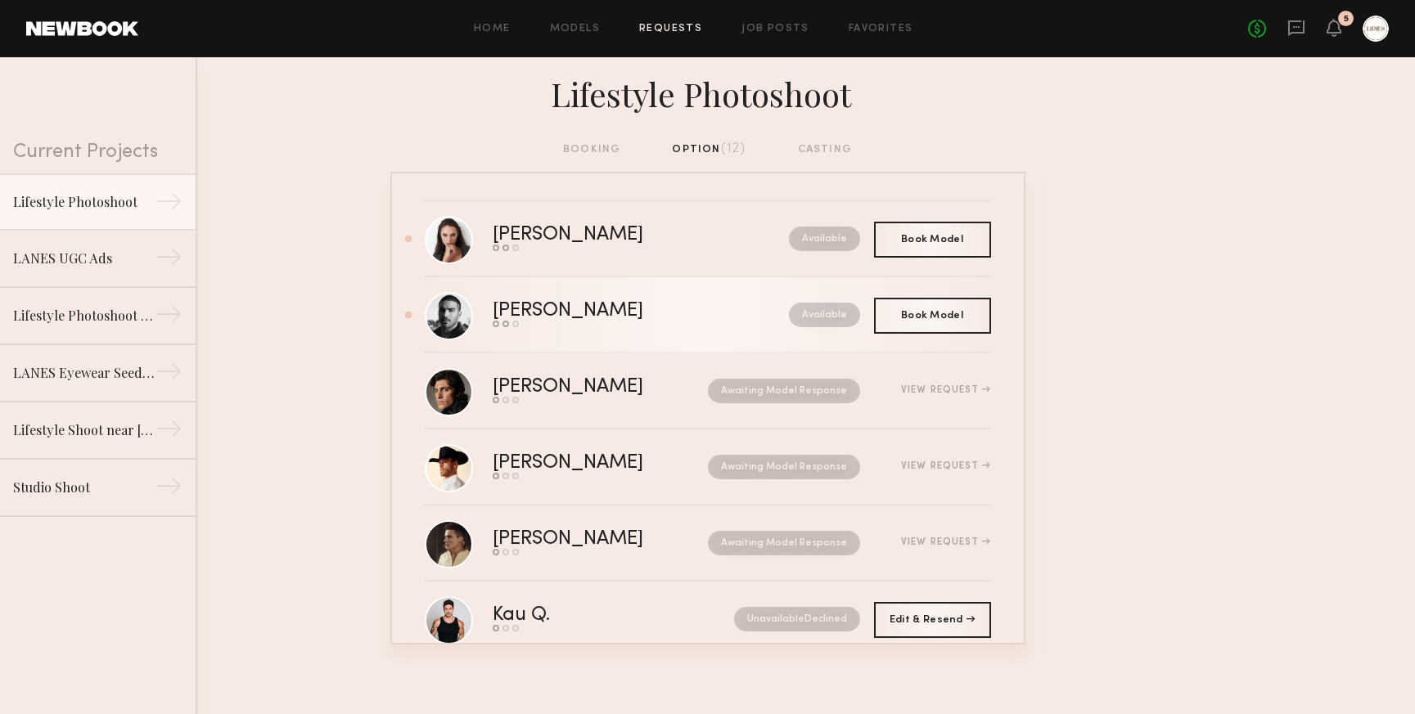
click at [523, 307] on div "Lucas P." at bounding box center [604, 311] width 223 height 19
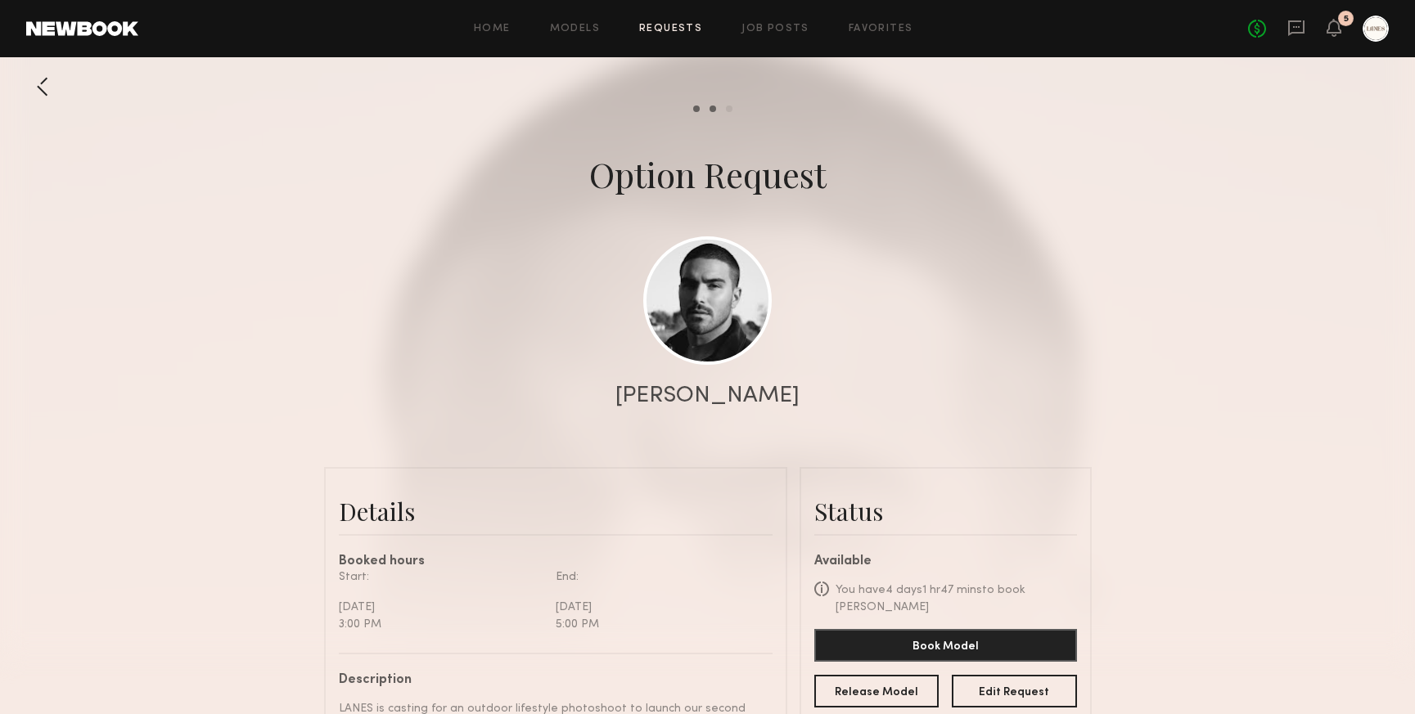
scroll to position [556, 0]
click at [706, 318] on link at bounding box center [707, 300] width 128 height 128
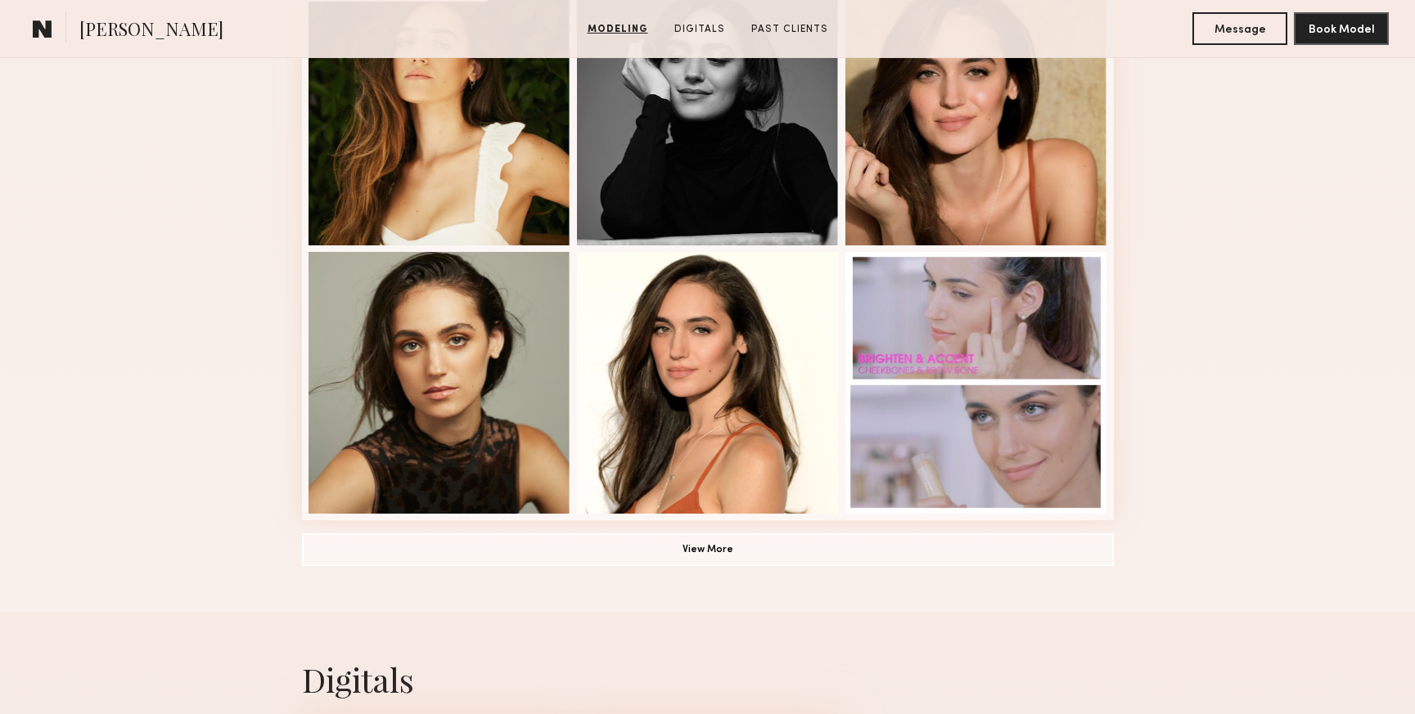
scroll to position [1042, 0]
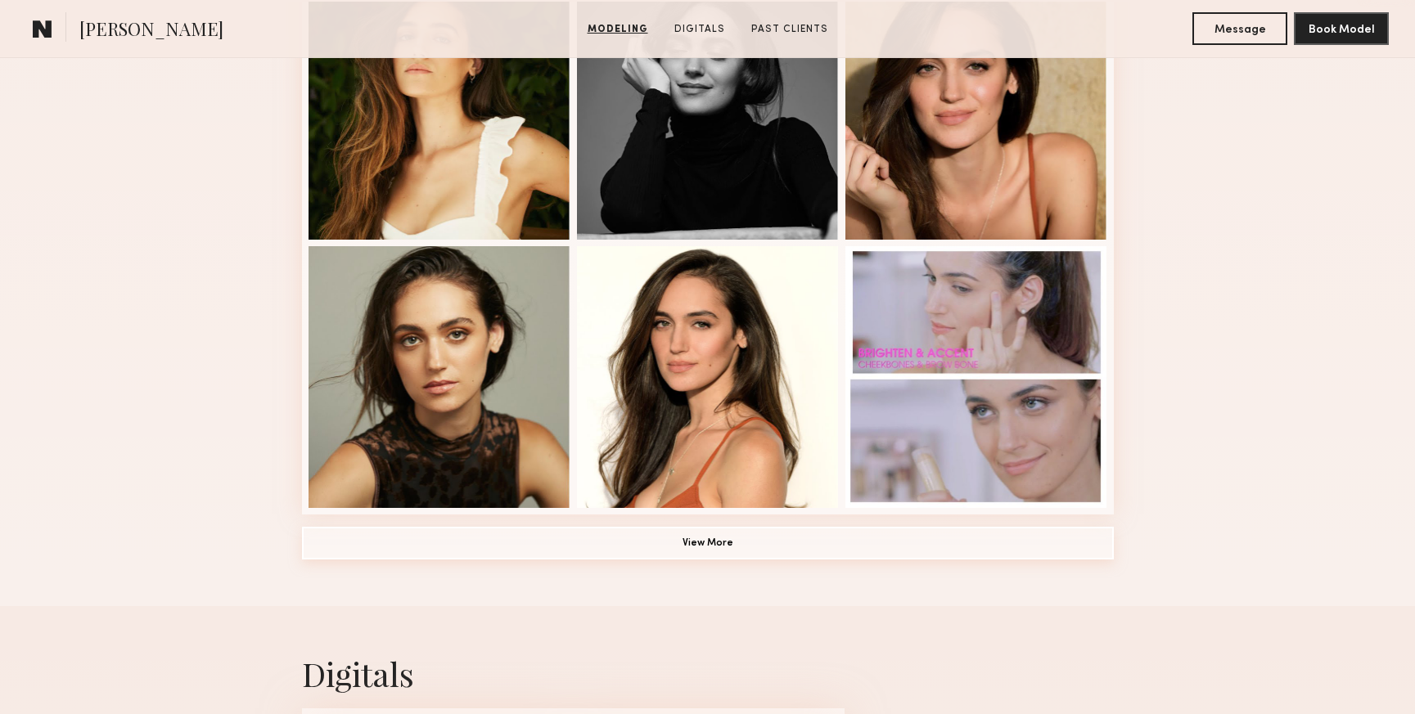
click at [727, 543] on button "View More" at bounding box center [708, 543] width 812 height 33
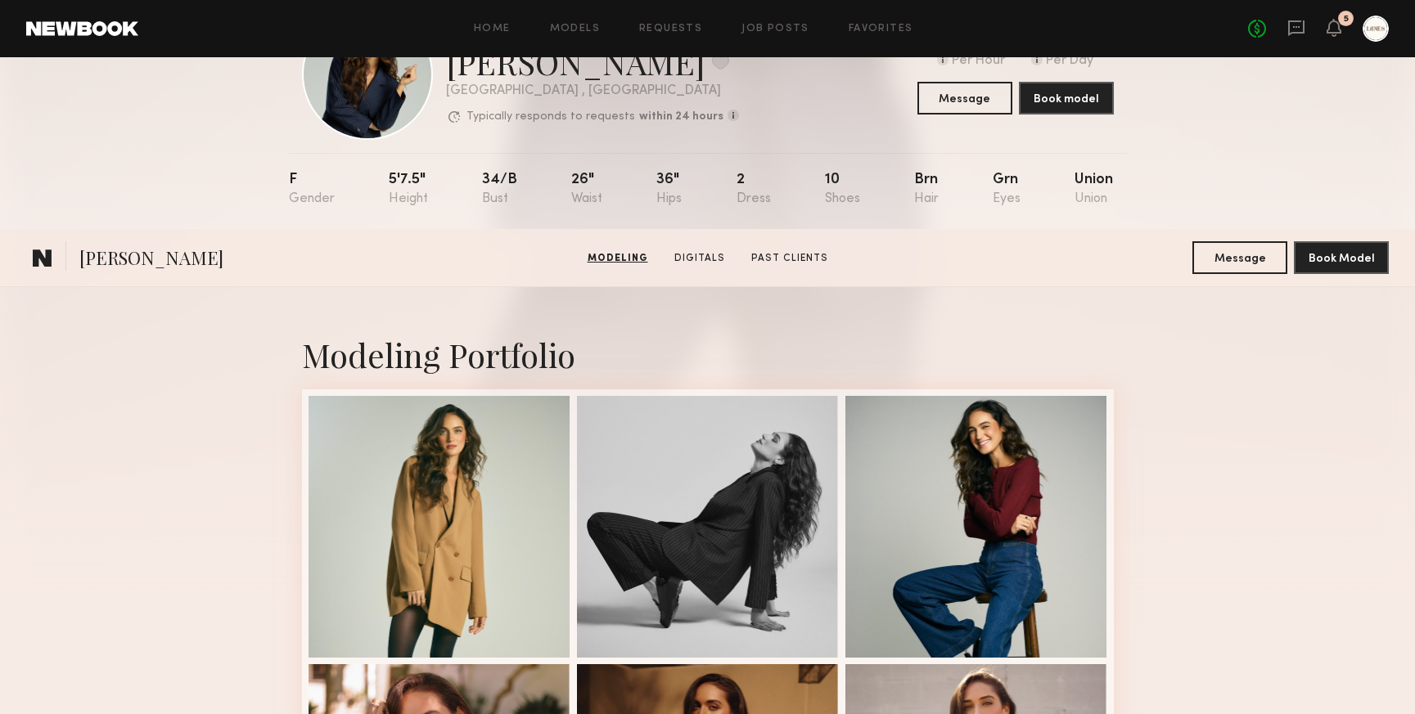
scroll to position [0, 0]
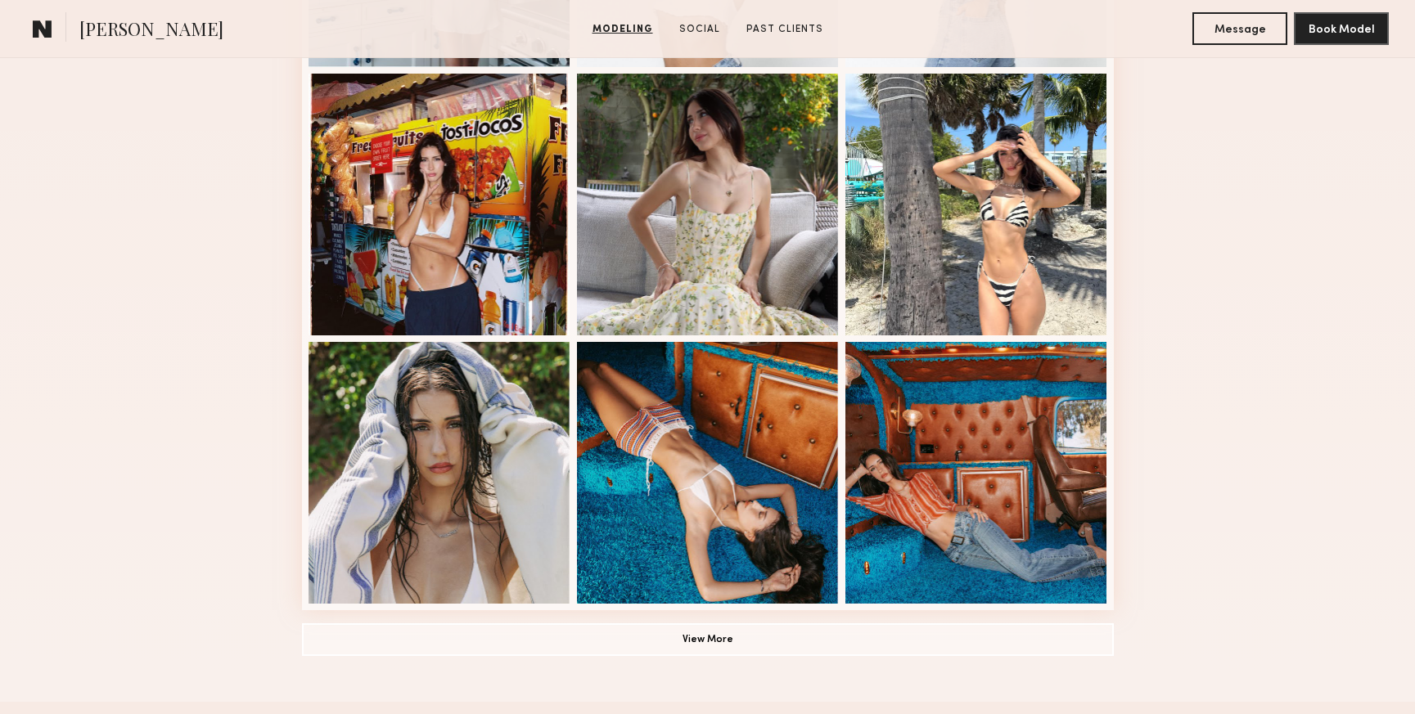
scroll to position [946, 0]
click at [631, 643] on button "View More" at bounding box center [708, 640] width 812 height 33
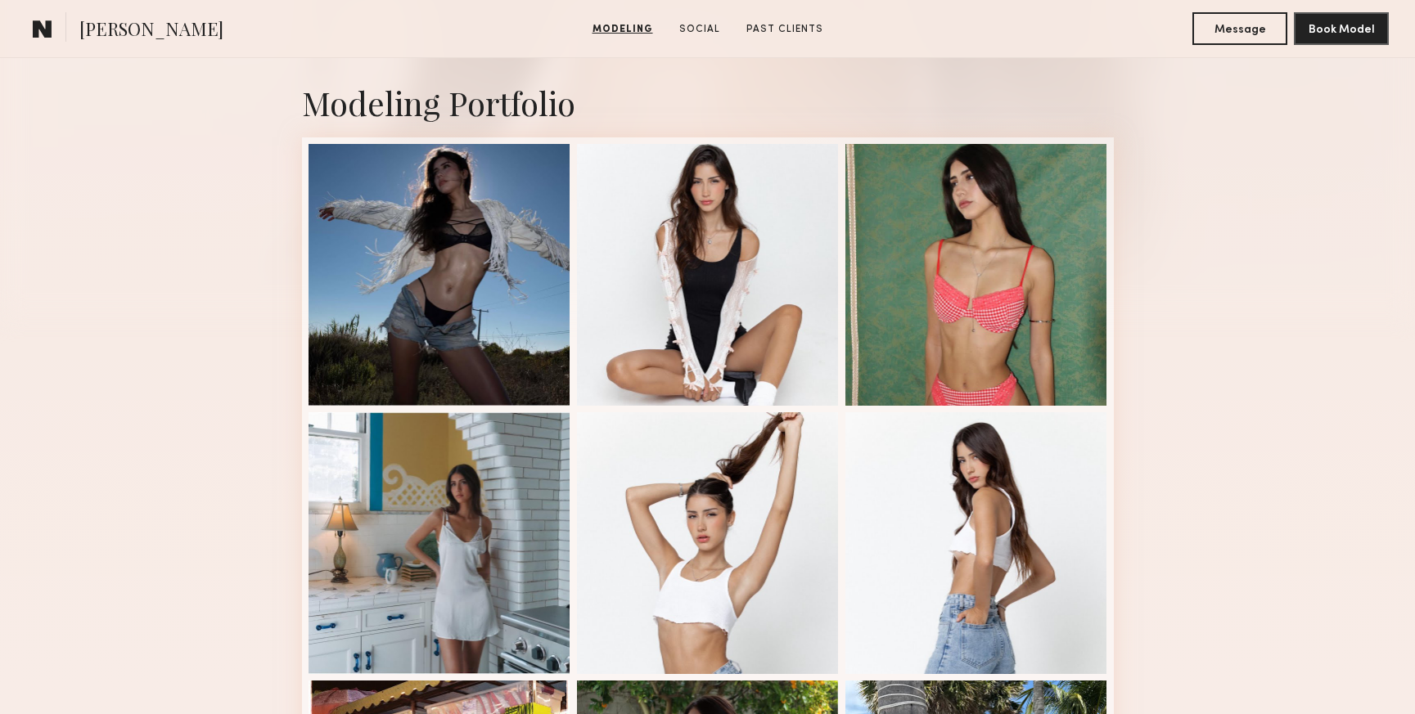
scroll to position [316, 0]
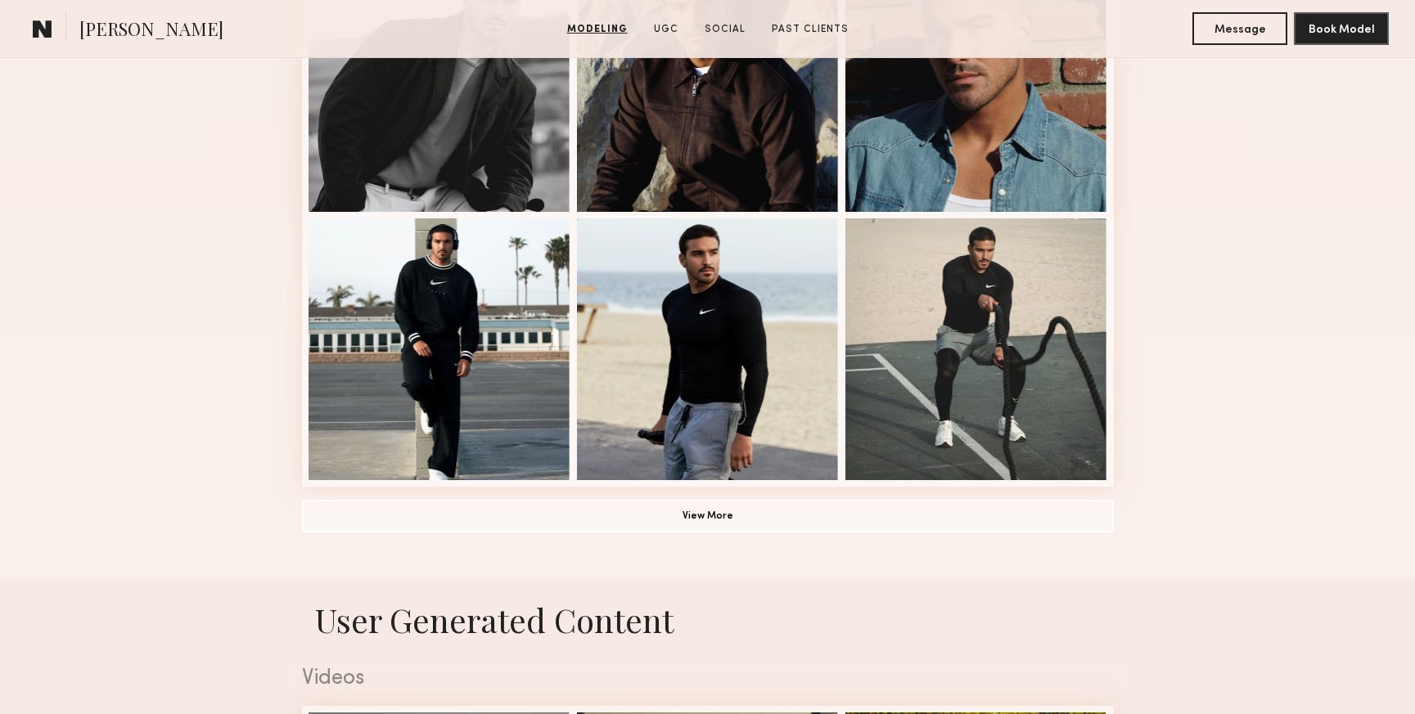
scroll to position [1074, 0]
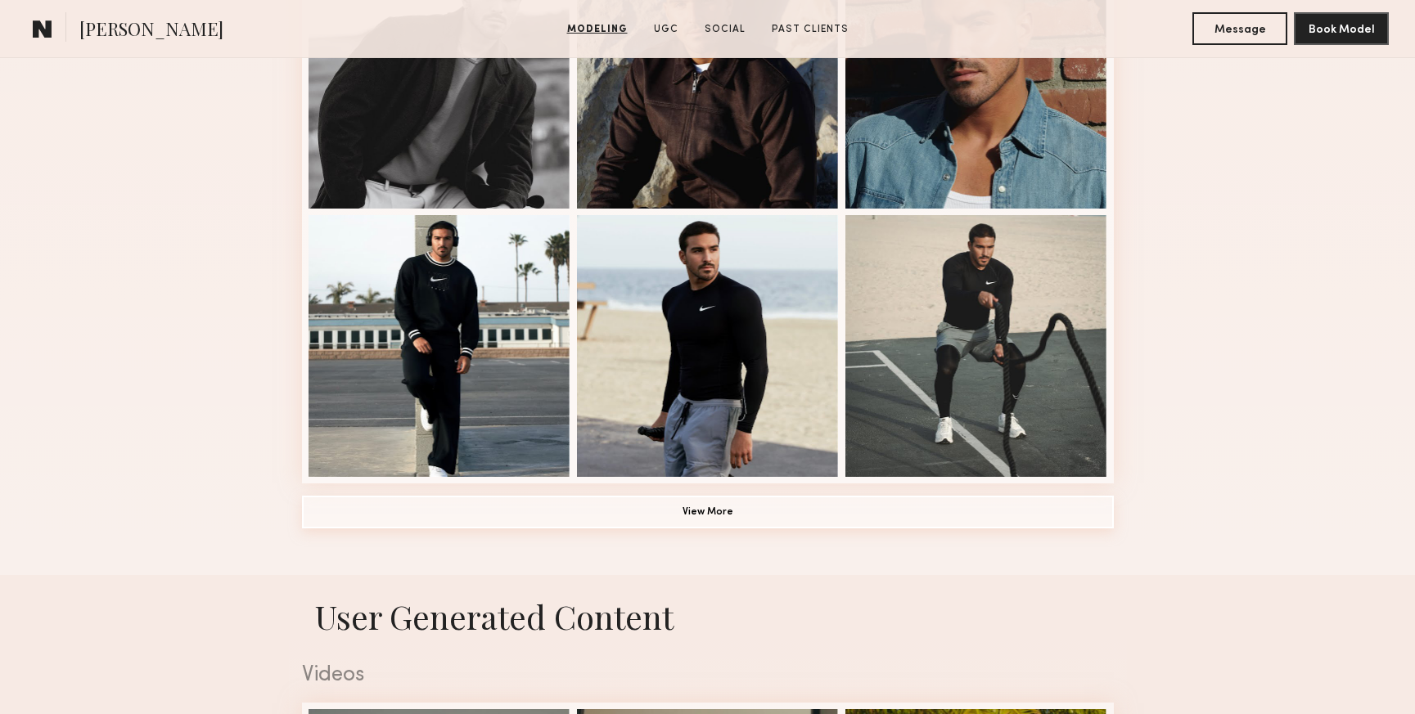
click at [671, 510] on button "View More" at bounding box center [708, 512] width 812 height 33
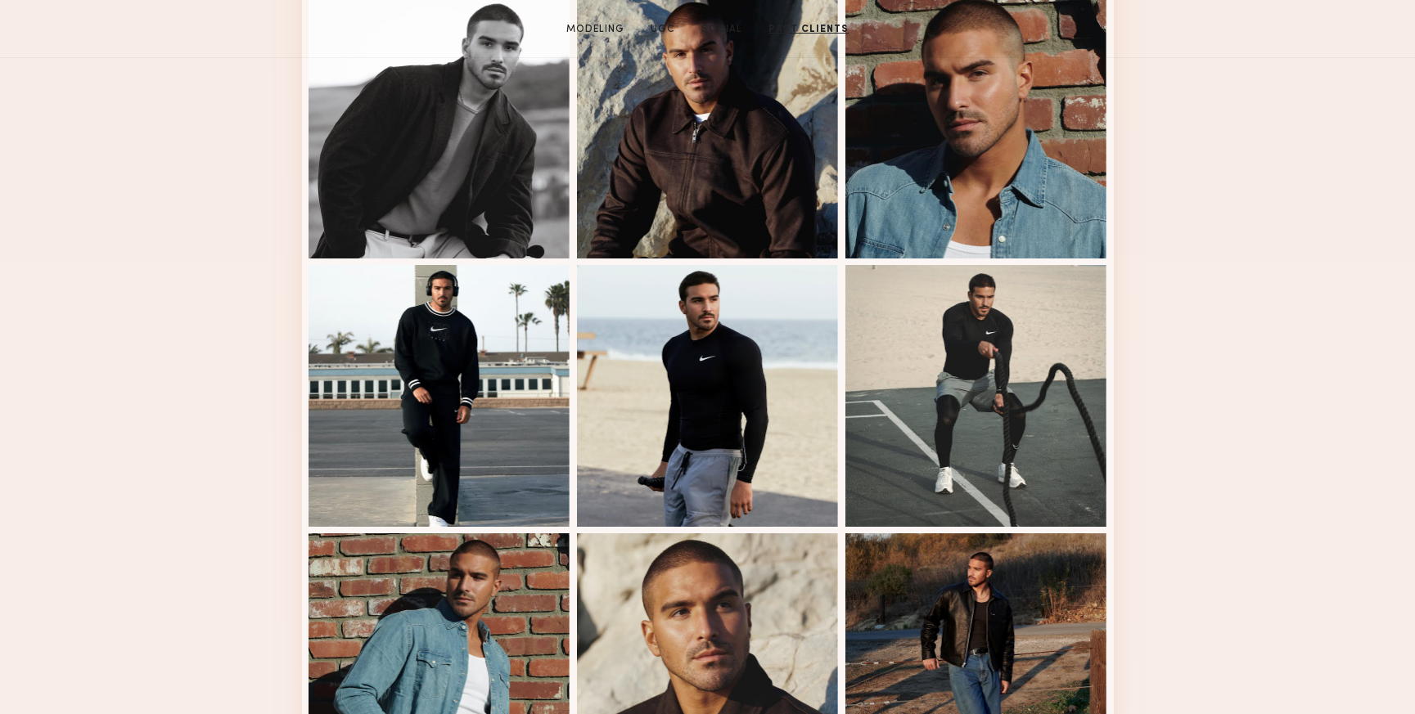
scroll to position [0, 0]
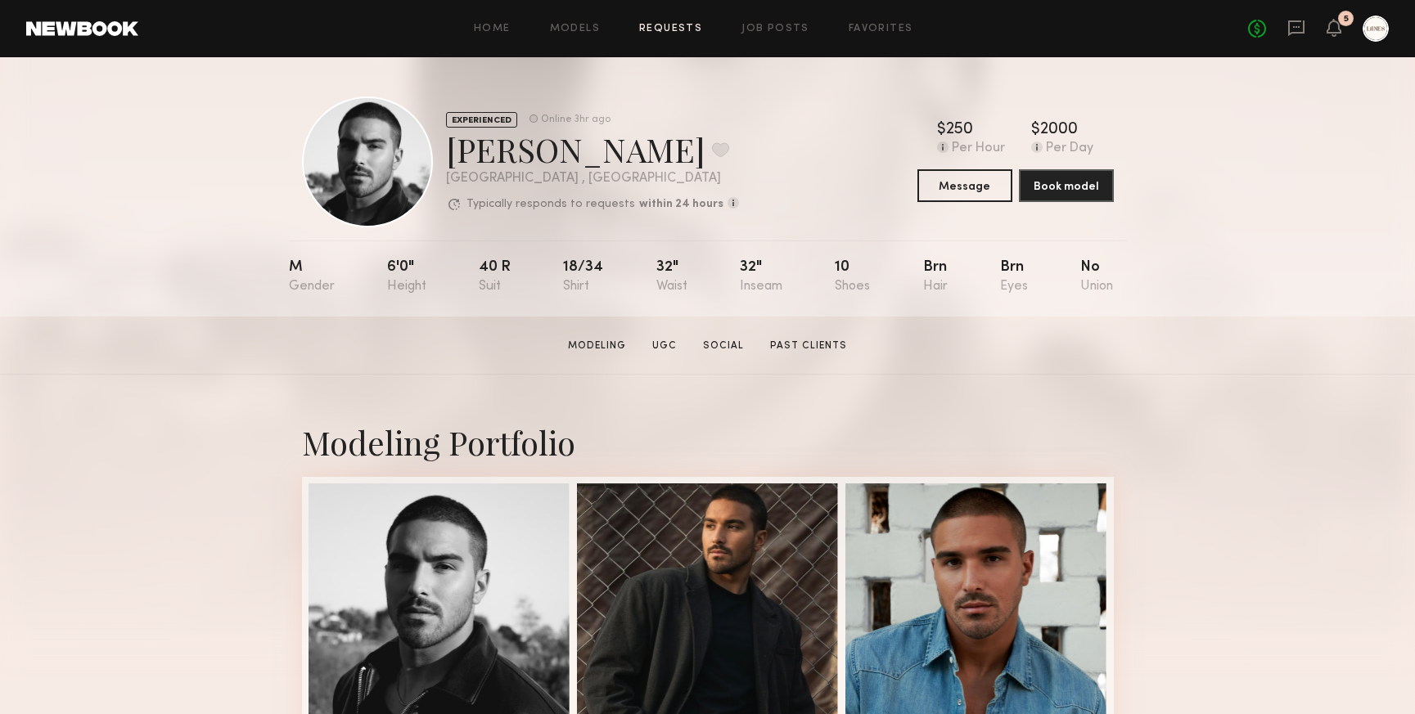
click at [669, 30] on link "Requests" at bounding box center [670, 29] width 63 height 11
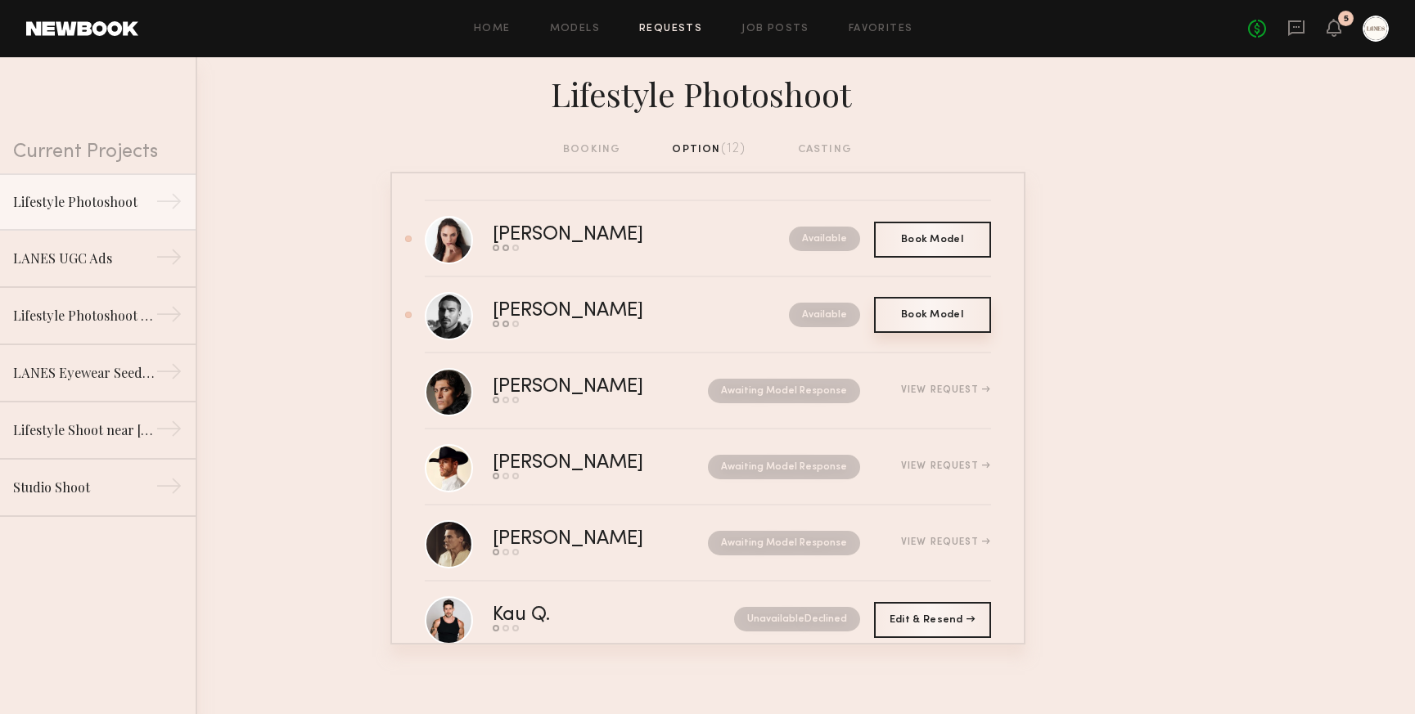
click at [952, 322] on div "Book Model Book" at bounding box center [932, 315] width 117 height 36
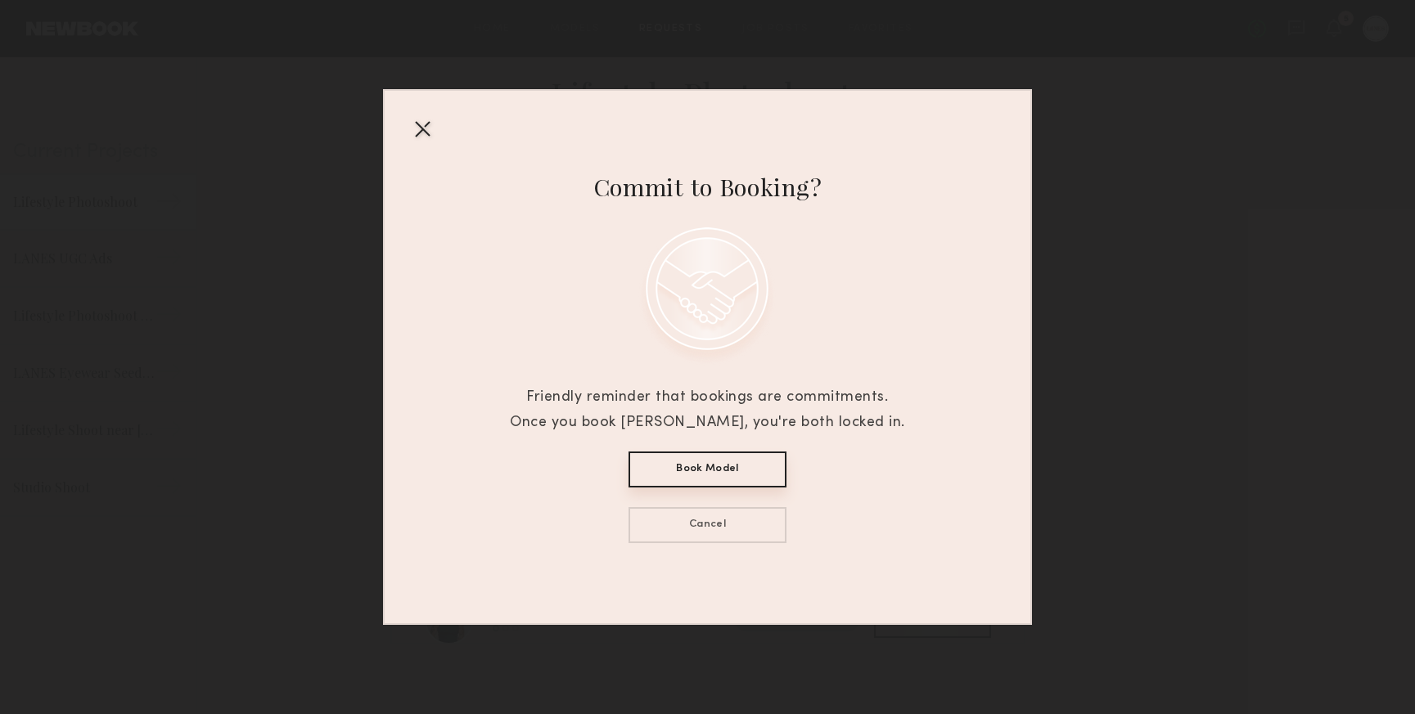
click at [721, 467] on button "Book Model" at bounding box center [707, 470] width 158 height 36
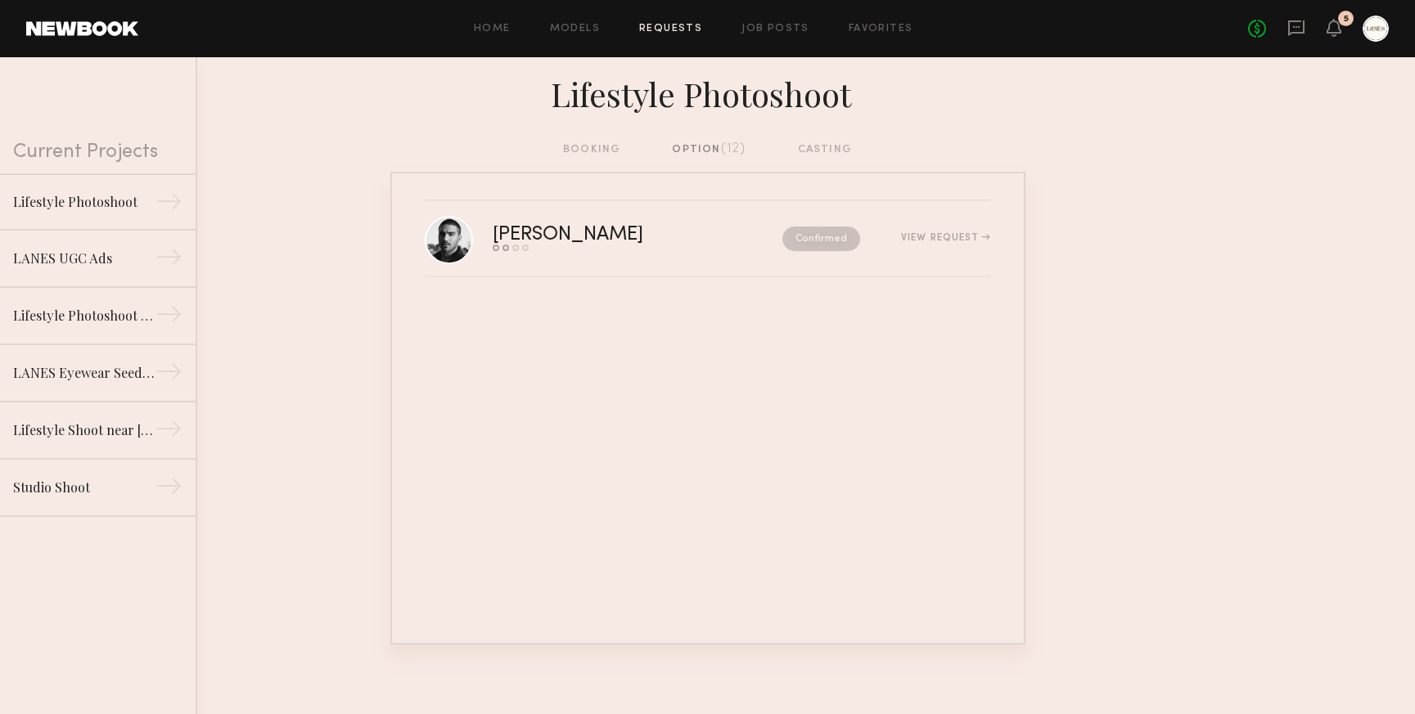
click at [695, 151] on div "option (12)" at bounding box center [709, 150] width 74 height 18
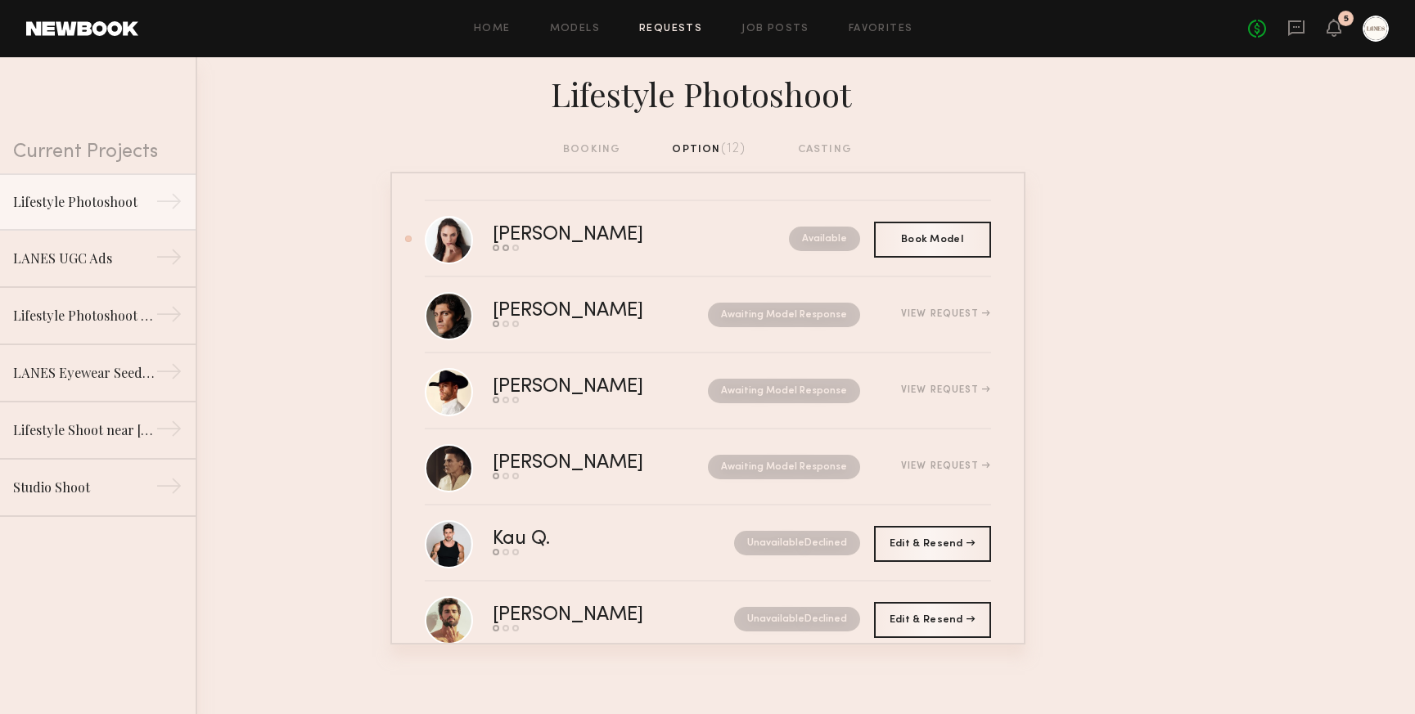
click at [581, 159] on div "booking option (12) casting" at bounding box center [707, 156] width 1415 height 31
click at [586, 150] on div "booking option (12) casting" at bounding box center [707, 150] width 289 height 18
click at [577, 144] on div "booking option (12) casting" at bounding box center [707, 150] width 289 height 18
click at [574, 155] on div "booking option (12) casting" at bounding box center [707, 150] width 289 height 18
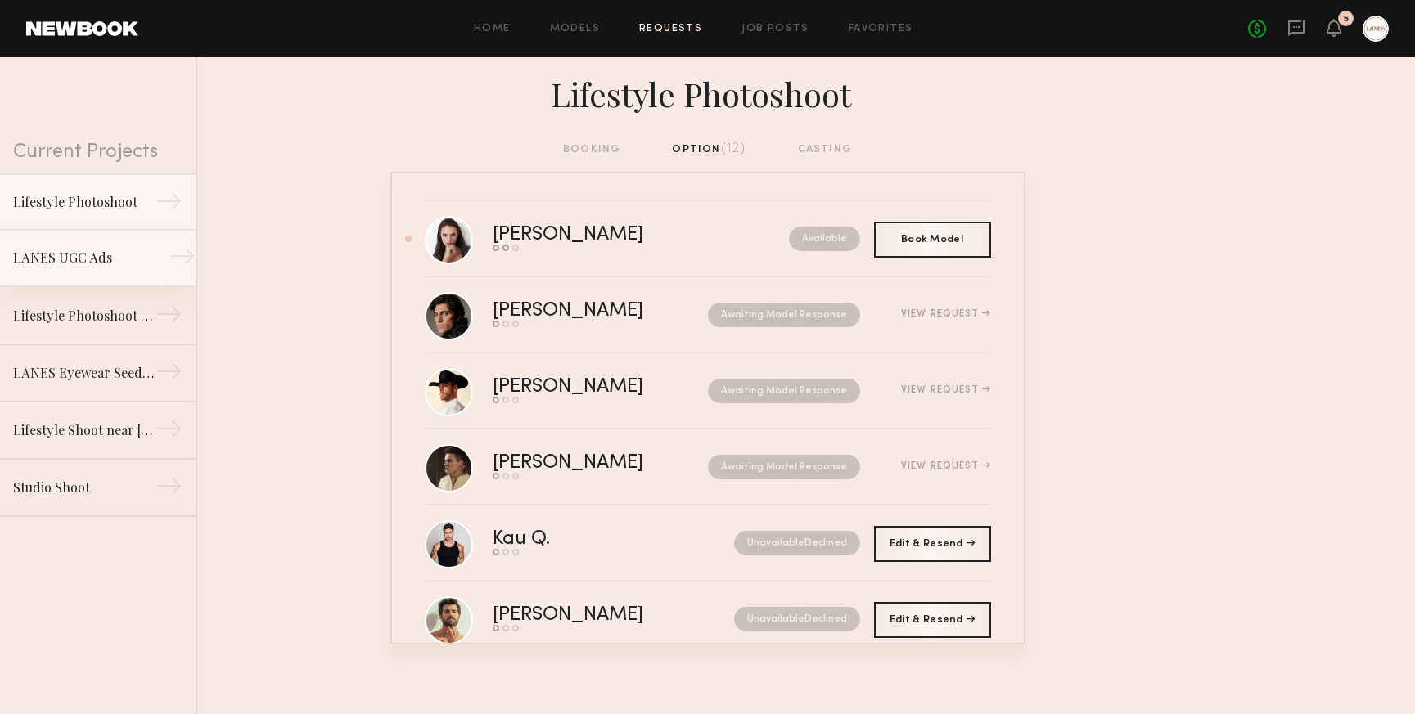
click at [81, 246] on link "LANES UGC Ads →" at bounding box center [98, 258] width 196 height 57
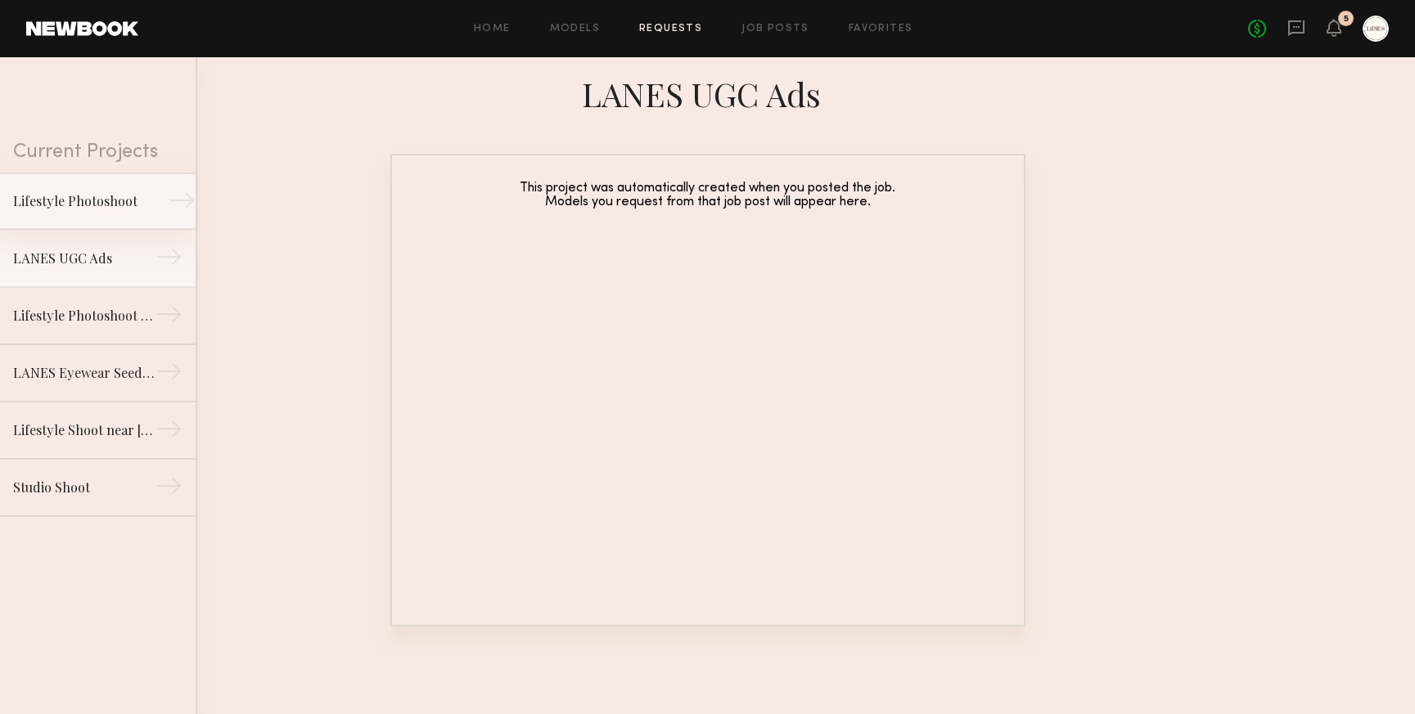
click at [69, 196] on div "Lifestyle Photoshoot" at bounding box center [84, 201] width 142 height 20
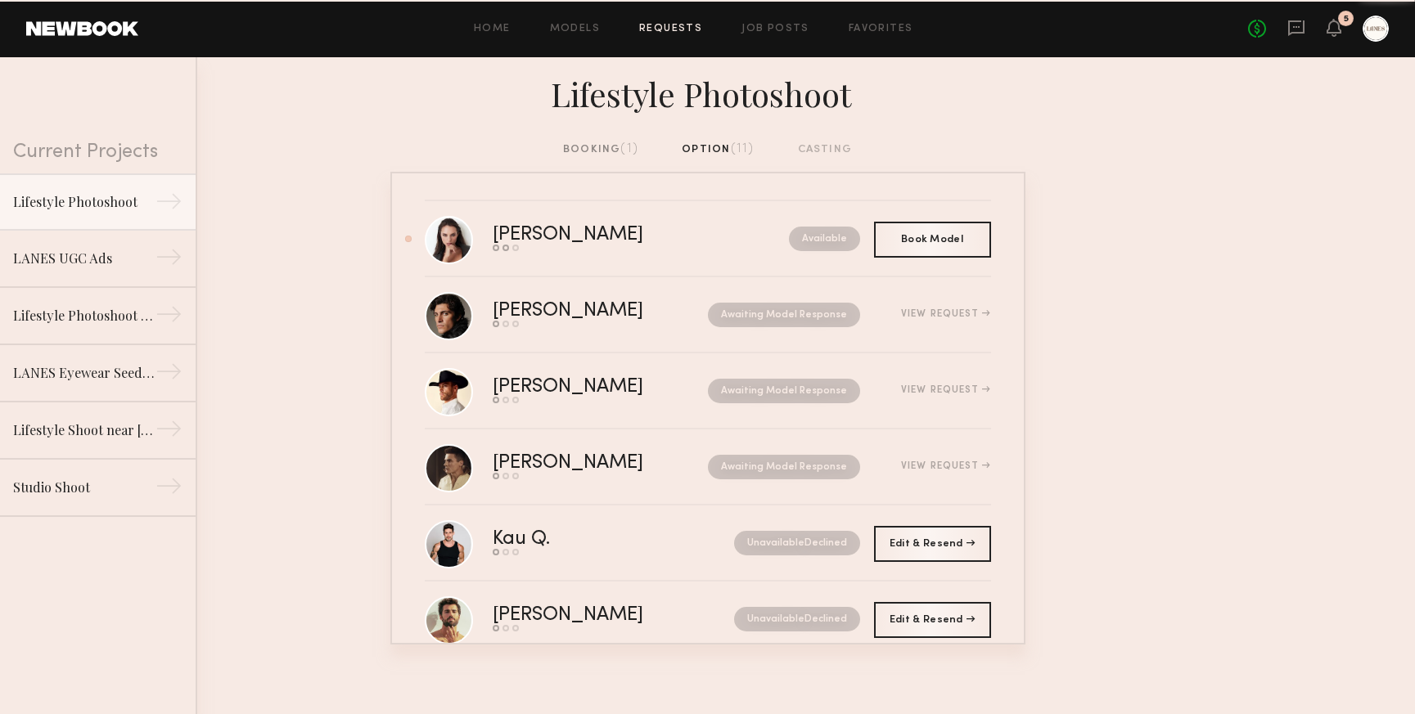
click at [585, 144] on div "booking (1)" at bounding box center [600, 150] width 75 height 18
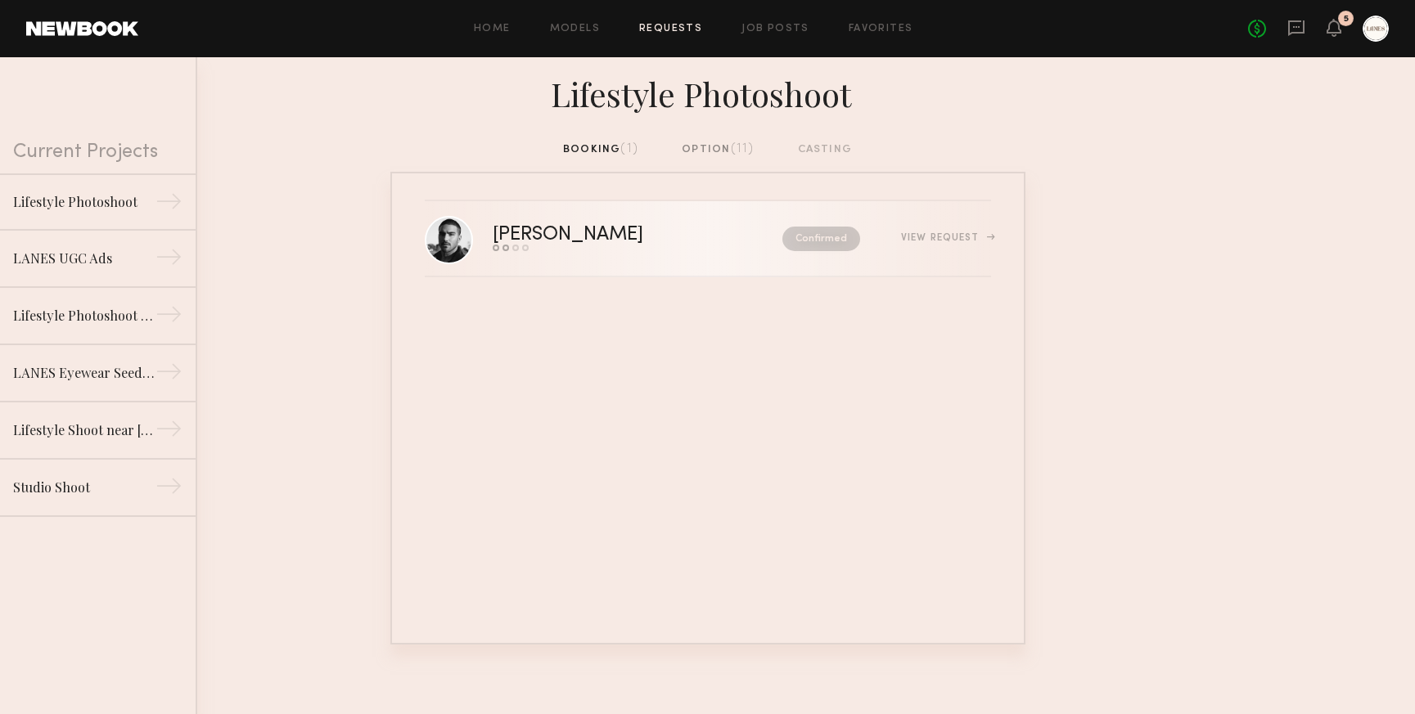
click at [713, 245] on div "Confirmed" at bounding box center [786, 239] width 147 height 25
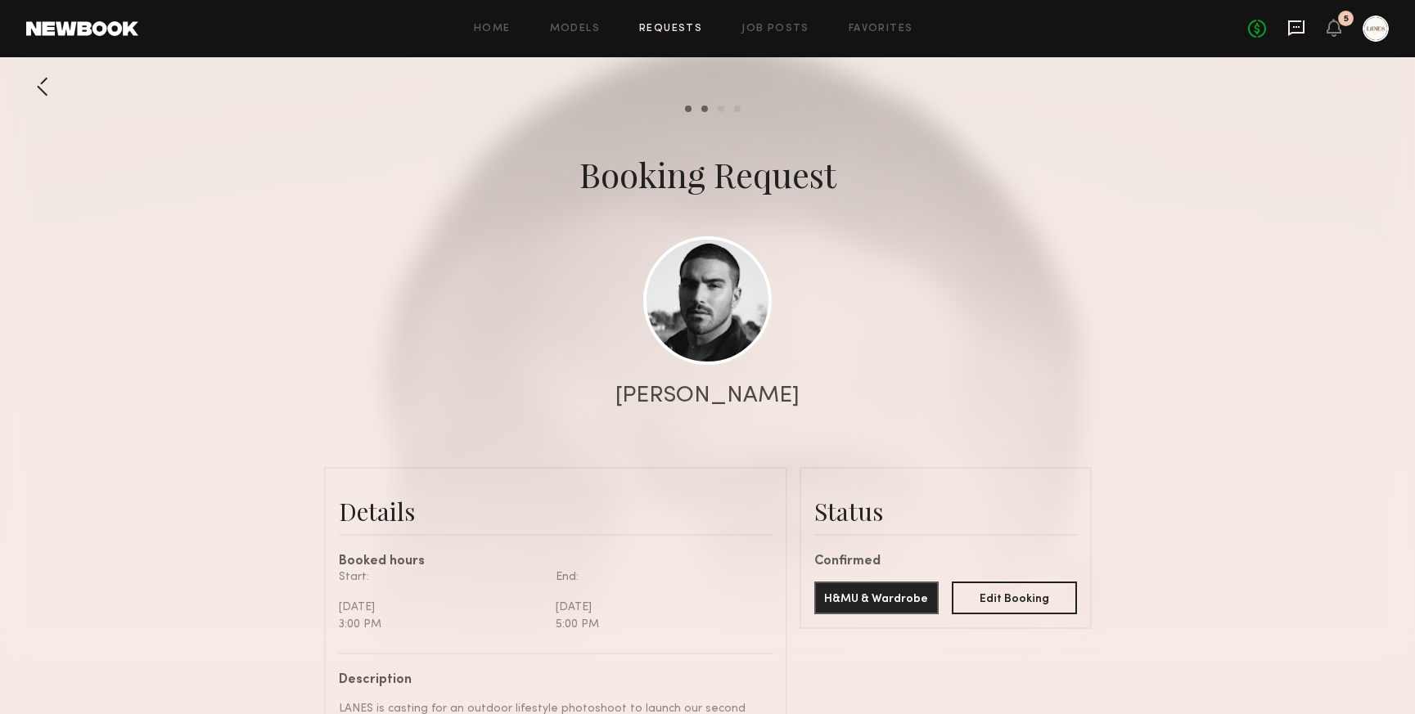
click at [1301, 29] on icon at bounding box center [1296, 28] width 18 height 18
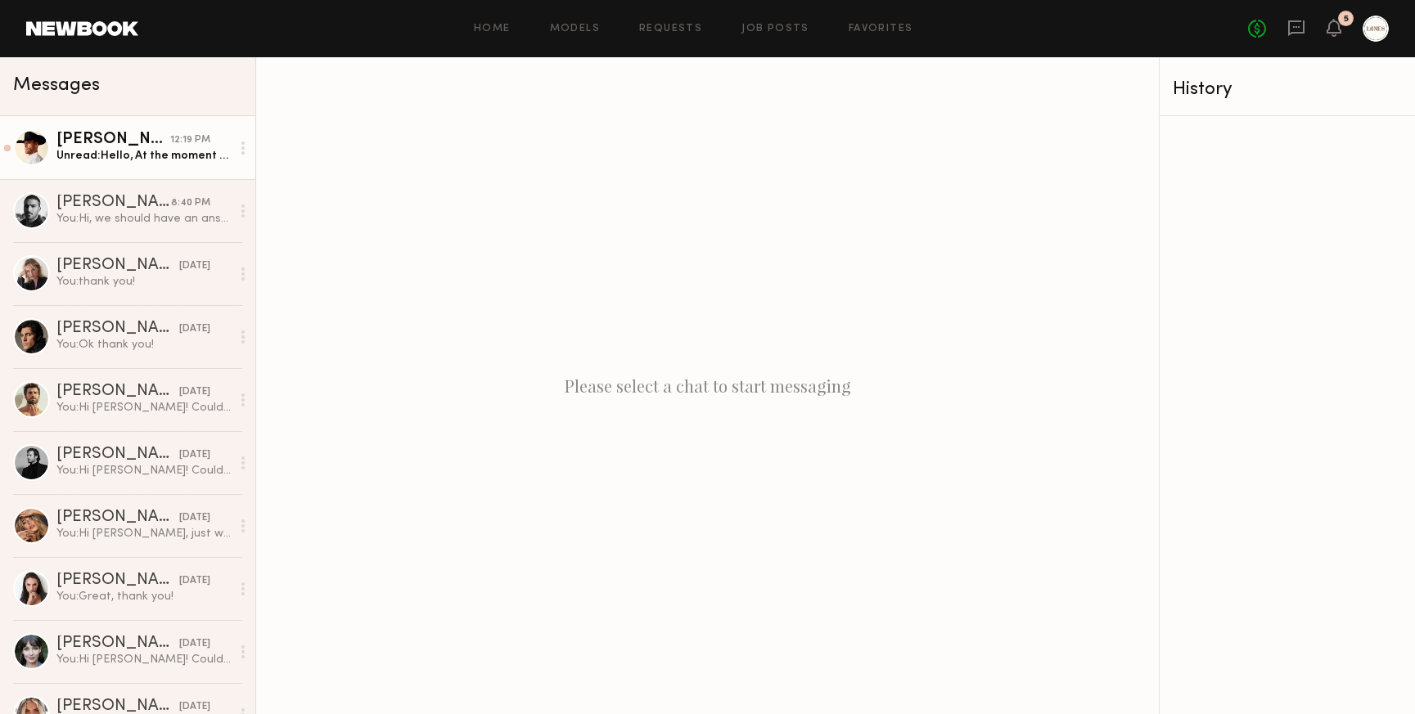
click at [106, 157] on div "Unread: Hello, At the moment I am booked to work on the 13th, however I am supp…" at bounding box center [143, 156] width 174 height 16
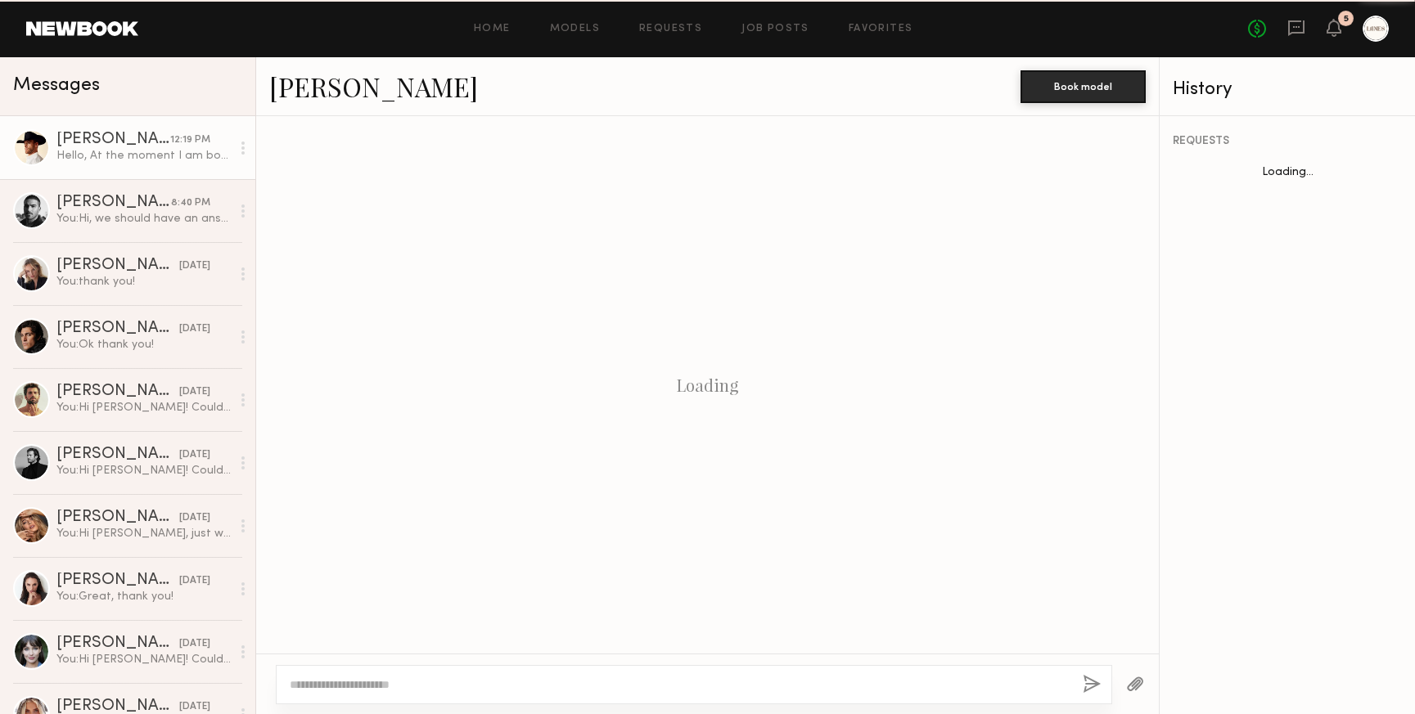
scroll to position [281, 0]
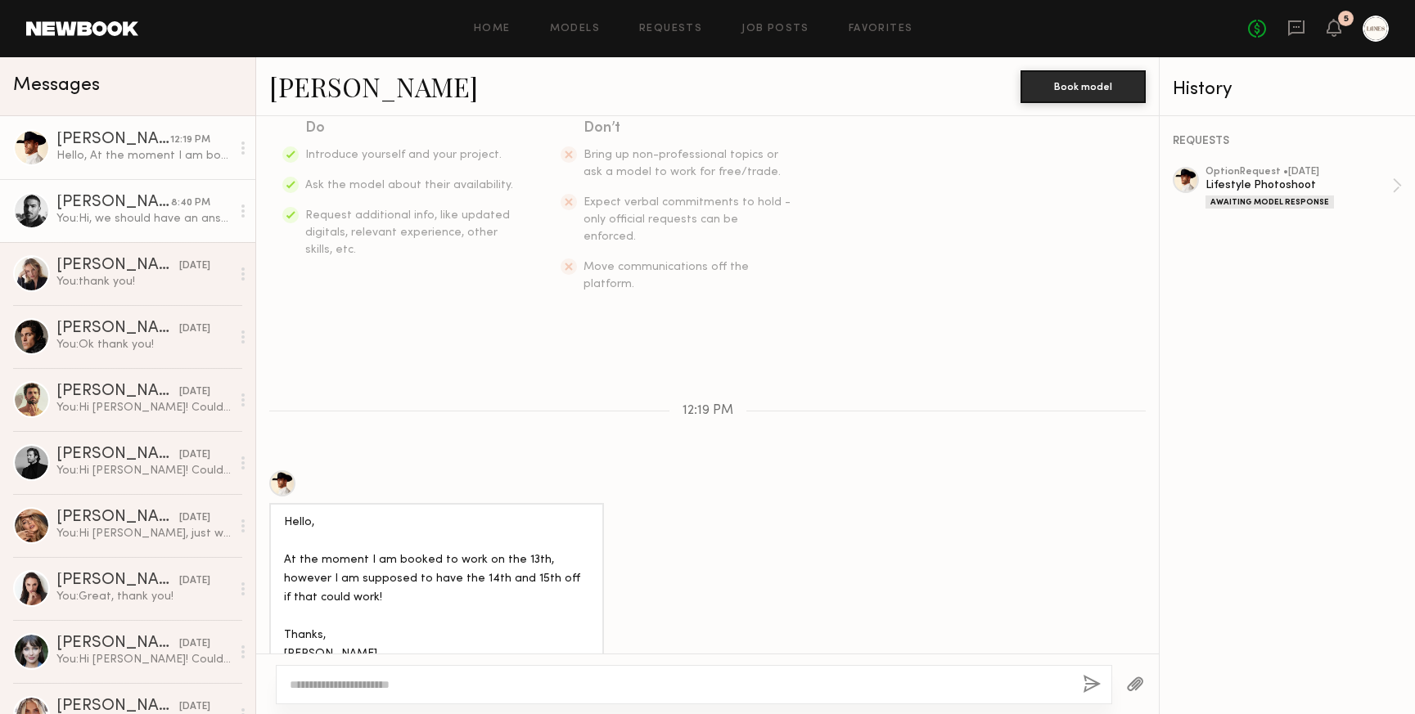
click at [104, 199] on div "Lucas P." at bounding box center [113, 203] width 115 height 16
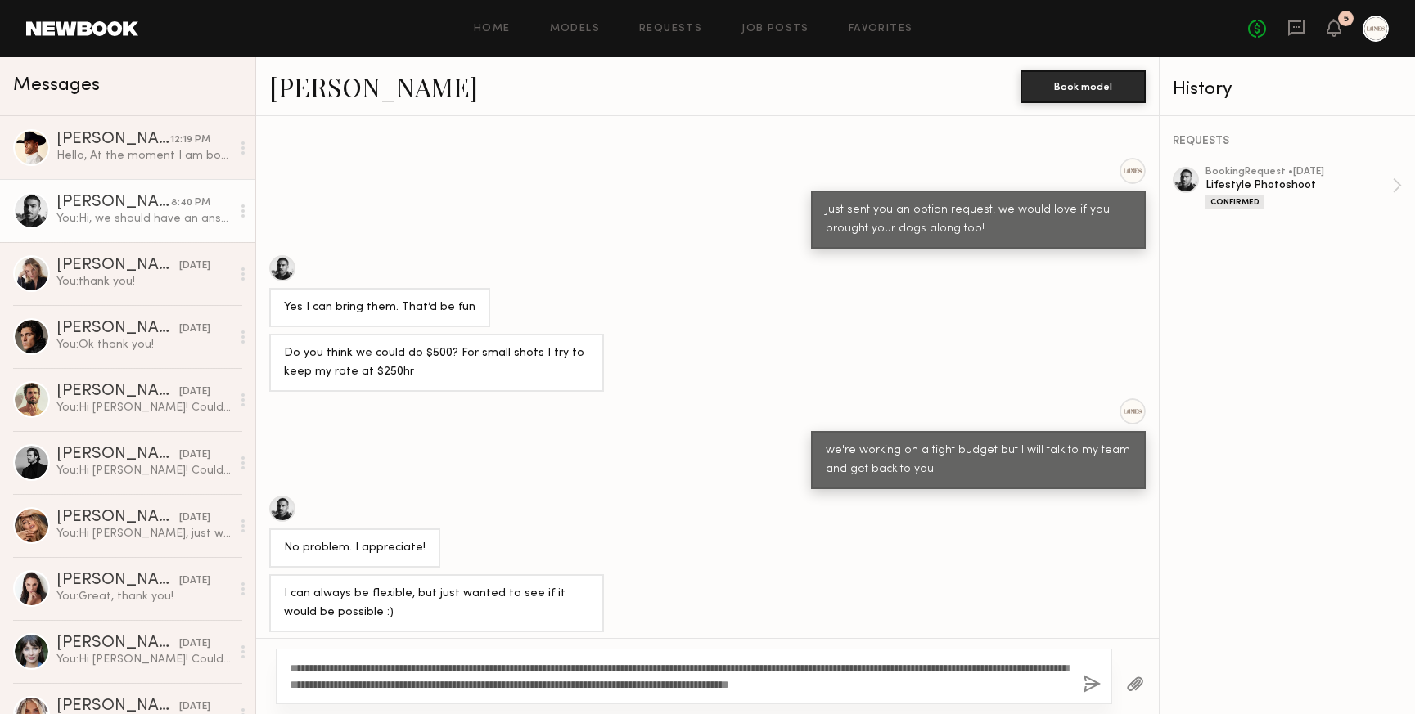
scroll to position [469, 0]
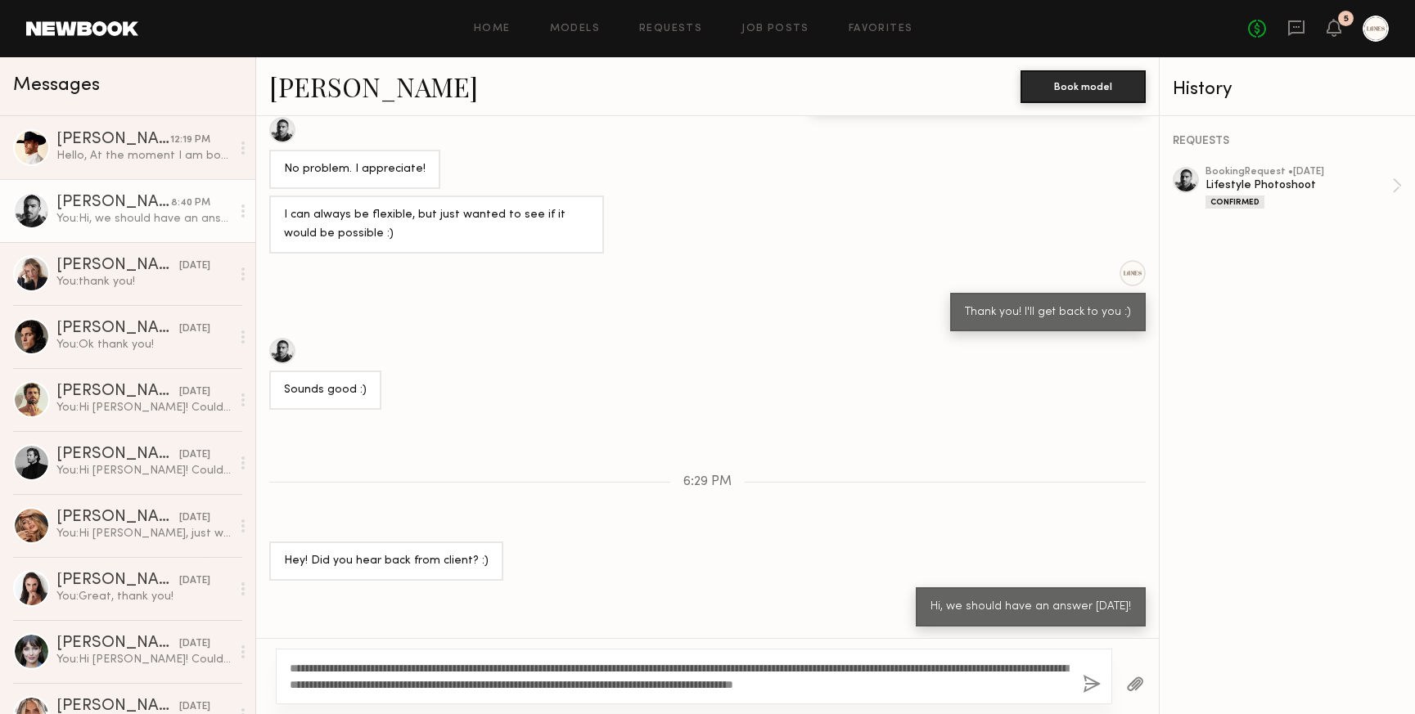
click at [651, 669] on textarea "**********" at bounding box center [680, 676] width 780 height 33
click at [664, 670] on textarea "**********" at bounding box center [680, 676] width 780 height 33
click at [660, 669] on textarea "**********" at bounding box center [680, 676] width 780 height 33
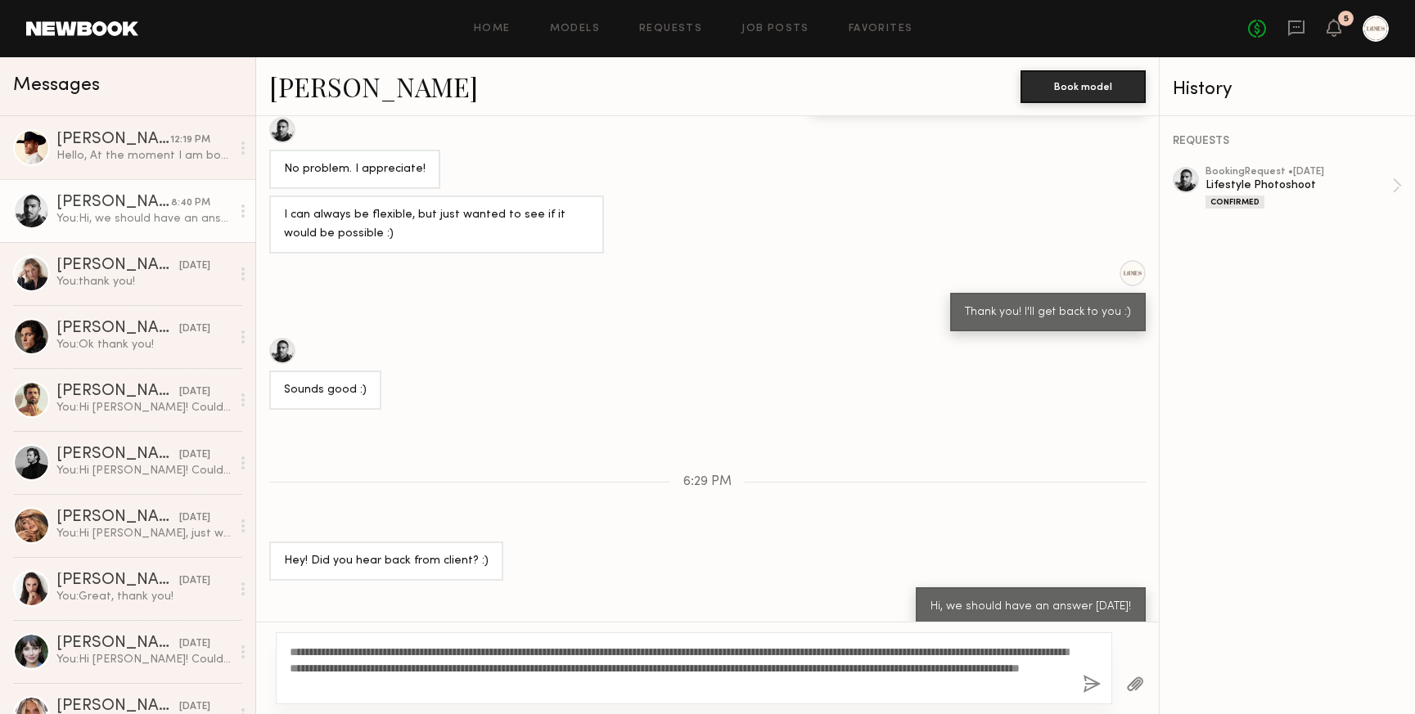
click at [670, 681] on textarea "**********" at bounding box center [680, 668] width 780 height 49
click at [1006, 650] on textarea "**********" at bounding box center [680, 668] width 780 height 49
click at [453, 669] on textarea "**********" at bounding box center [680, 668] width 780 height 49
click at [709, 682] on textarea "**********" at bounding box center [680, 668] width 780 height 49
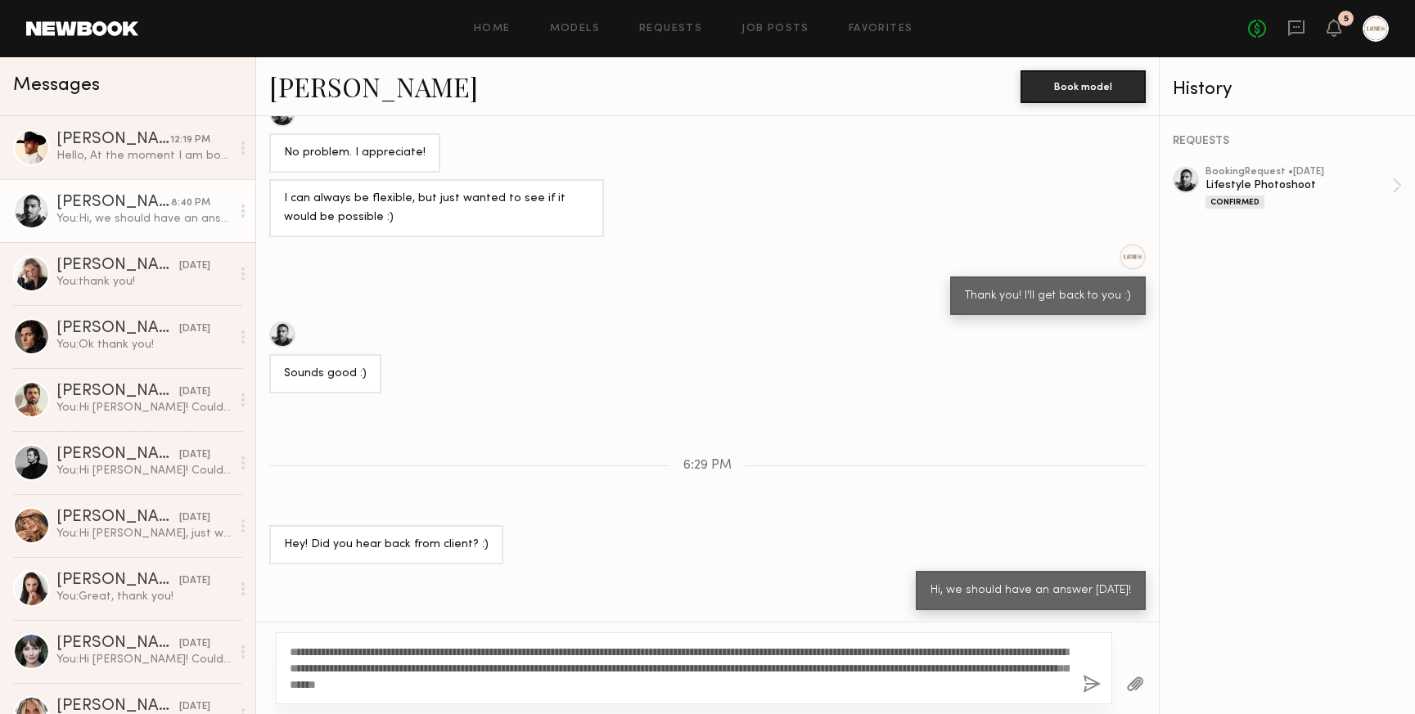
type textarea "**********"
click at [1090, 681] on button "button" at bounding box center [1092, 685] width 18 height 20
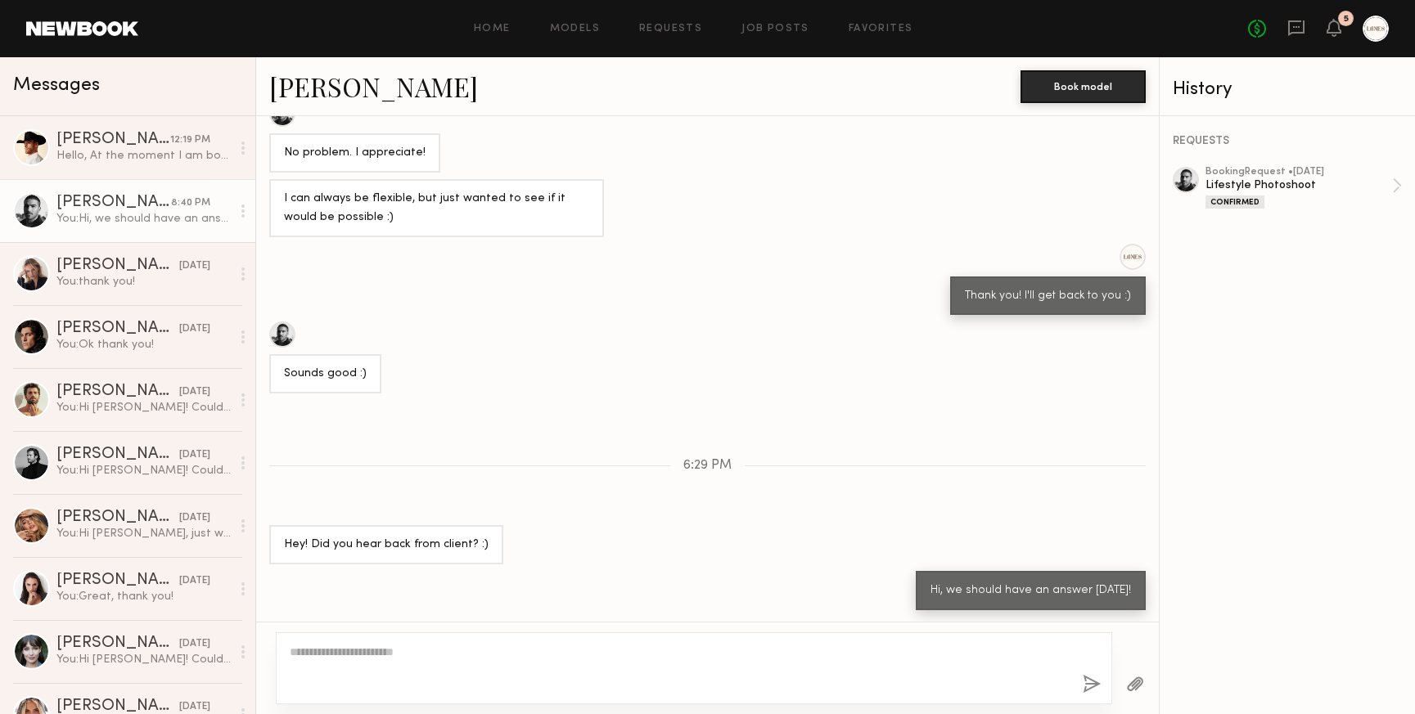
scroll to position [894, 0]
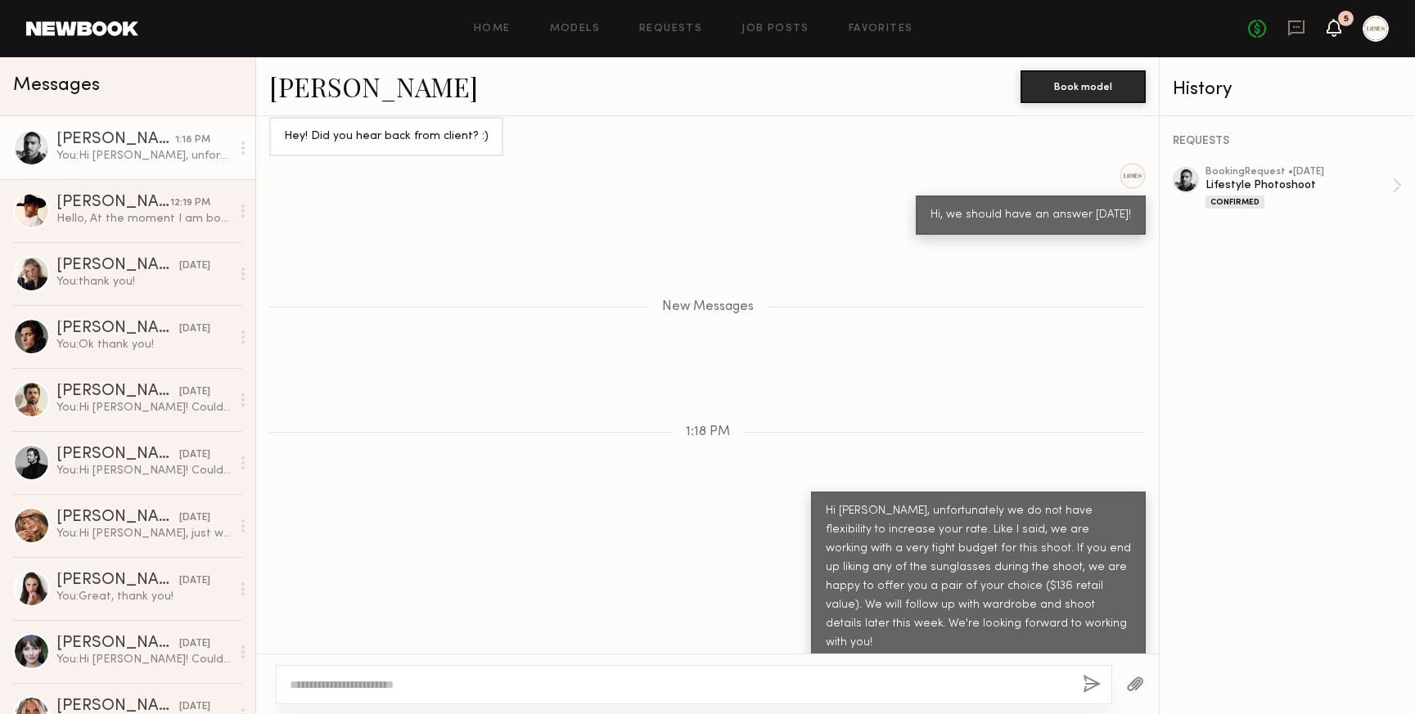
click at [1334, 26] on icon at bounding box center [1333, 26] width 13 height 11
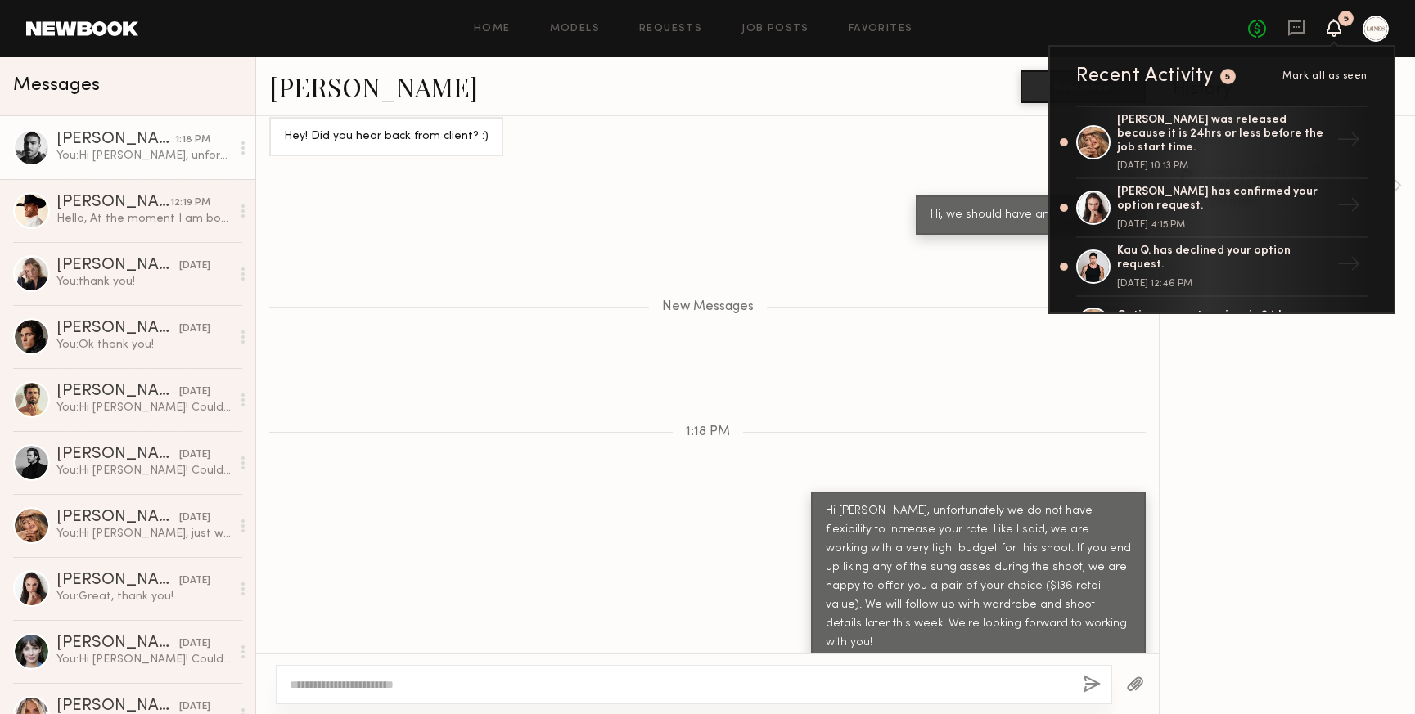
click at [1261, 370] on div "REQUESTS booking Request • 10/06/2025 Lifestyle Photoshoot Confirmed" at bounding box center [1287, 415] width 255 height 598
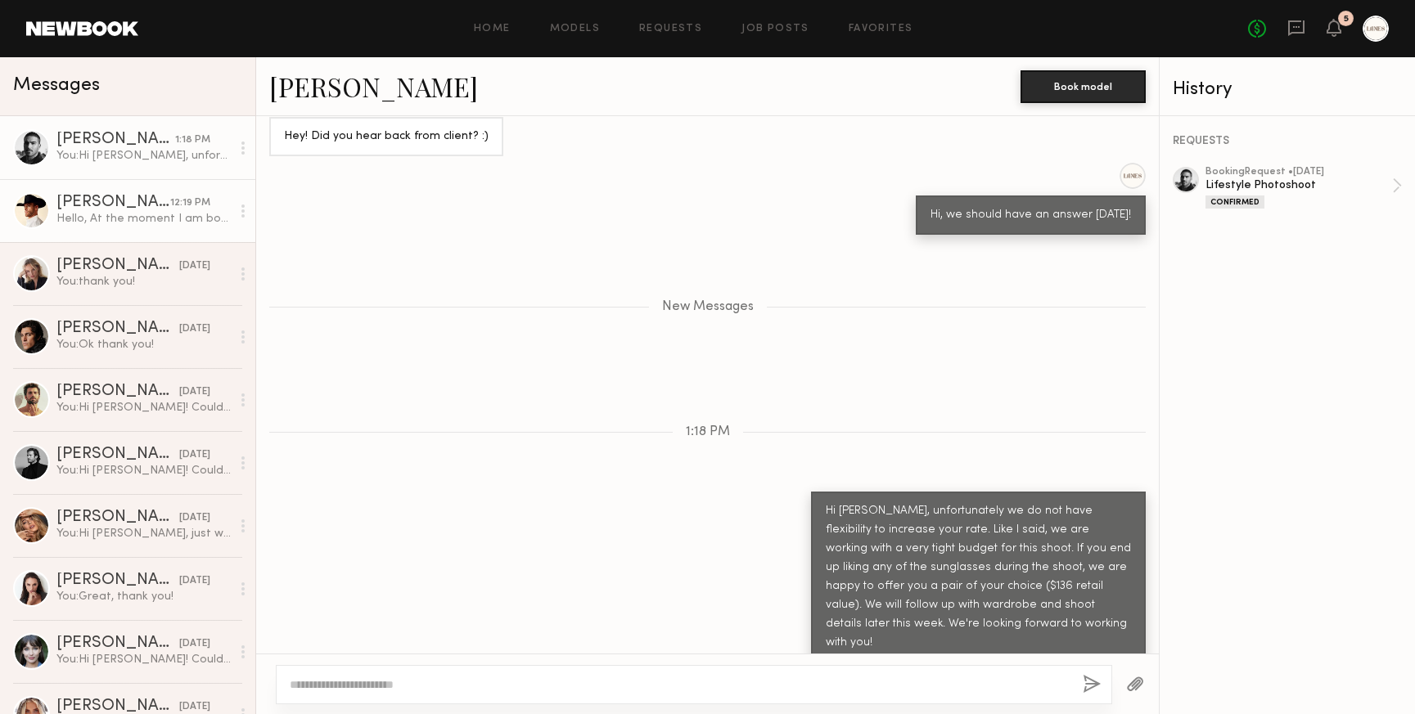
click at [133, 204] on div "Eric L." at bounding box center [113, 203] width 114 height 16
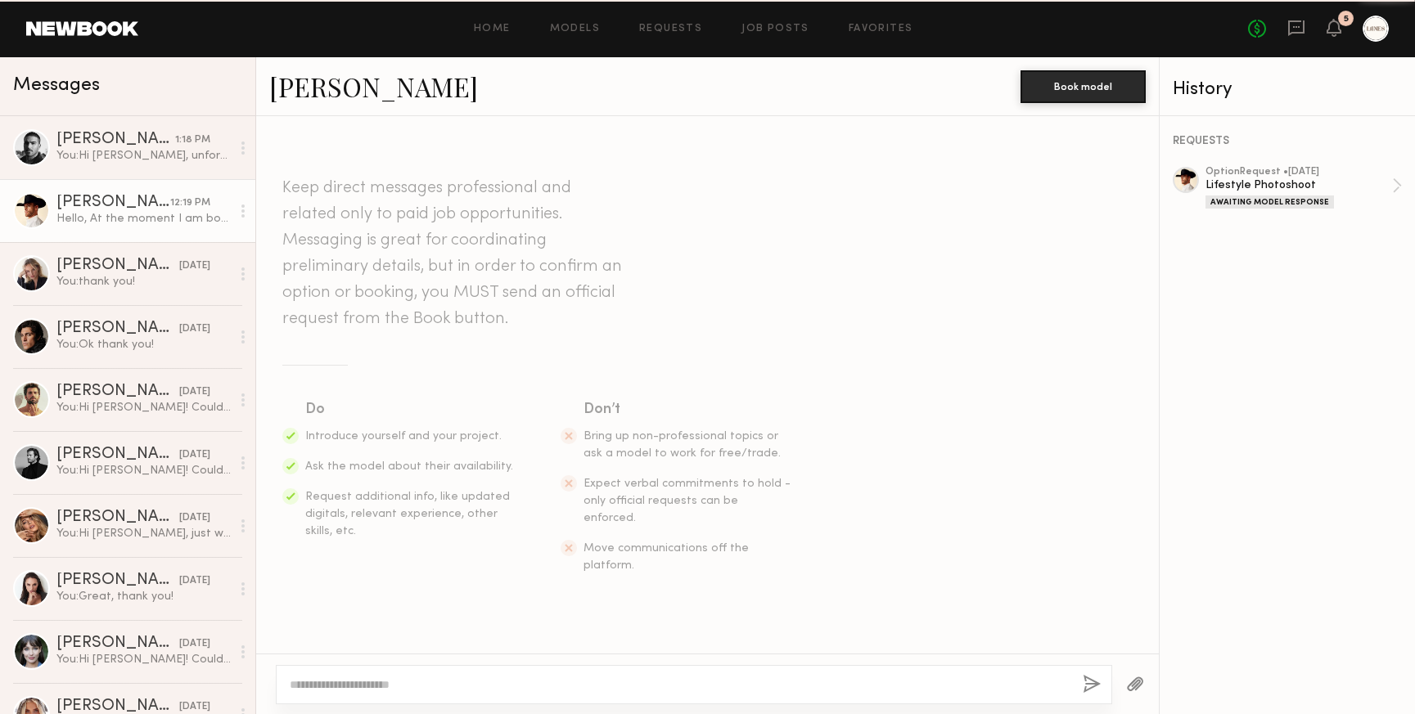
scroll to position [281, 0]
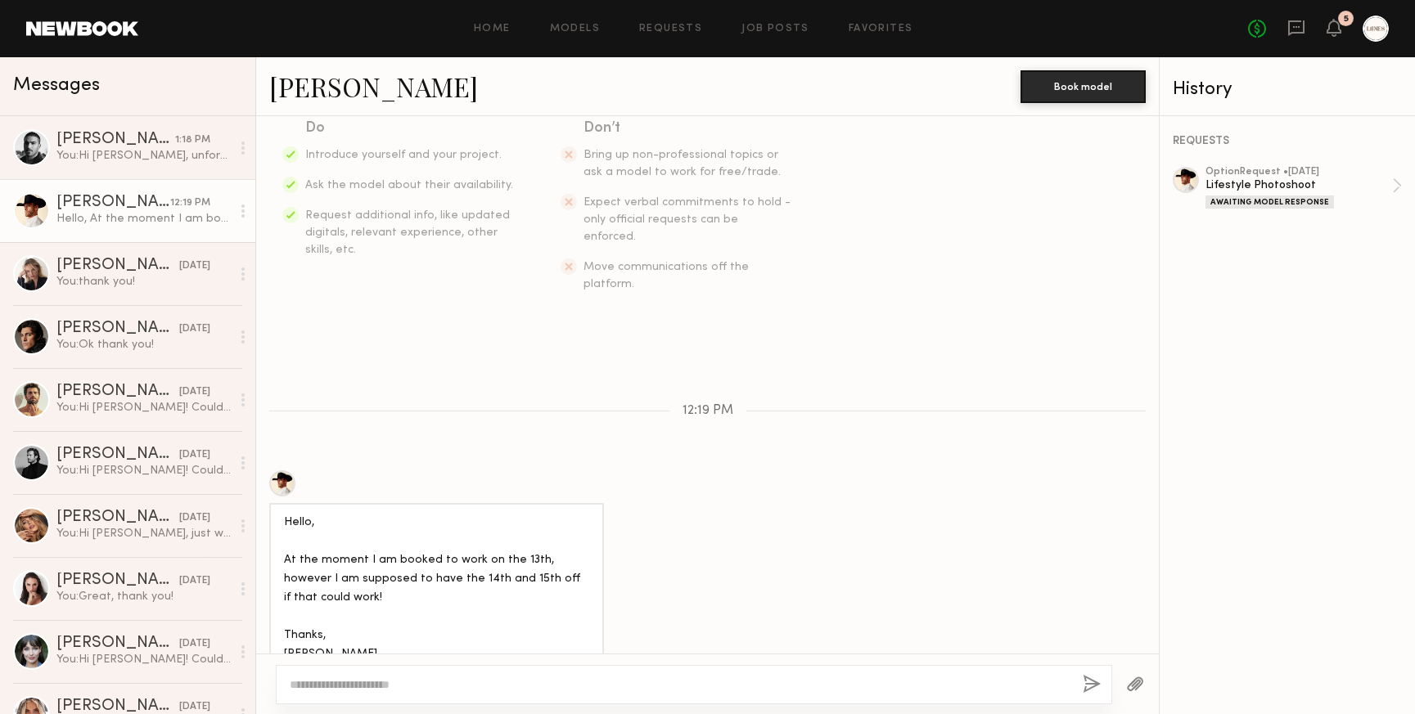
click at [309, 79] on link "Eric L." at bounding box center [373, 86] width 209 height 35
click at [340, 686] on textarea at bounding box center [680, 685] width 780 height 16
drag, startPoint x: 690, startPoint y: 688, endPoint x: 486, endPoint y: 689, distance: 203.8
click at [486, 689] on textarea "**********" at bounding box center [680, 685] width 780 height 16
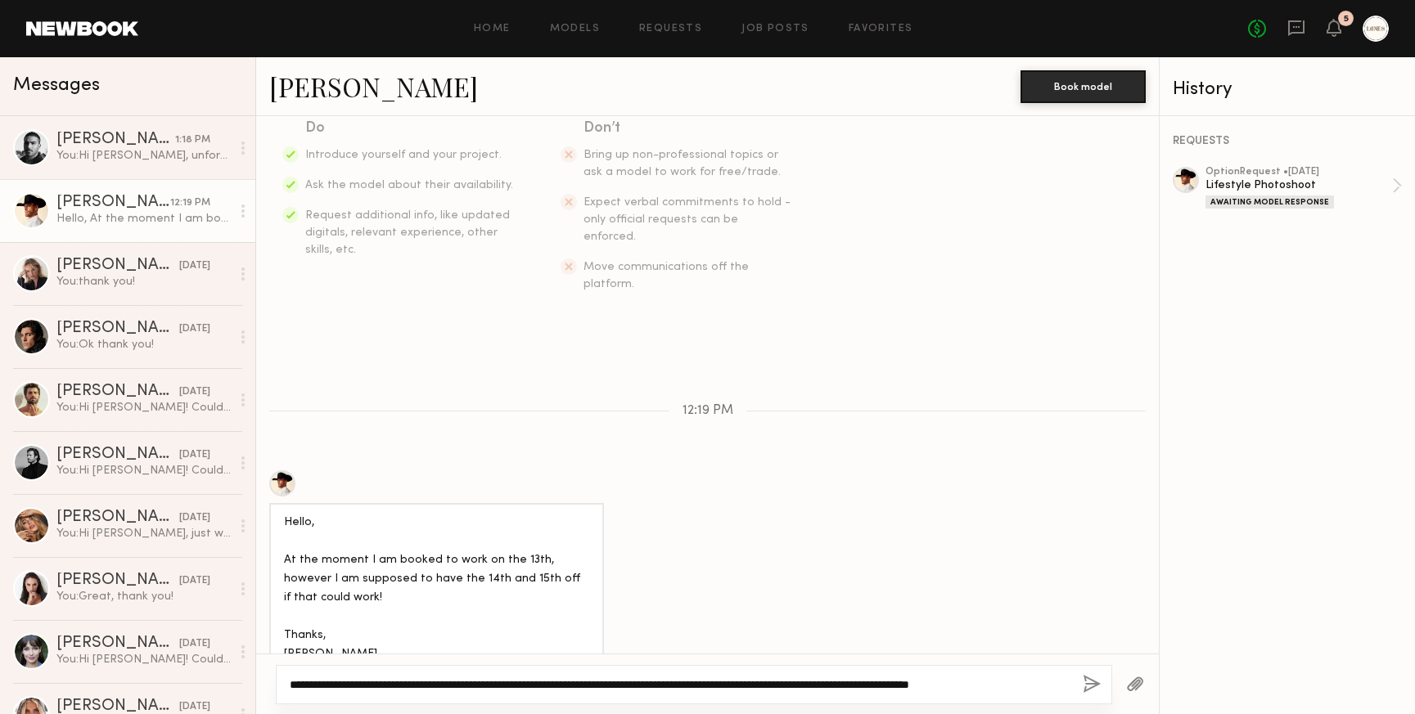
type textarea "**********"
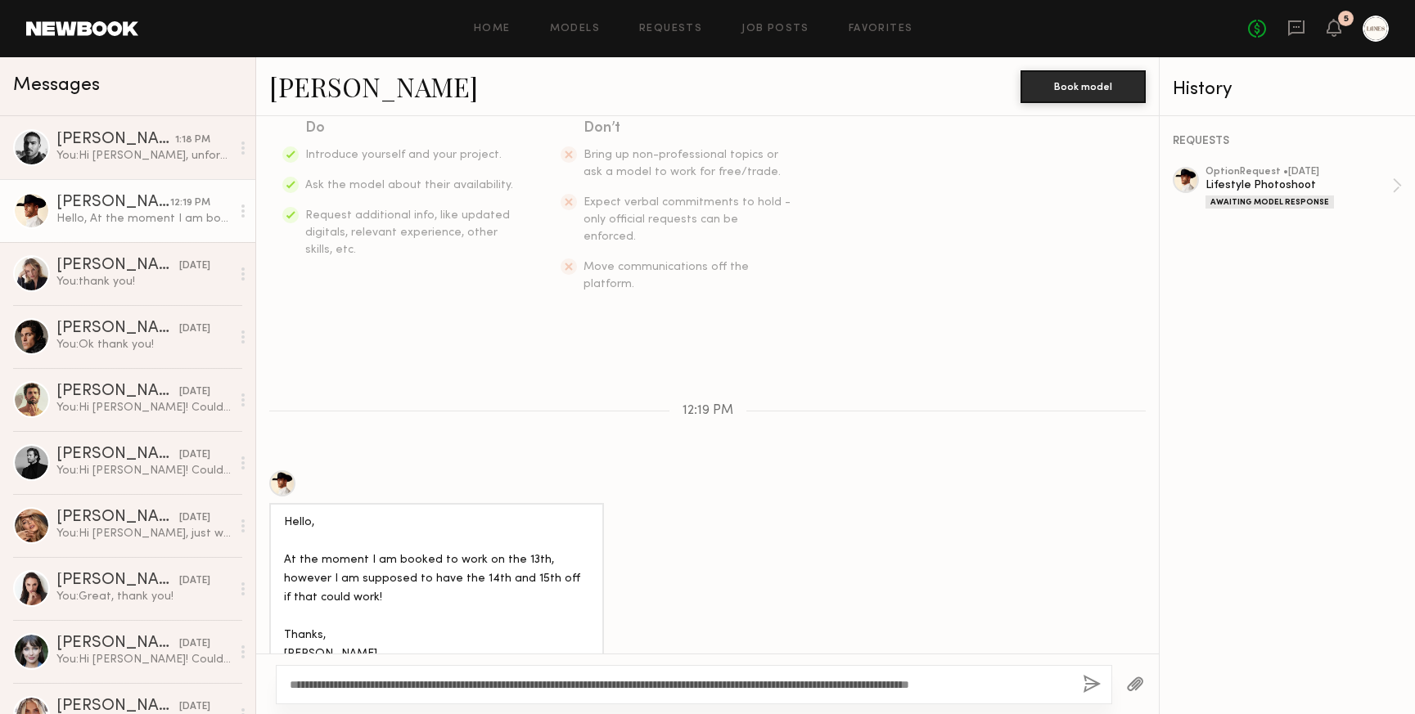
click at [1090, 680] on button "button" at bounding box center [1092, 685] width 18 height 20
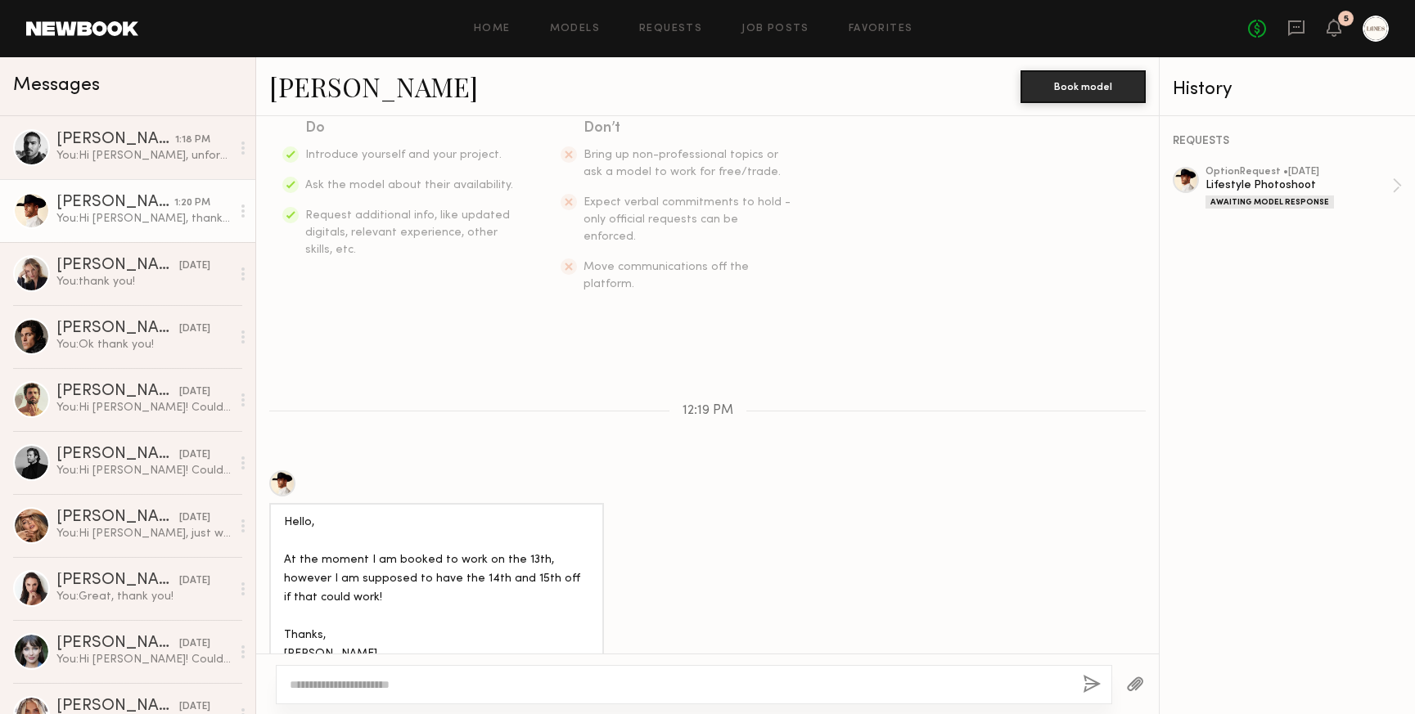
scroll to position [489, 0]
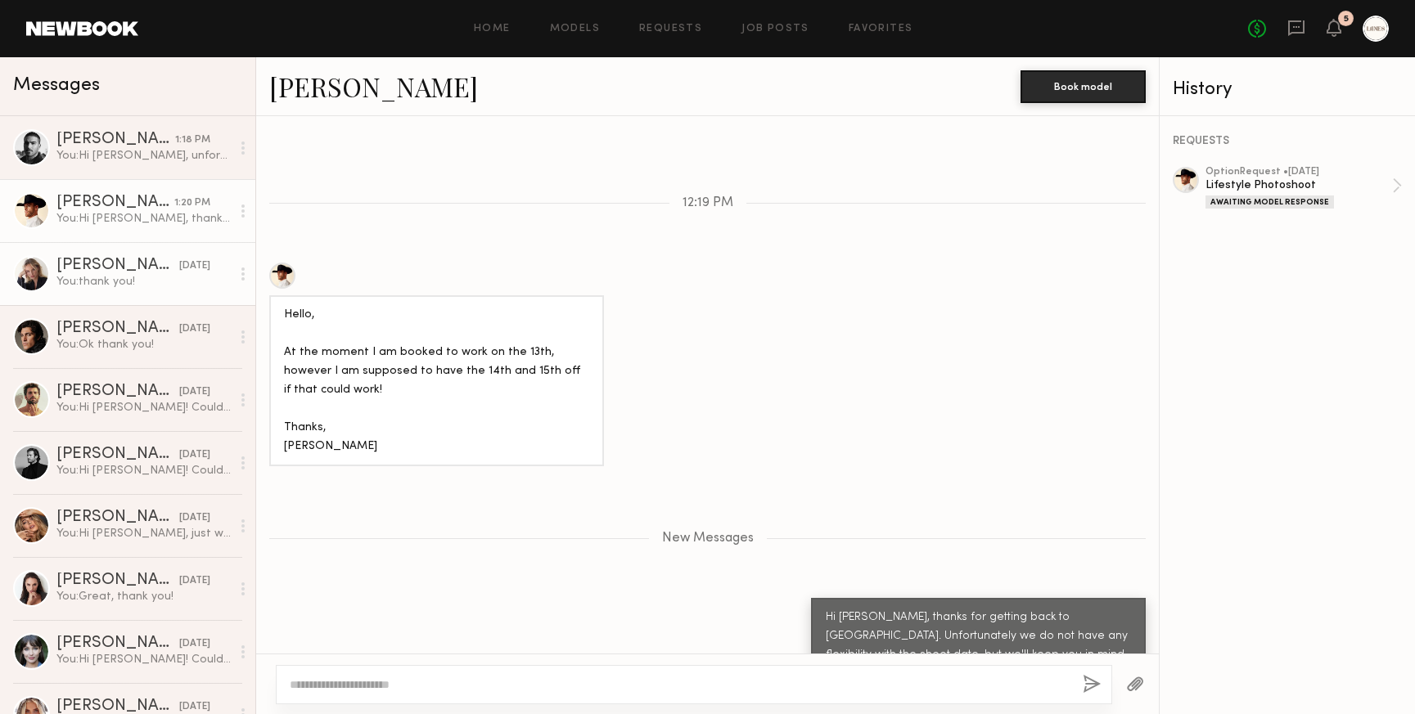
click at [103, 287] on div "You: thank you!" at bounding box center [143, 282] width 174 height 16
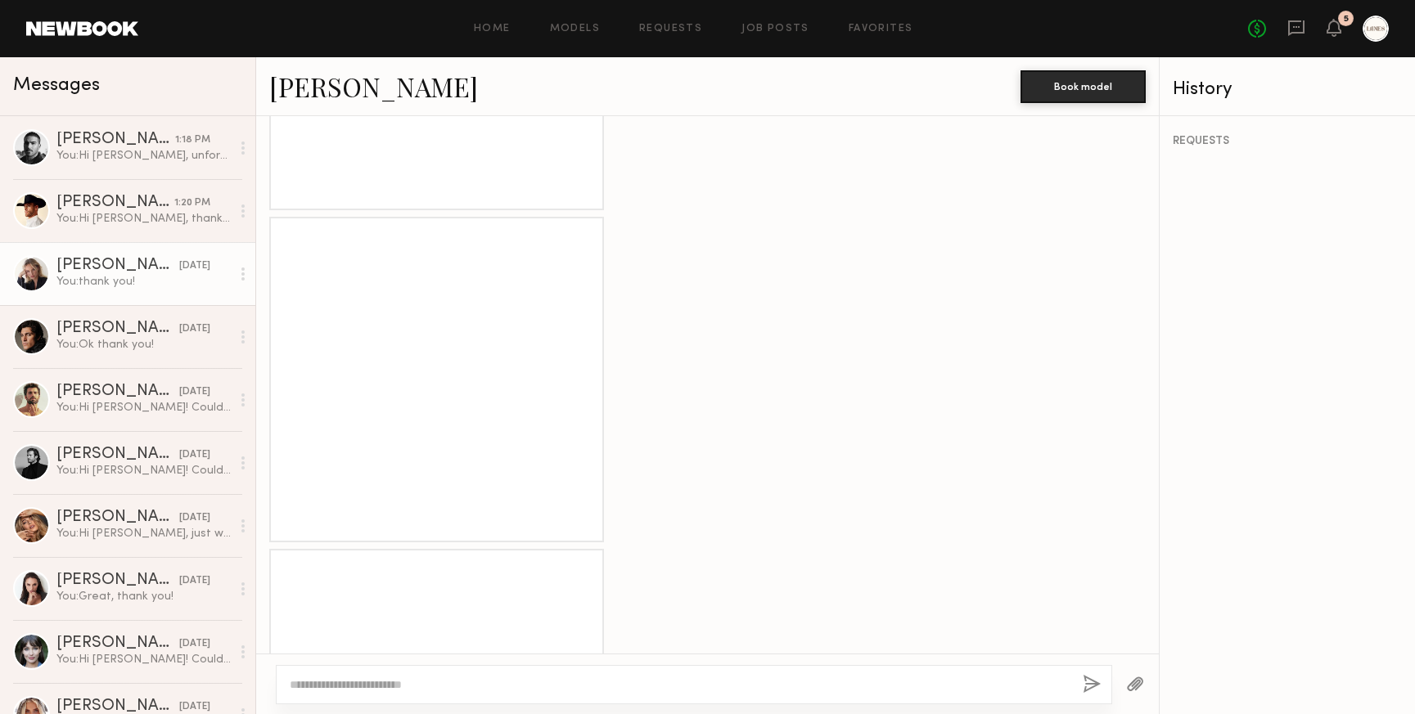
scroll to position [2448, 0]
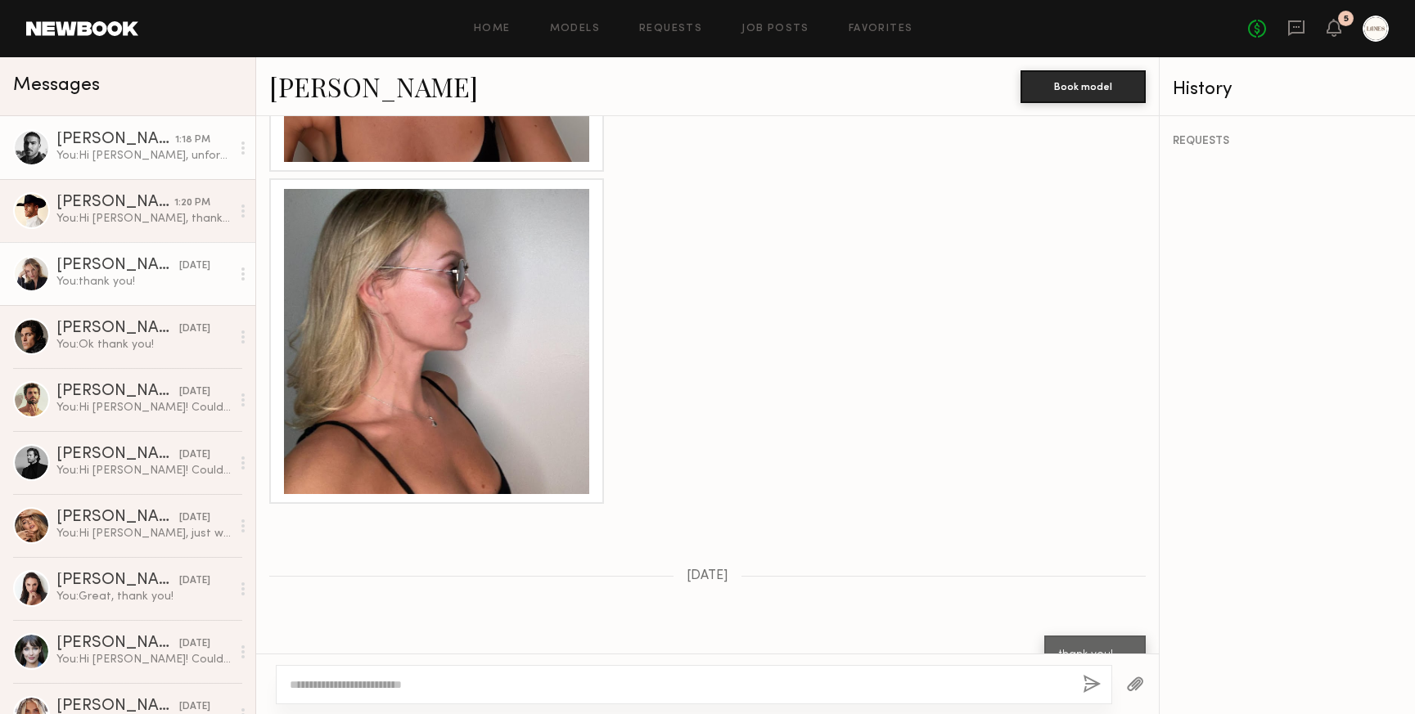
click at [124, 155] on div "You: Hi Lucas, unfortunately we do not have flexibility to increase your rate. …" at bounding box center [143, 156] width 174 height 16
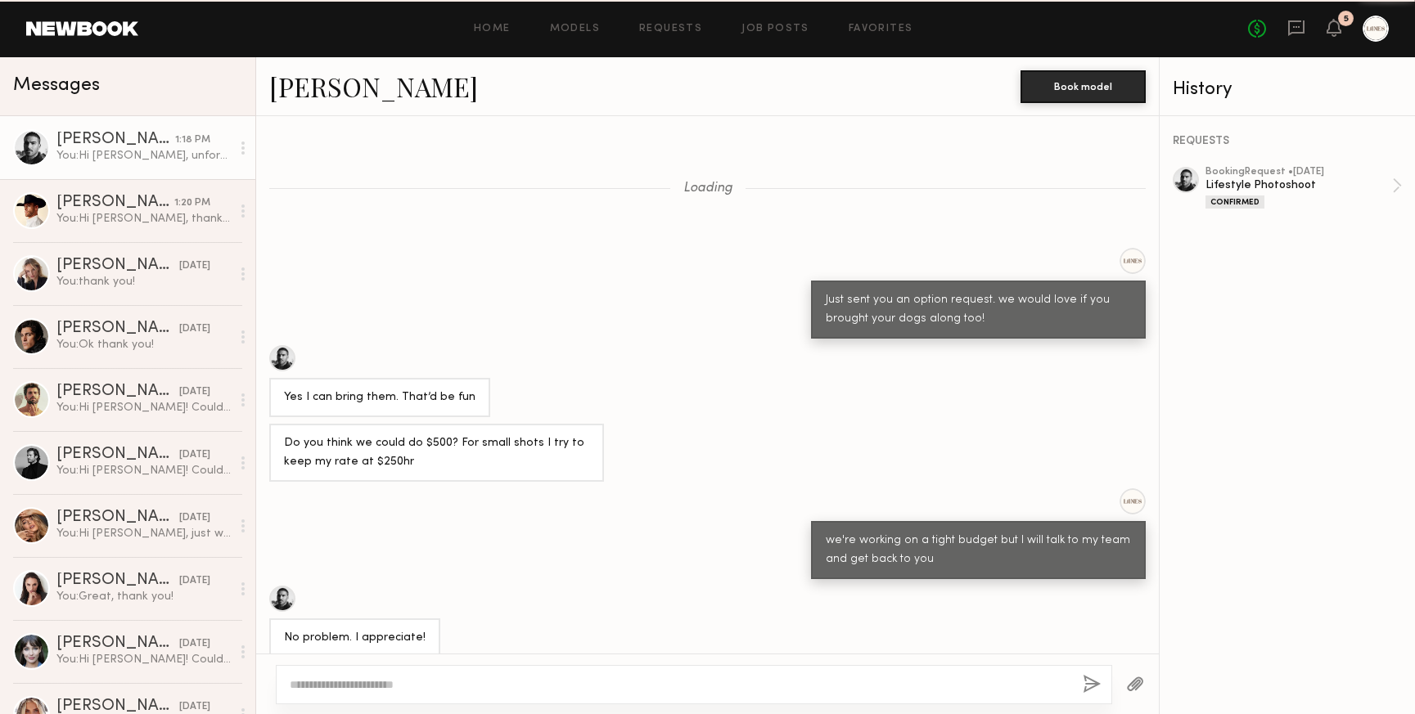
scroll to position [769, 0]
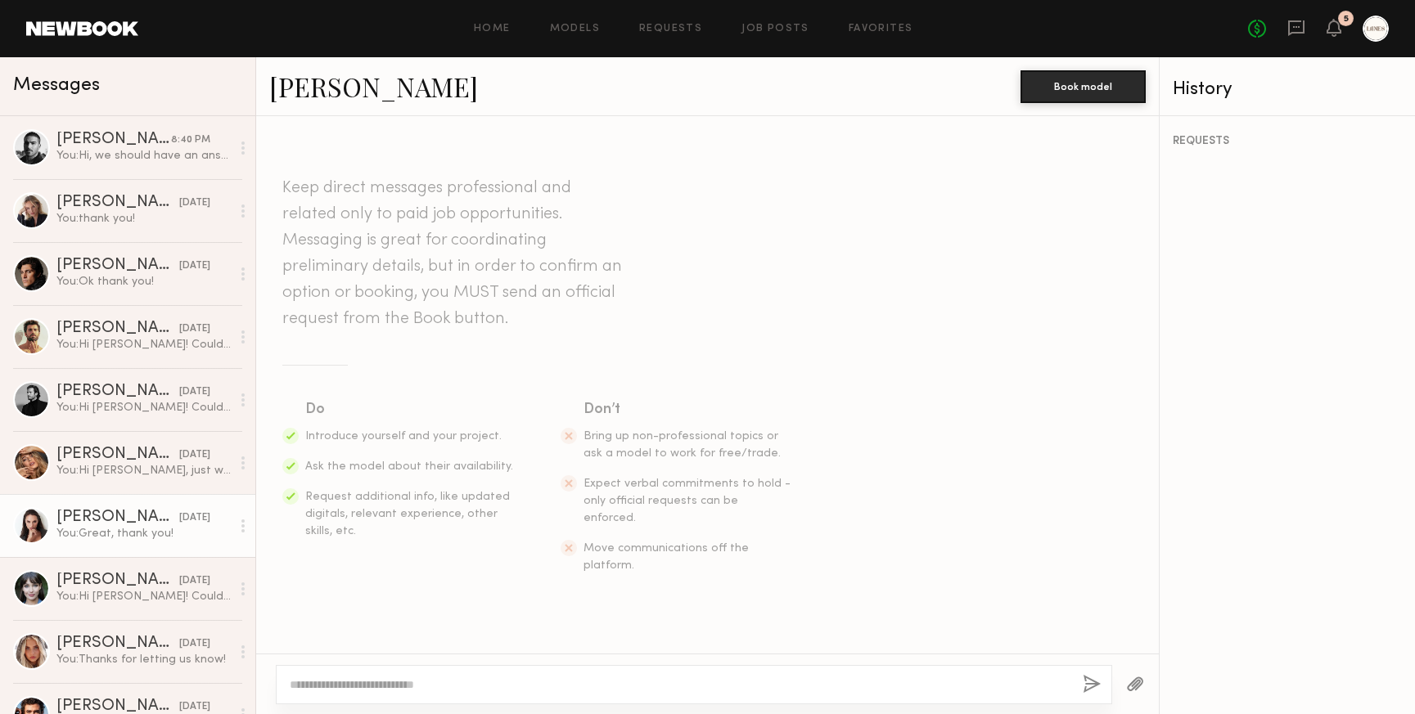
scroll to position [2389, 0]
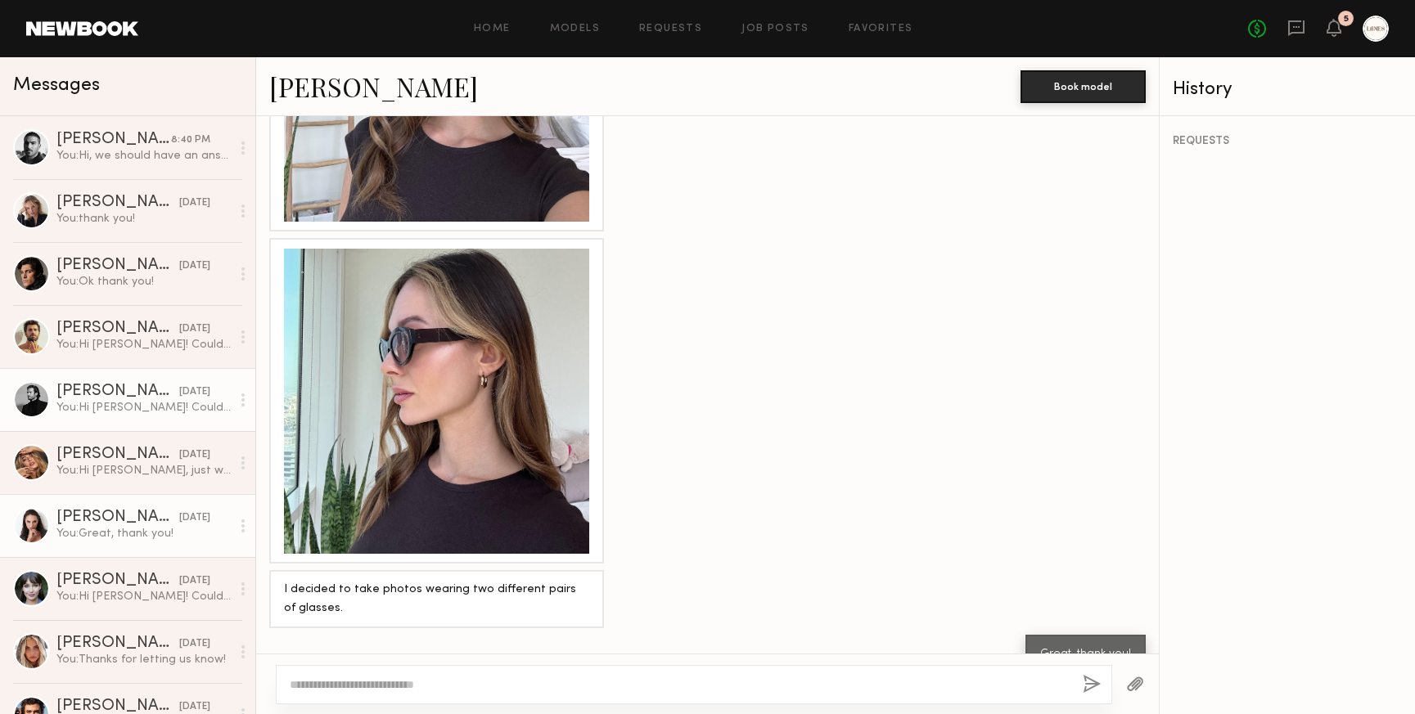
click at [101, 417] on link "[PERSON_NAME] [DATE] You: Hi [PERSON_NAME]! Could you send us three raw unedite…" at bounding box center [127, 399] width 255 height 63
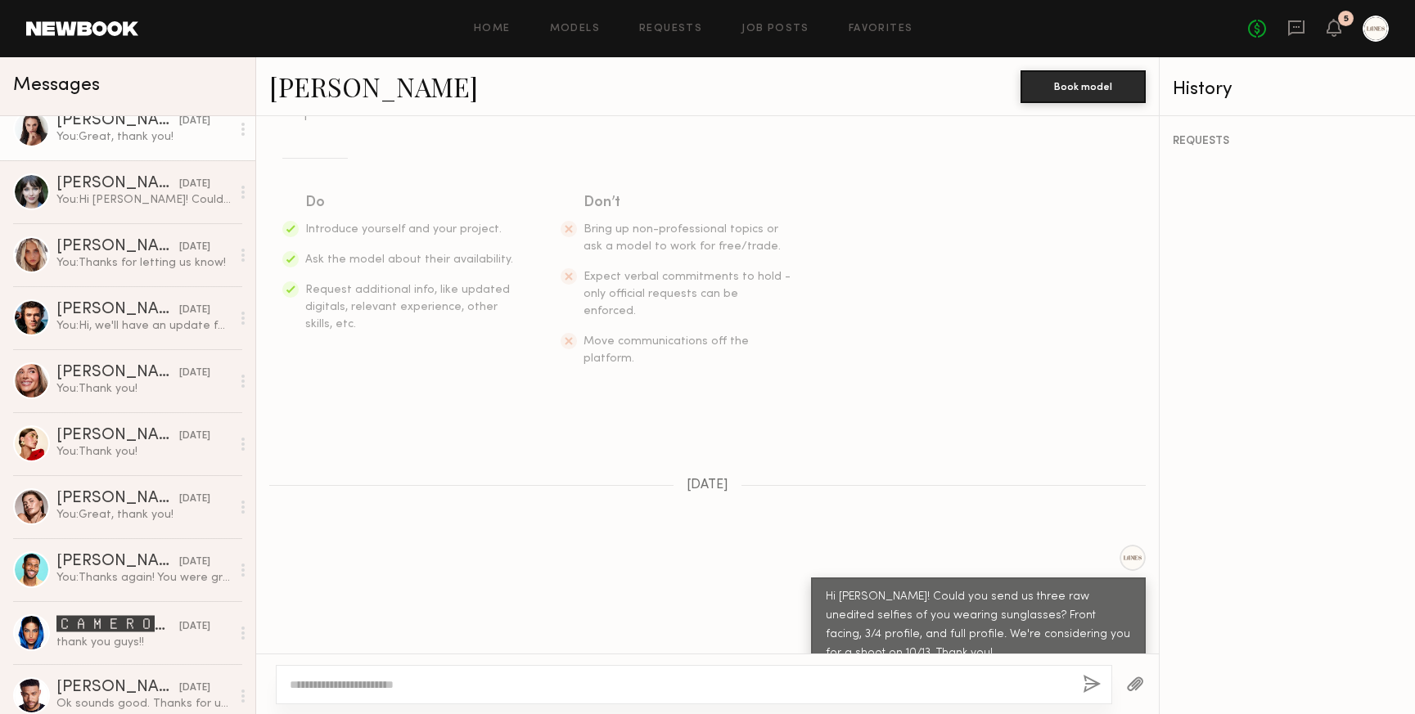
scroll to position [401, 0]
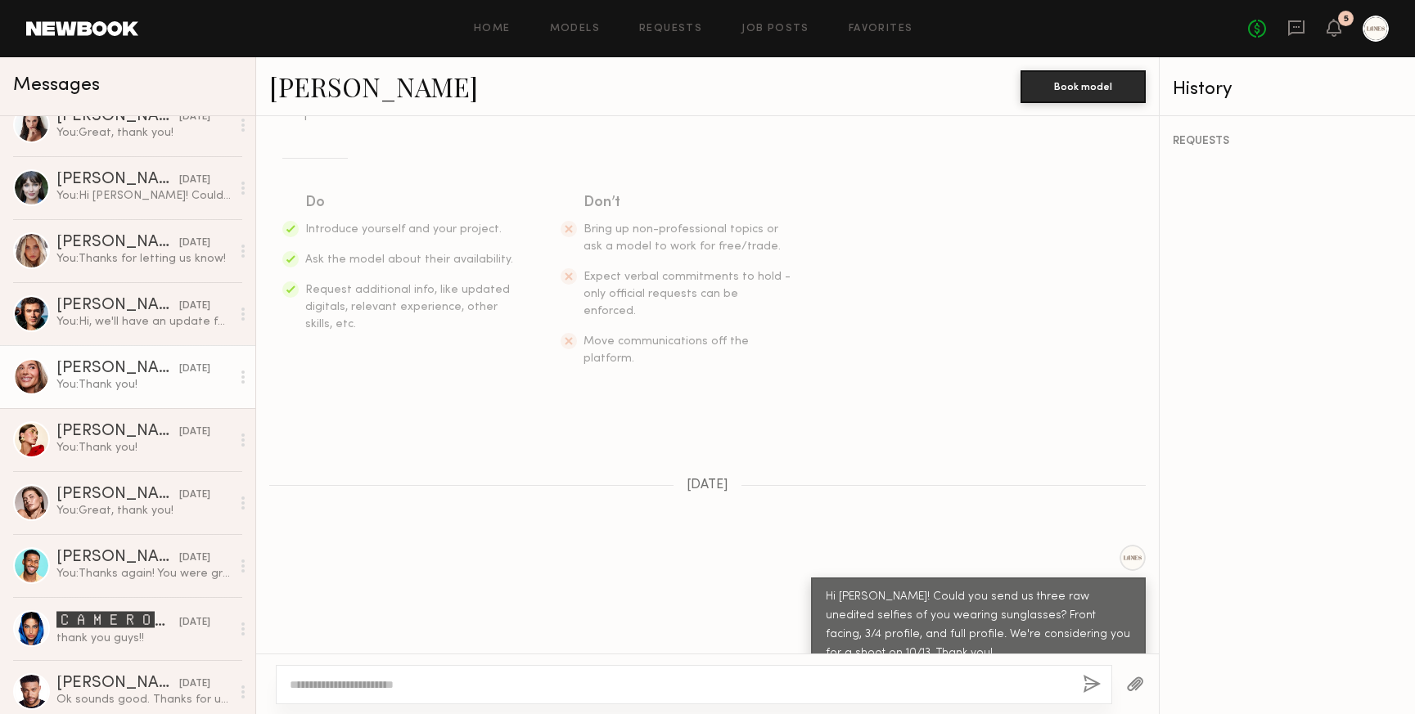
click at [101, 382] on div "You: Thank you!" at bounding box center [143, 385] width 174 height 16
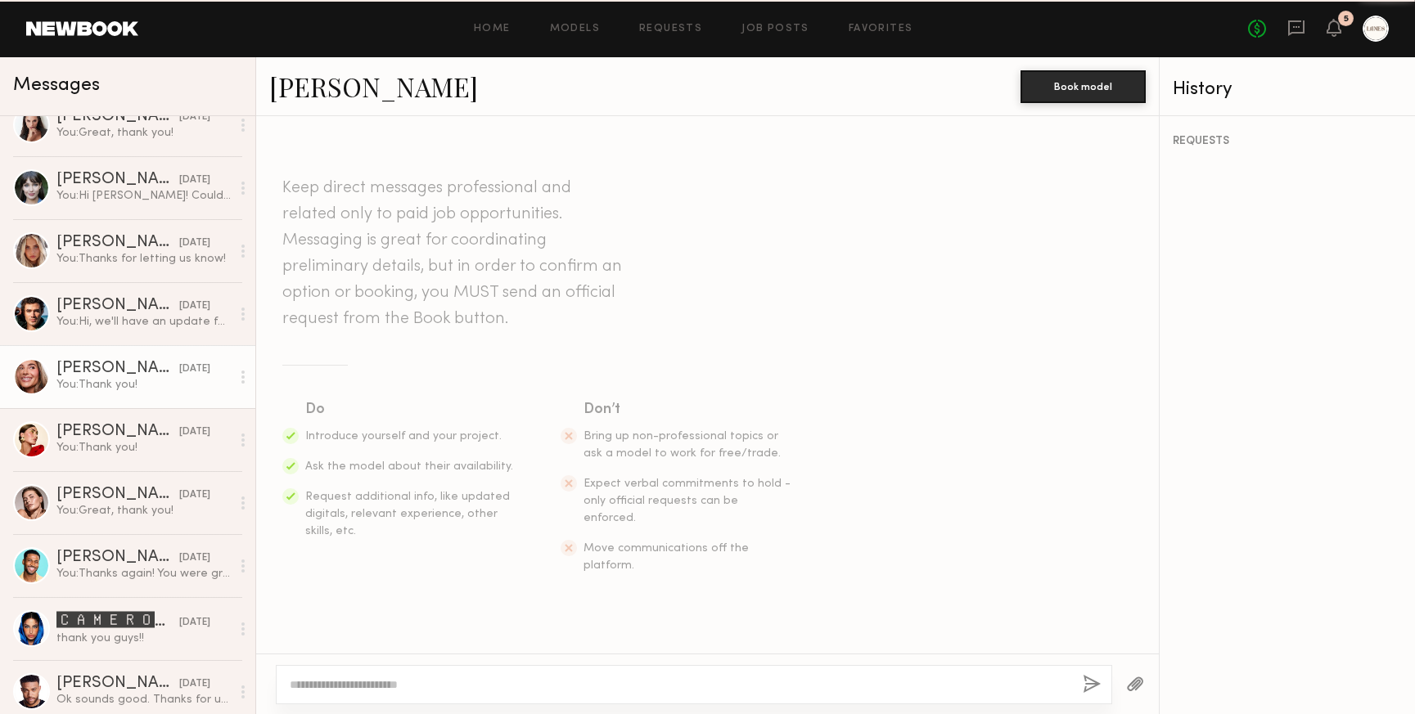
scroll to position [1327, 0]
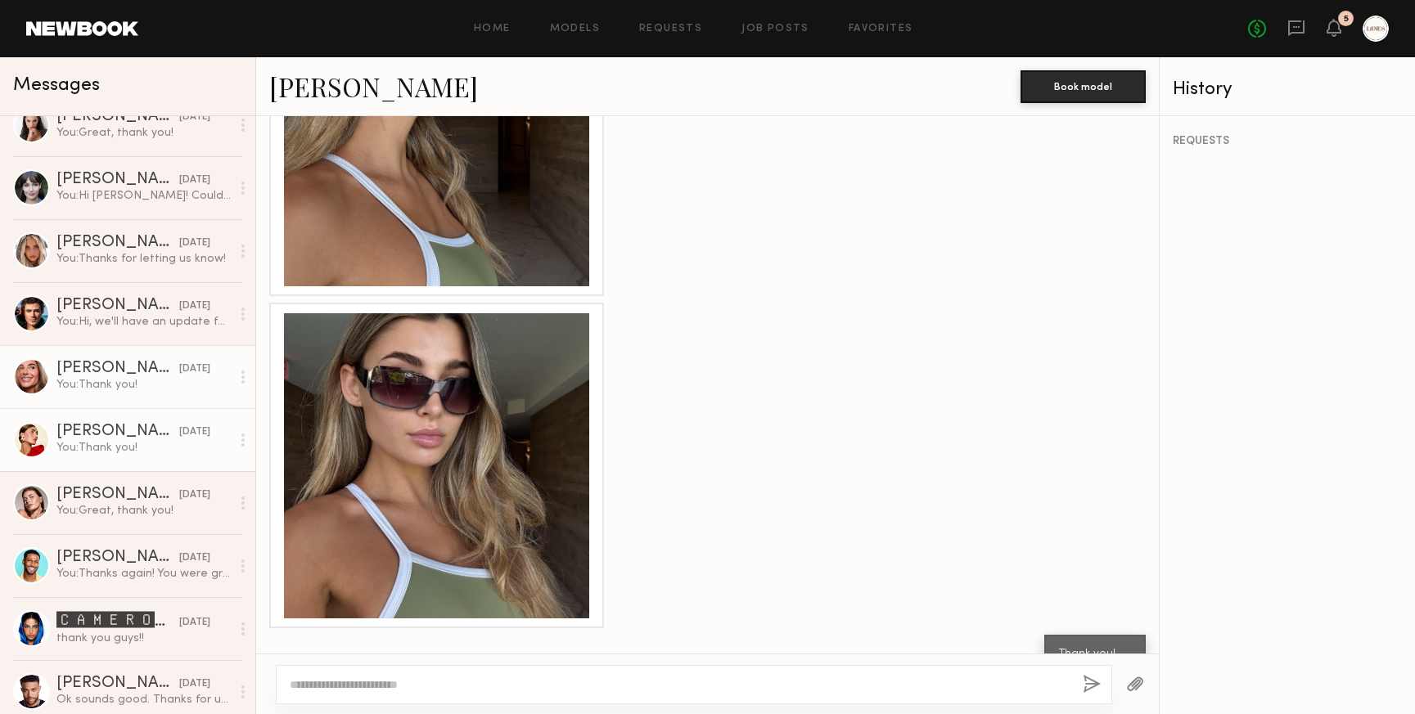
click at [100, 450] on div "You: Thank you!" at bounding box center [143, 448] width 174 height 16
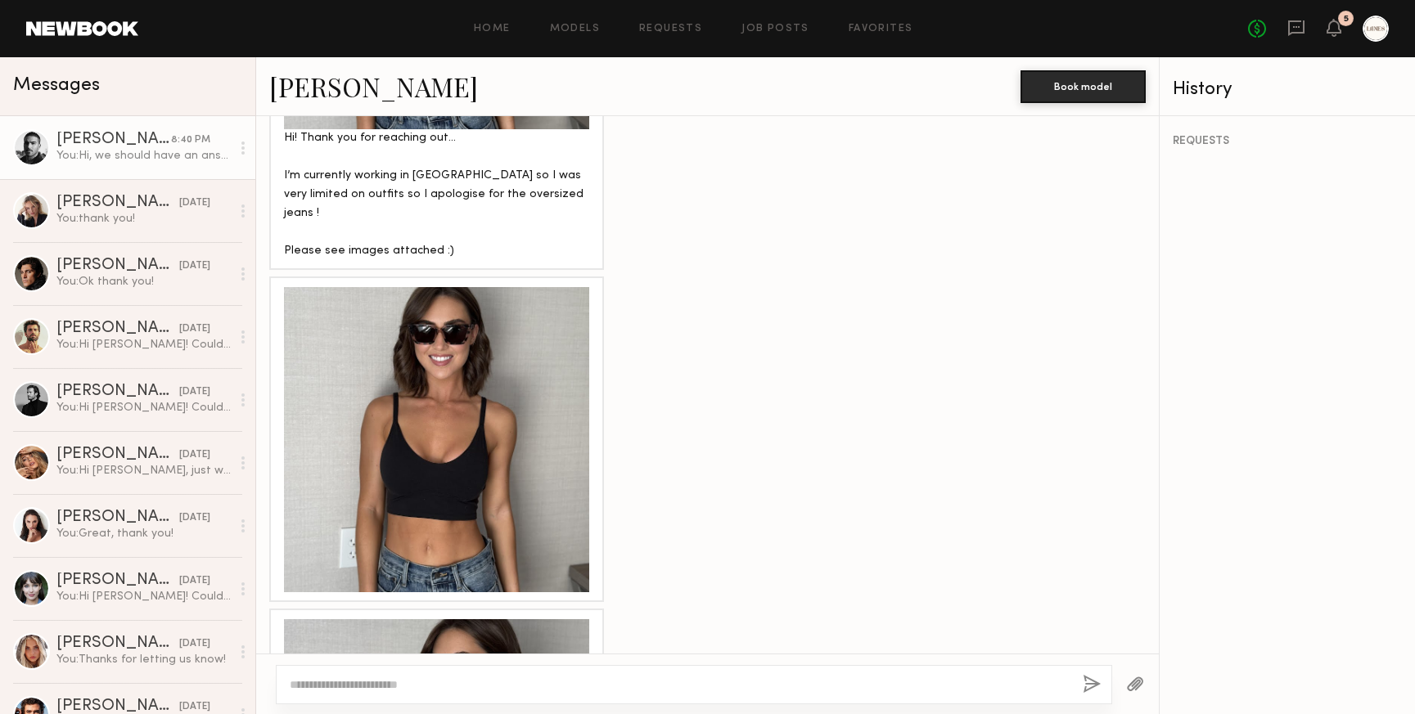
click at [109, 162] on div "You: Hi, we should have an answer tomorrow!" at bounding box center [143, 156] width 174 height 16
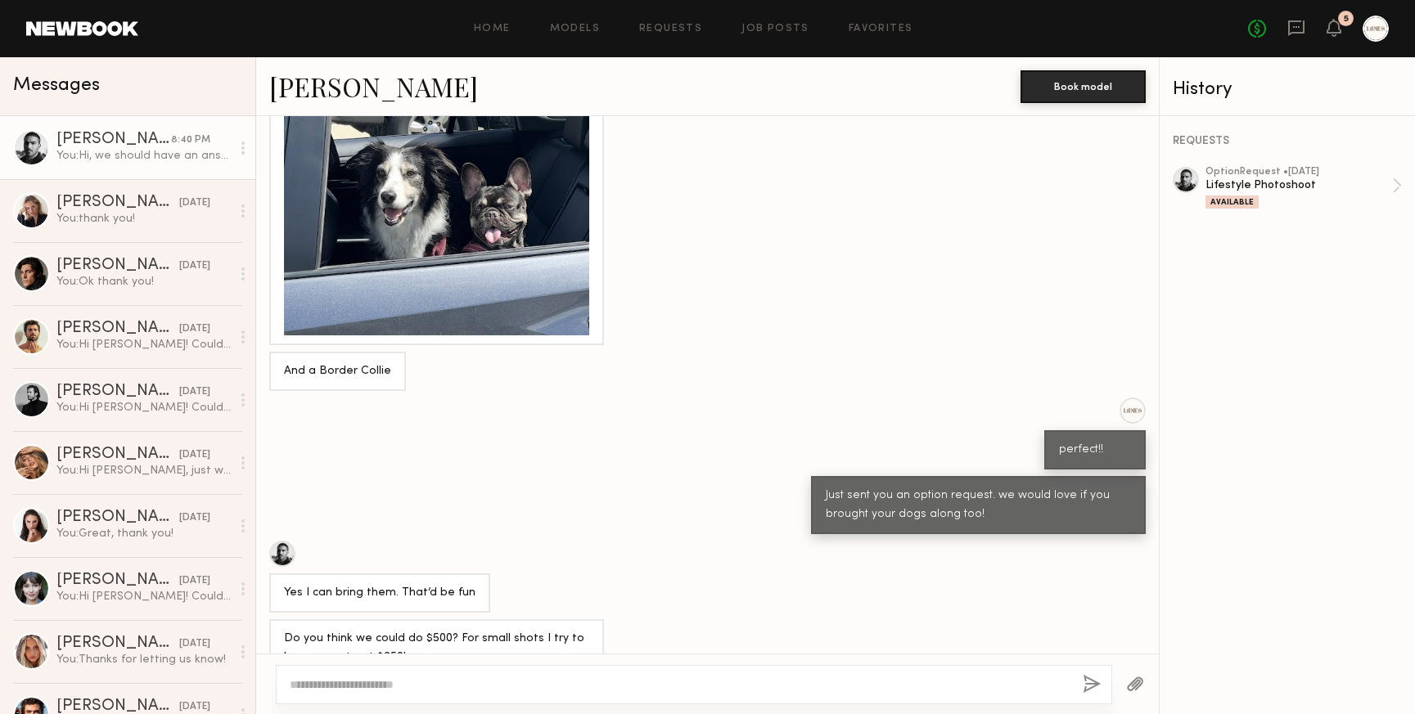
scroll to position [3981, 0]
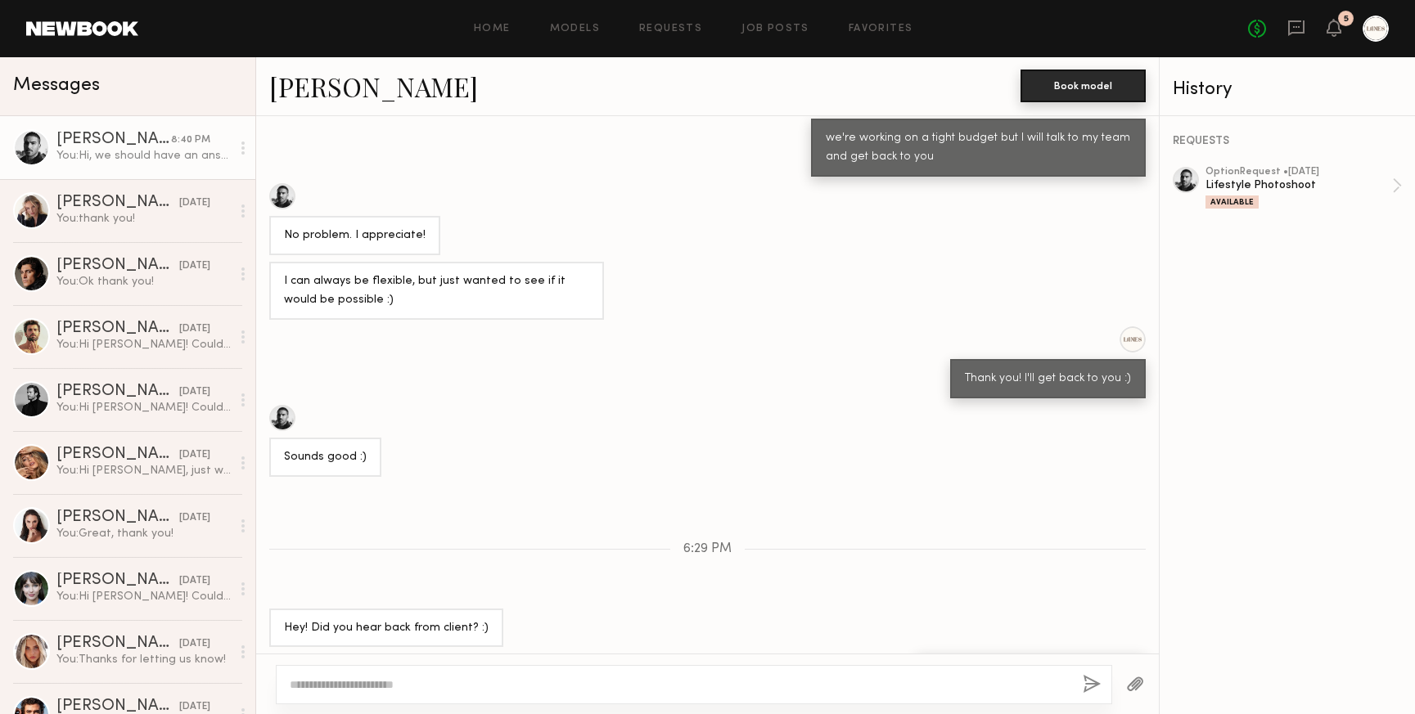
click at [1082, 85] on button "Book model" at bounding box center [1082, 86] width 125 height 33
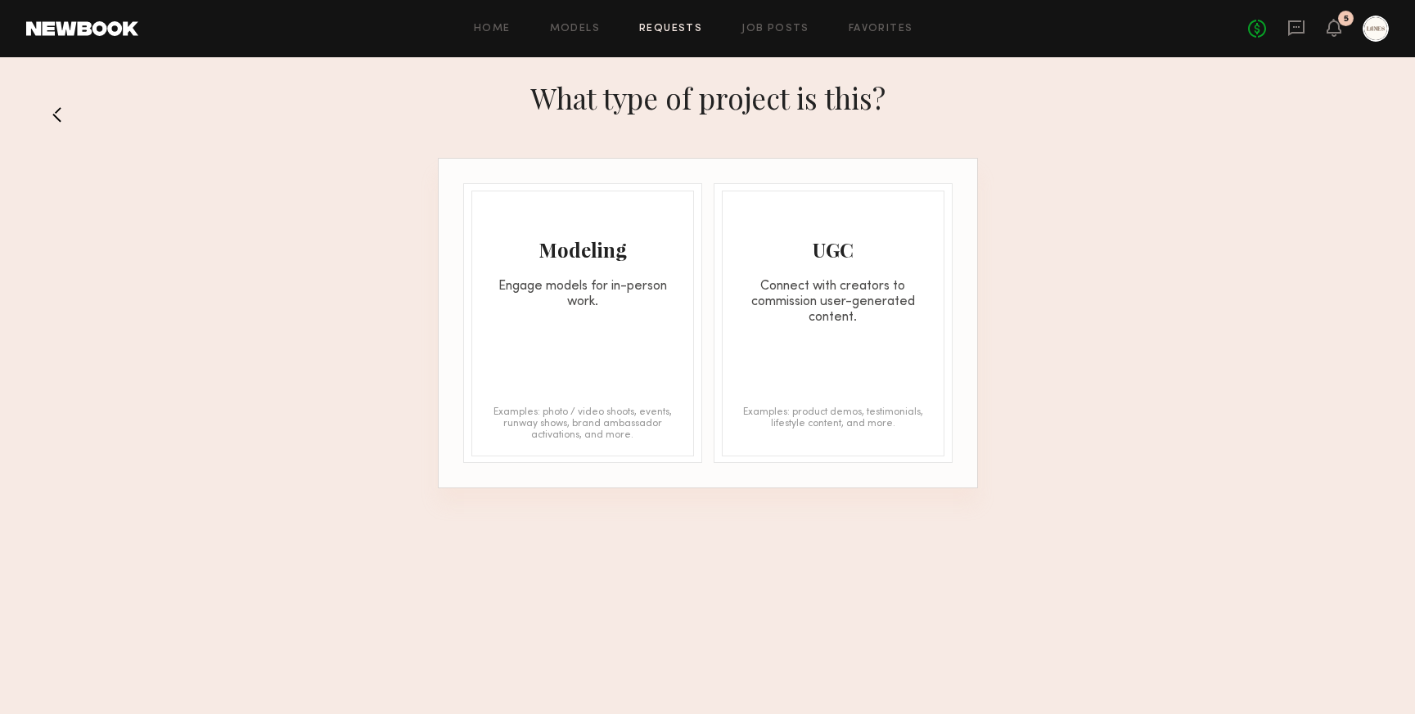
click at [552, 301] on div "Engage models for in-person work." at bounding box center [582, 294] width 221 height 31
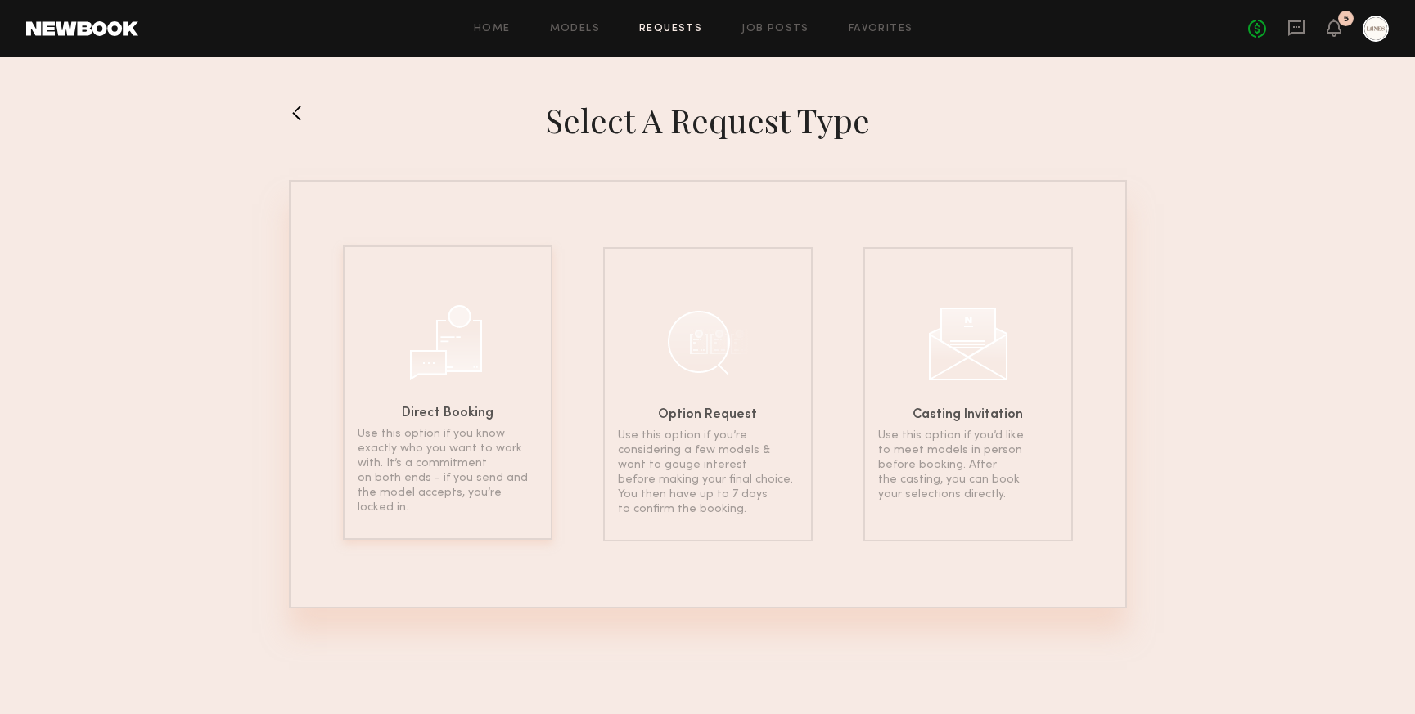
click at [440, 390] on div "Direct Booking Use this option if you know exactly who you want to work with. I…" at bounding box center [447, 392] width 209 height 295
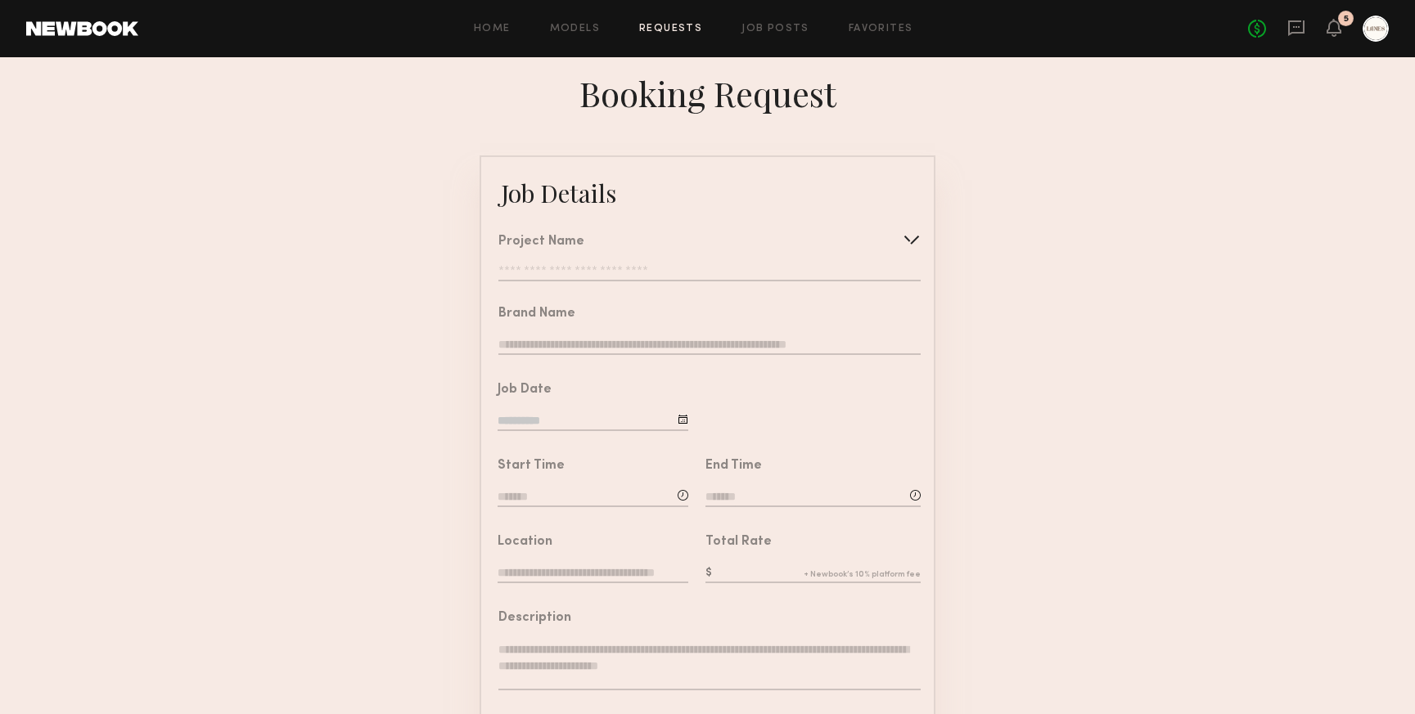
click at [603, 276] on input "text" at bounding box center [709, 273] width 422 height 16
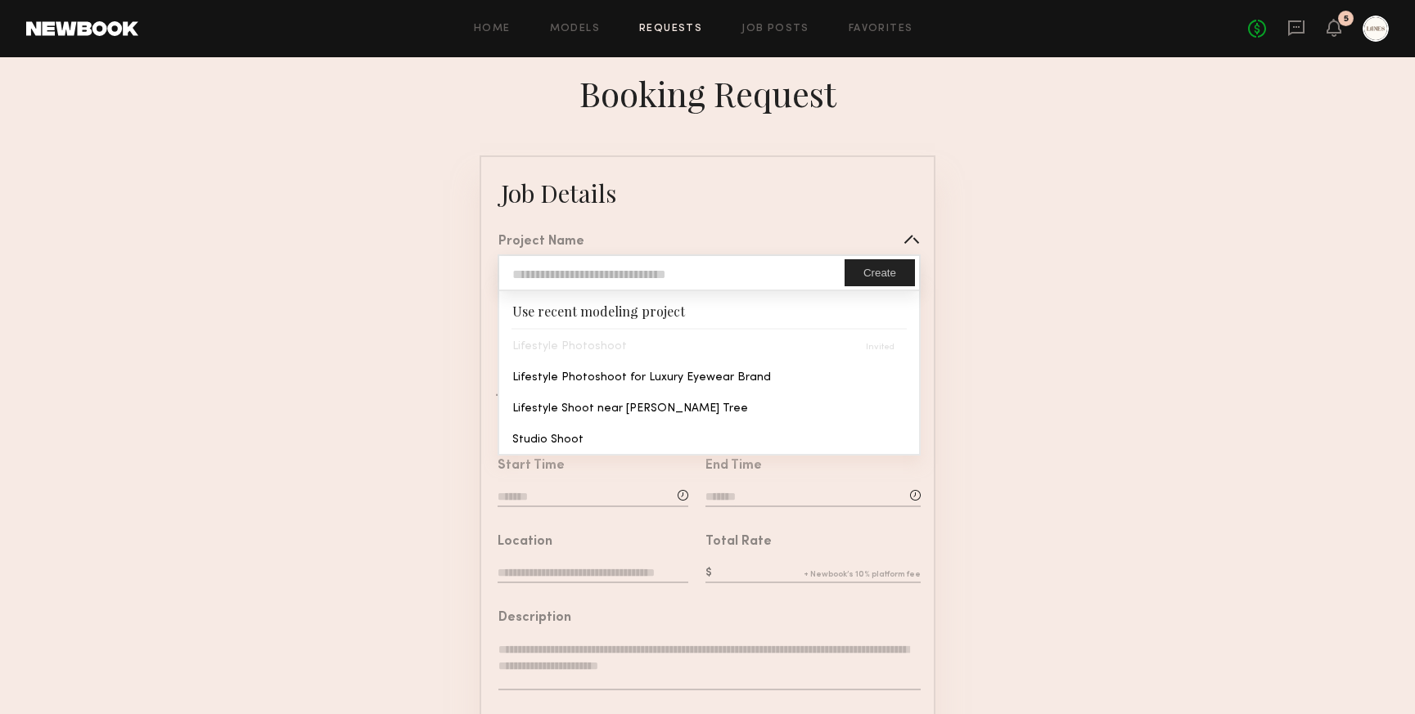
click at [342, 285] on form "Job Details Project Name Create Use recent modeling project Lifestyle Photoshoo…" at bounding box center [707, 611] width 1415 height 913
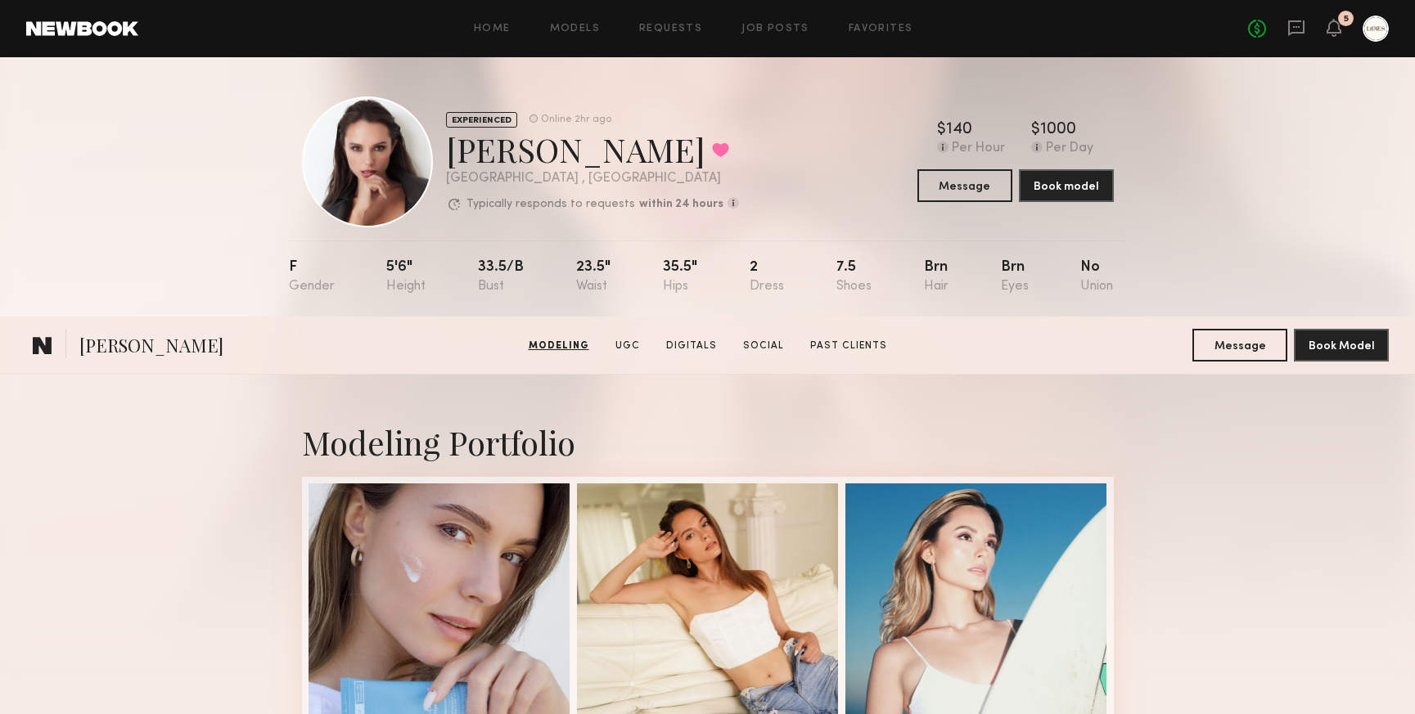
scroll to position [1992, 0]
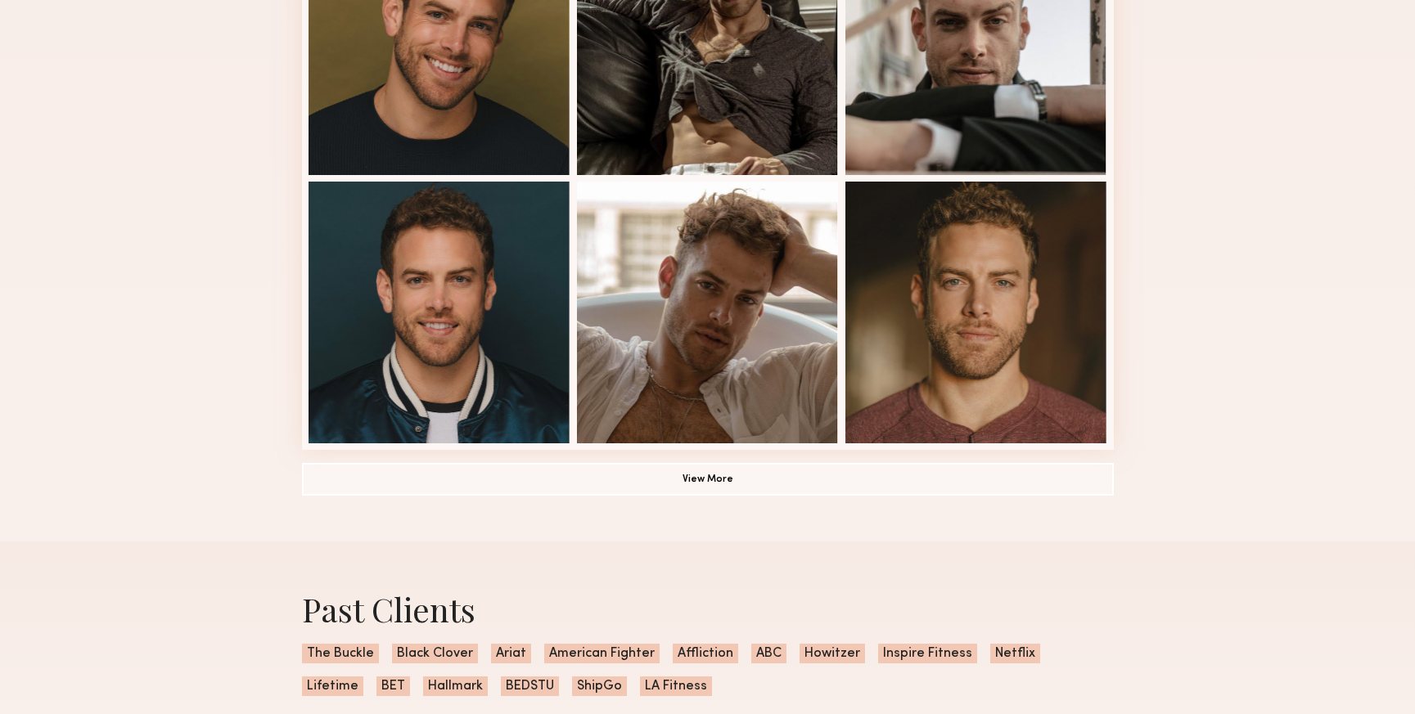
scroll to position [1066, 0]
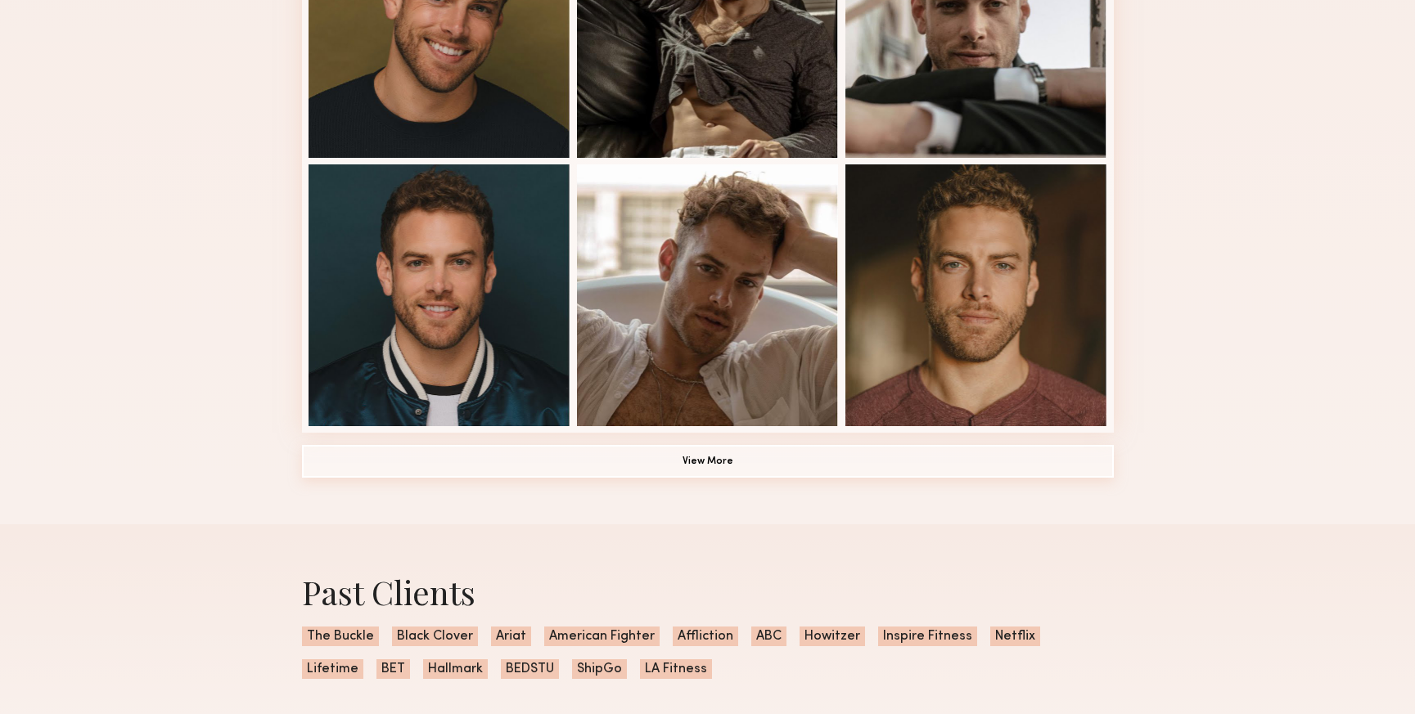
click at [707, 459] on button "View More" at bounding box center [708, 461] width 812 height 33
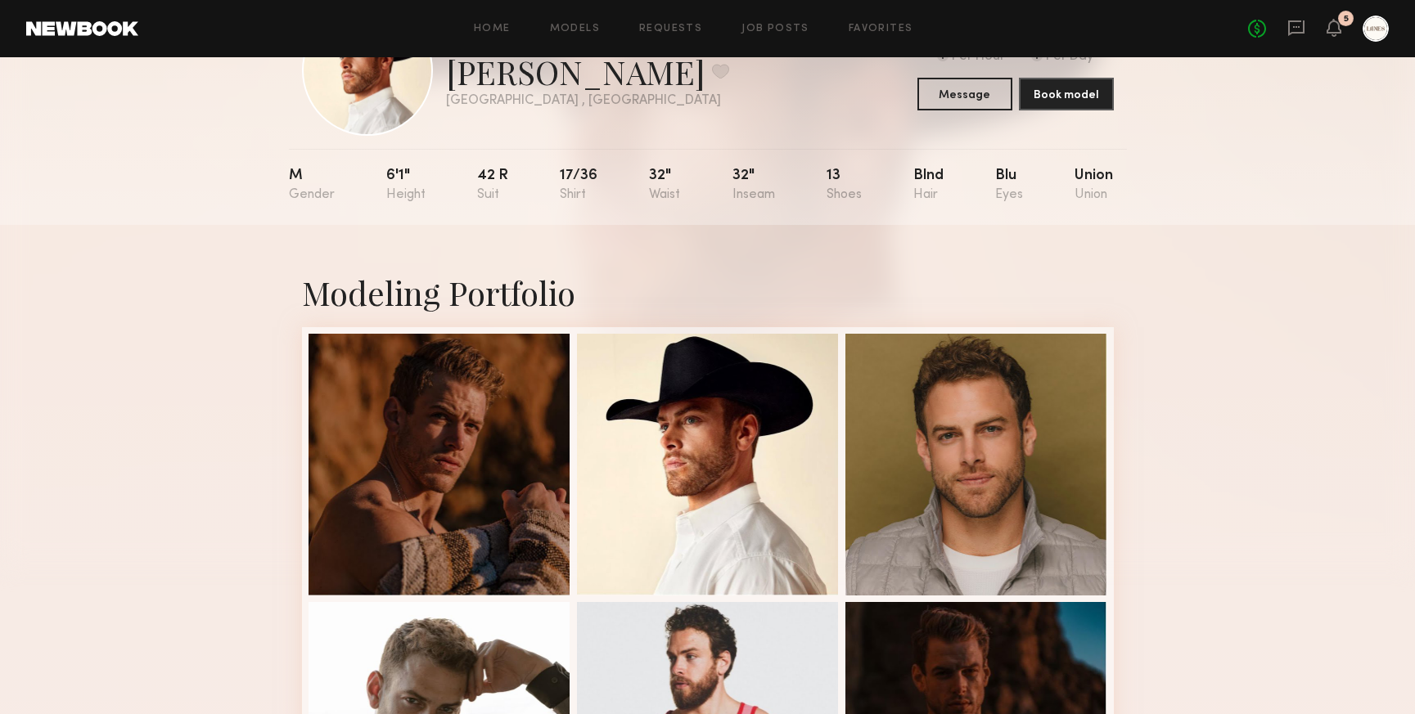
scroll to position [0, 0]
